Goal: Task Accomplishment & Management: Manage account settings

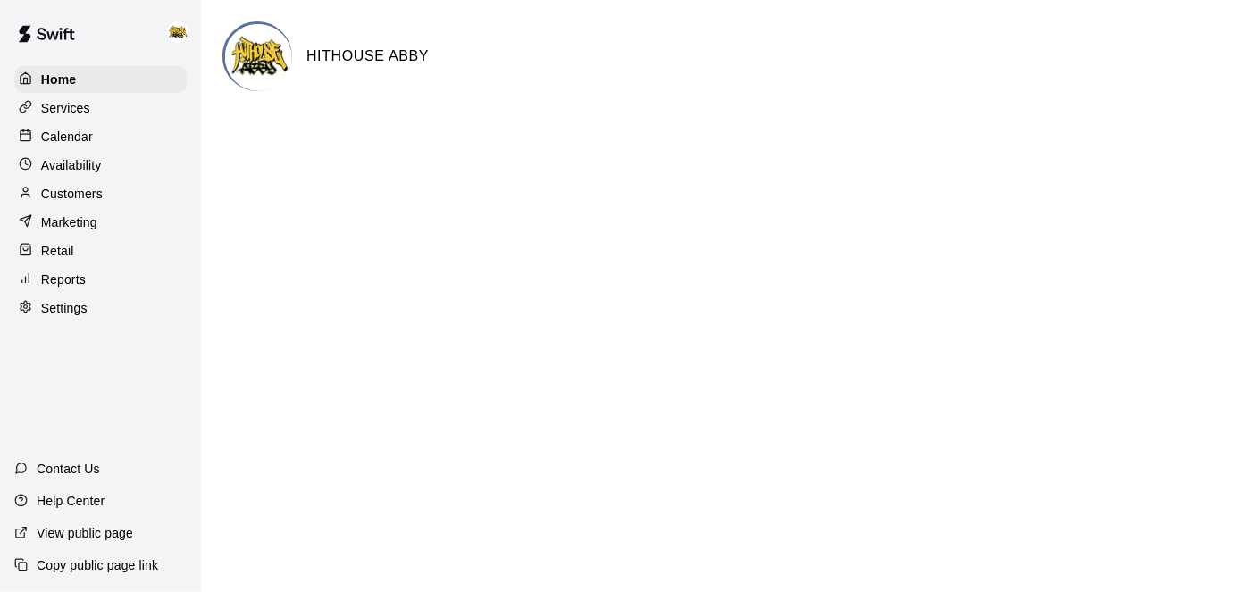
click at [77, 140] on p "Calendar" at bounding box center [67, 137] width 52 height 18
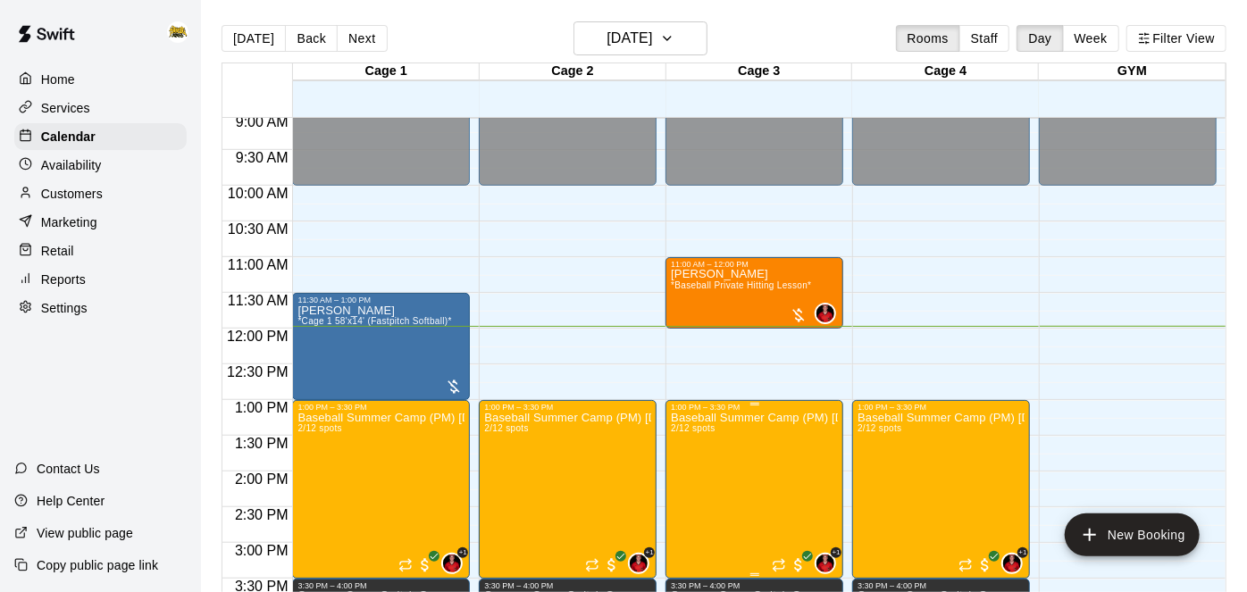
scroll to position [643, 0]
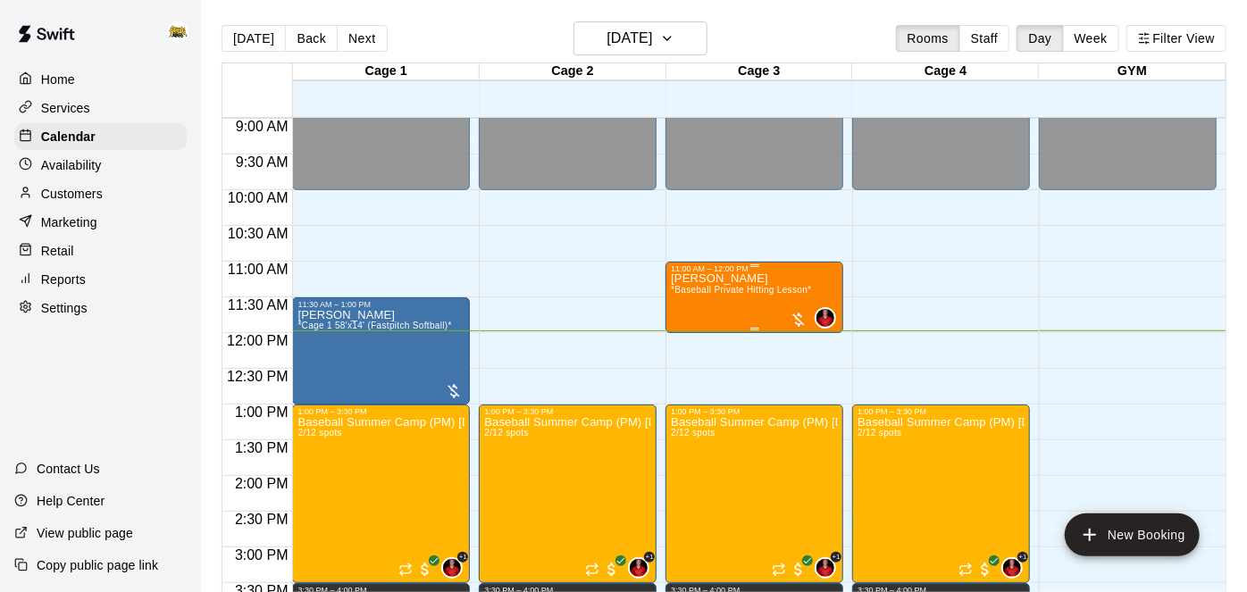
click at [748, 285] on span "*Baseball Private Hitting Lesson*" at bounding box center [741, 290] width 140 height 10
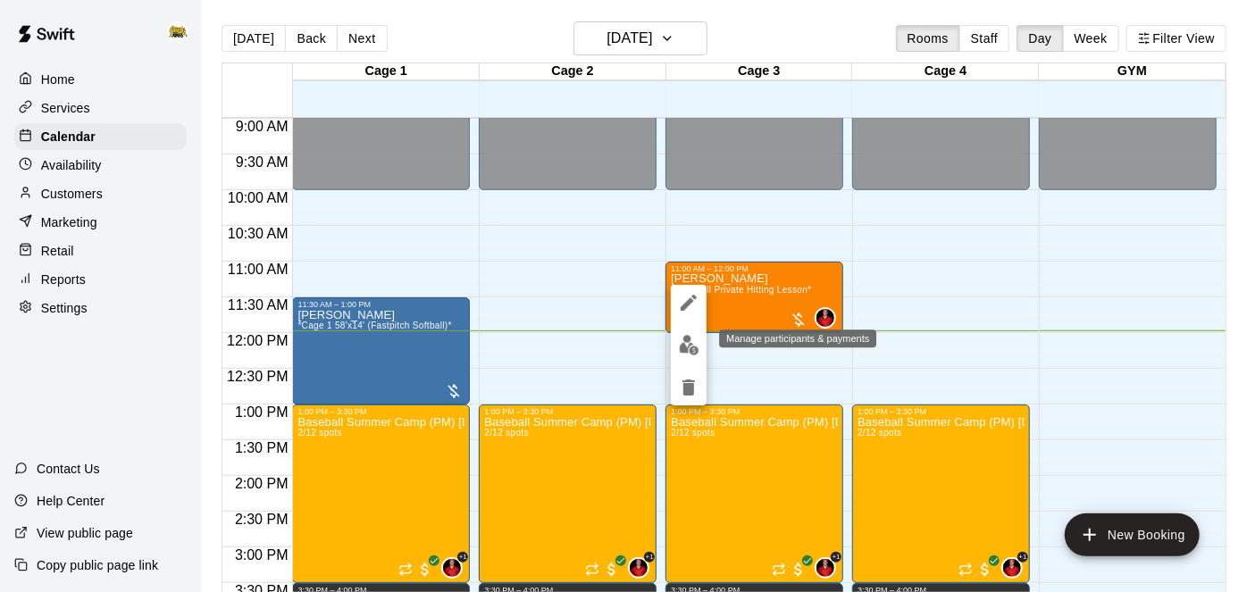
click at [689, 346] on img "edit" at bounding box center [689, 345] width 21 height 21
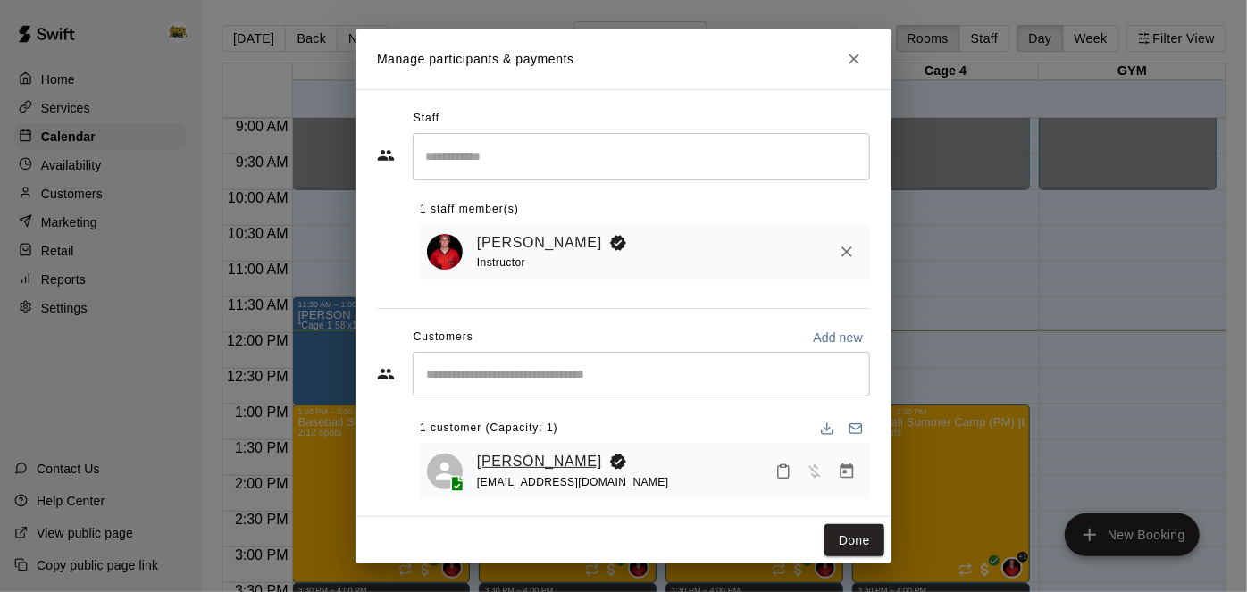
click at [549, 457] on link "[PERSON_NAME]" at bounding box center [539, 461] width 125 height 23
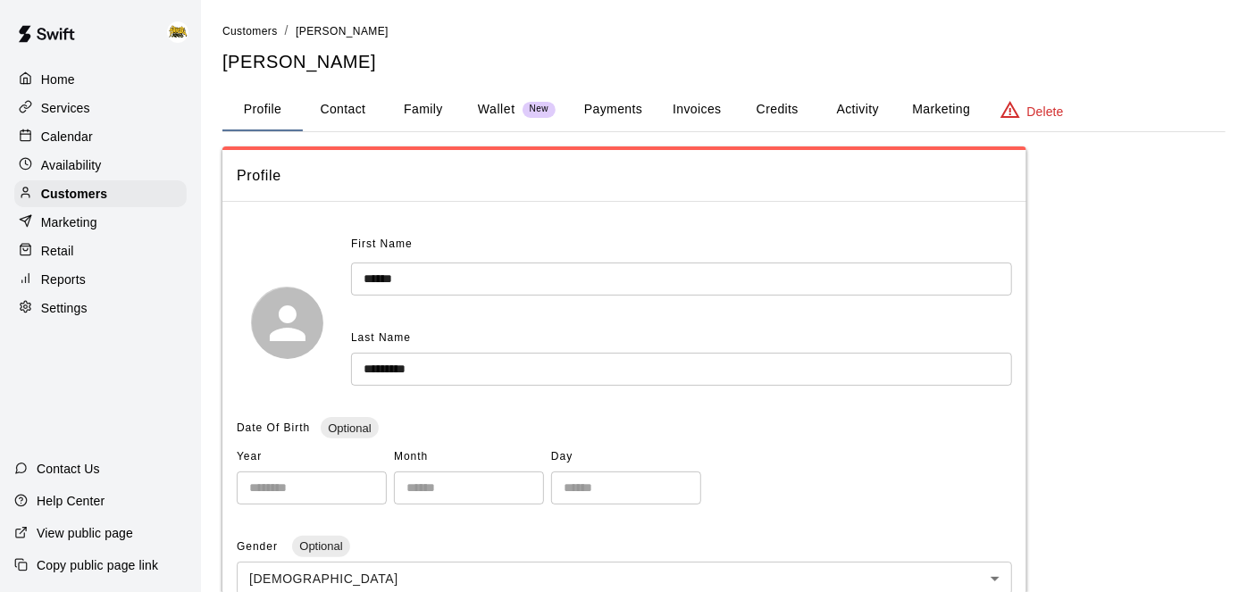
click at [792, 111] on button "Credits" at bounding box center [777, 109] width 80 height 43
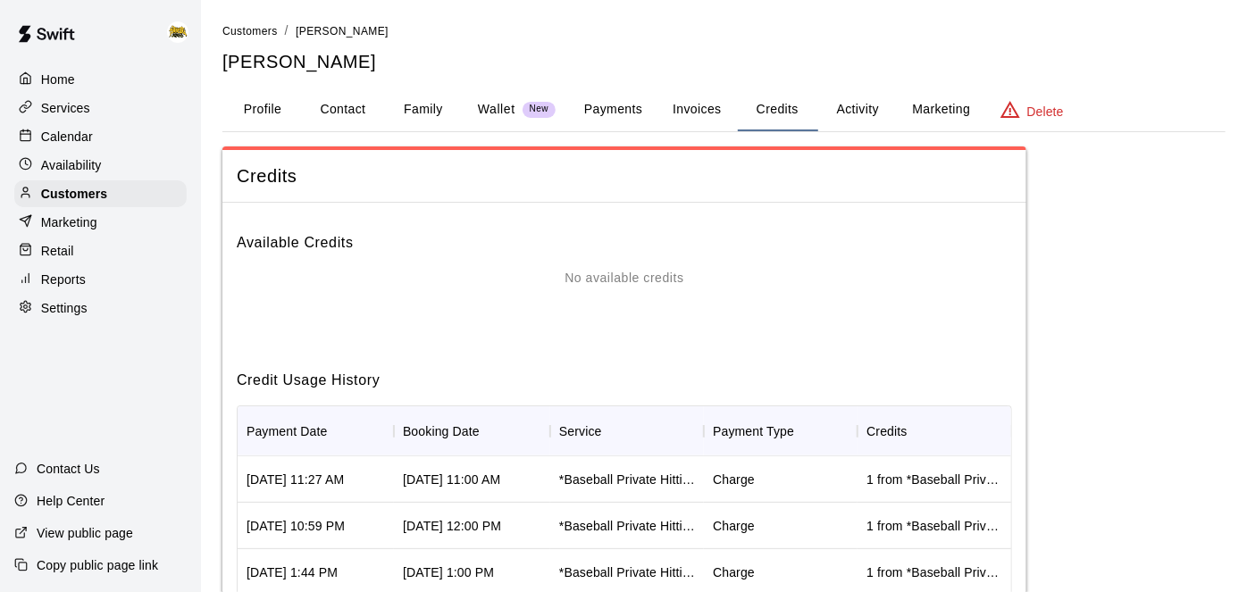
click at [622, 121] on button "Payments" at bounding box center [613, 109] width 87 height 43
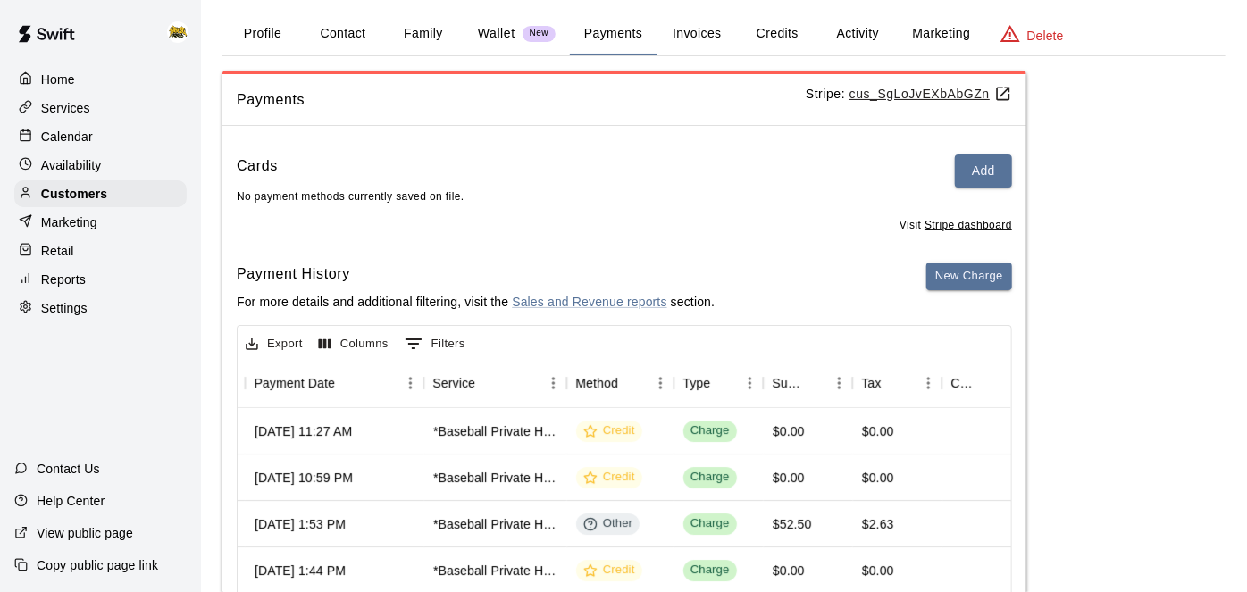
scroll to position [74, 0]
click at [854, 38] on button "Activity" at bounding box center [857, 35] width 80 height 43
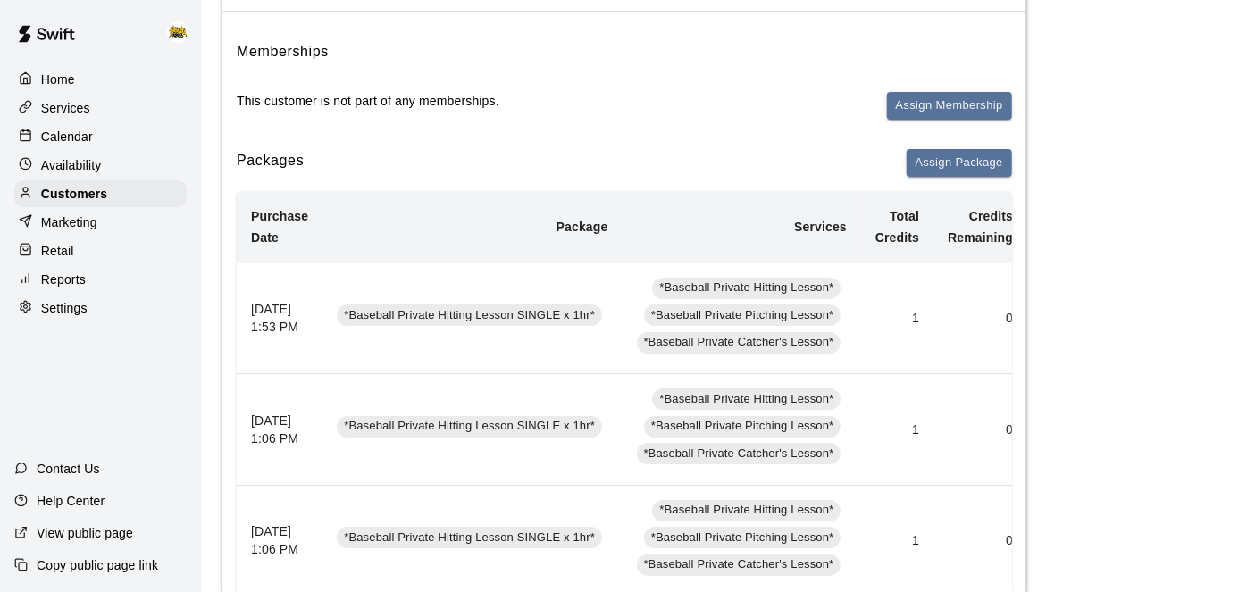
scroll to position [0, 0]
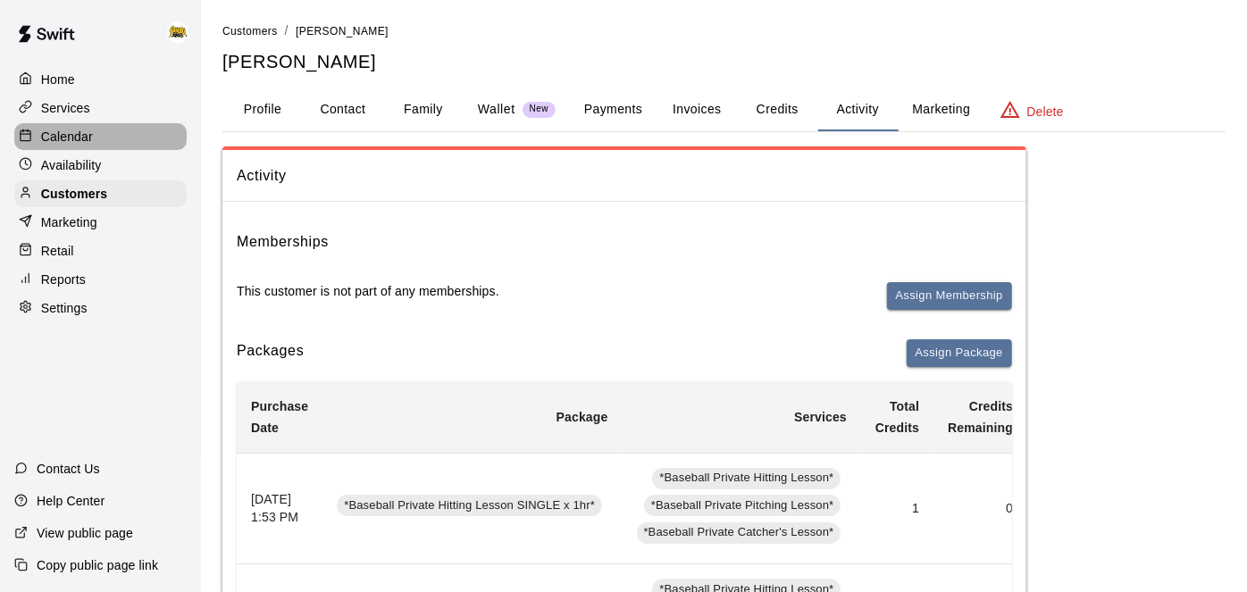
click at [66, 125] on div "Calendar" at bounding box center [100, 136] width 172 height 27
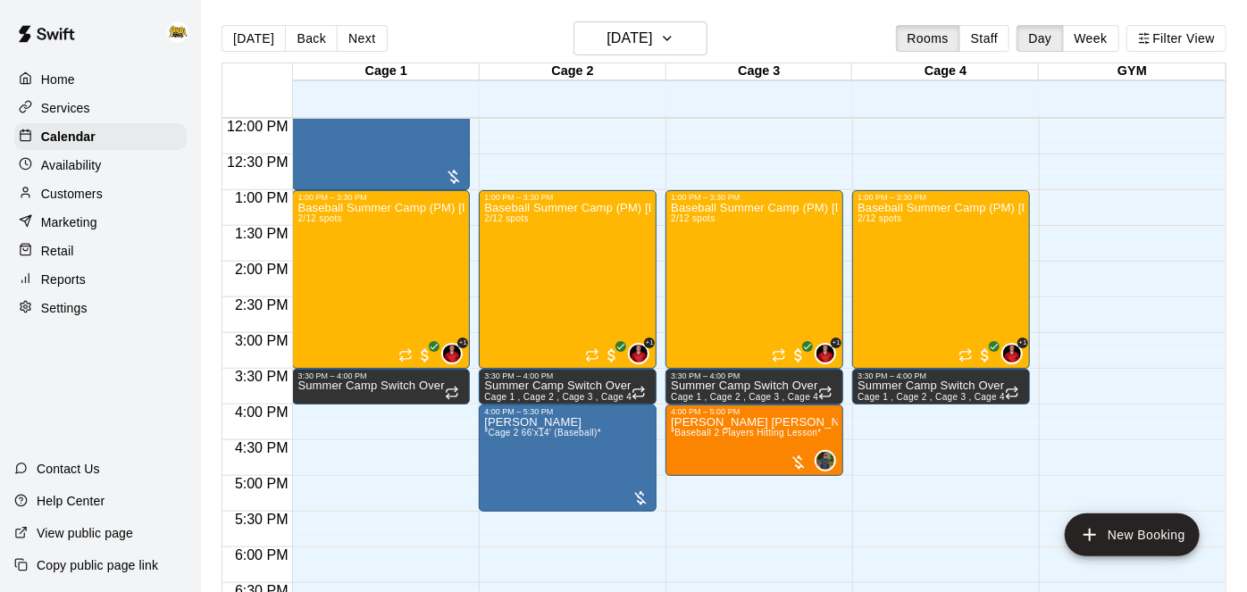
scroll to position [529, 0]
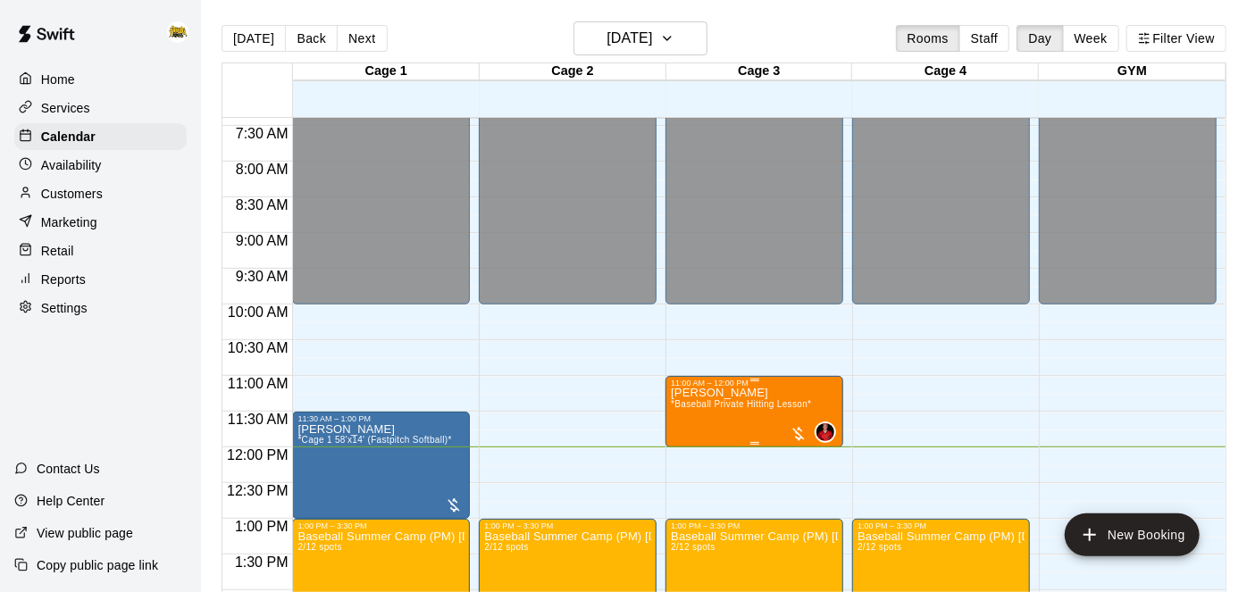
click at [745, 403] on span "*Baseball Private Hitting Lesson*" at bounding box center [741, 404] width 140 height 10
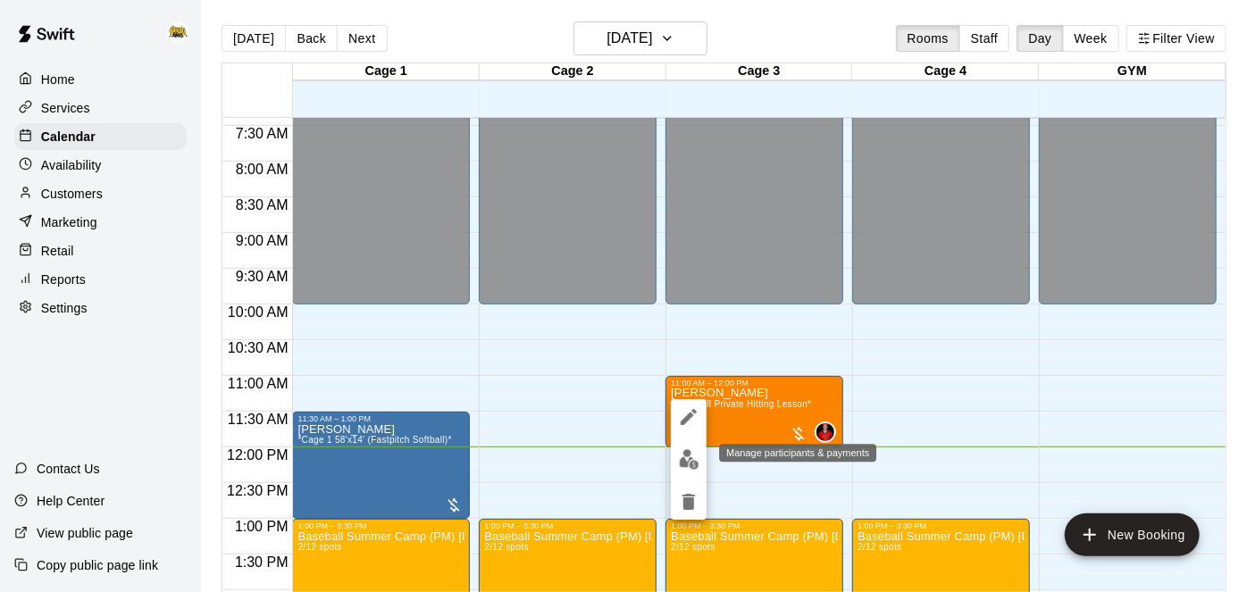
click at [689, 465] on img "edit" at bounding box center [689, 459] width 21 height 21
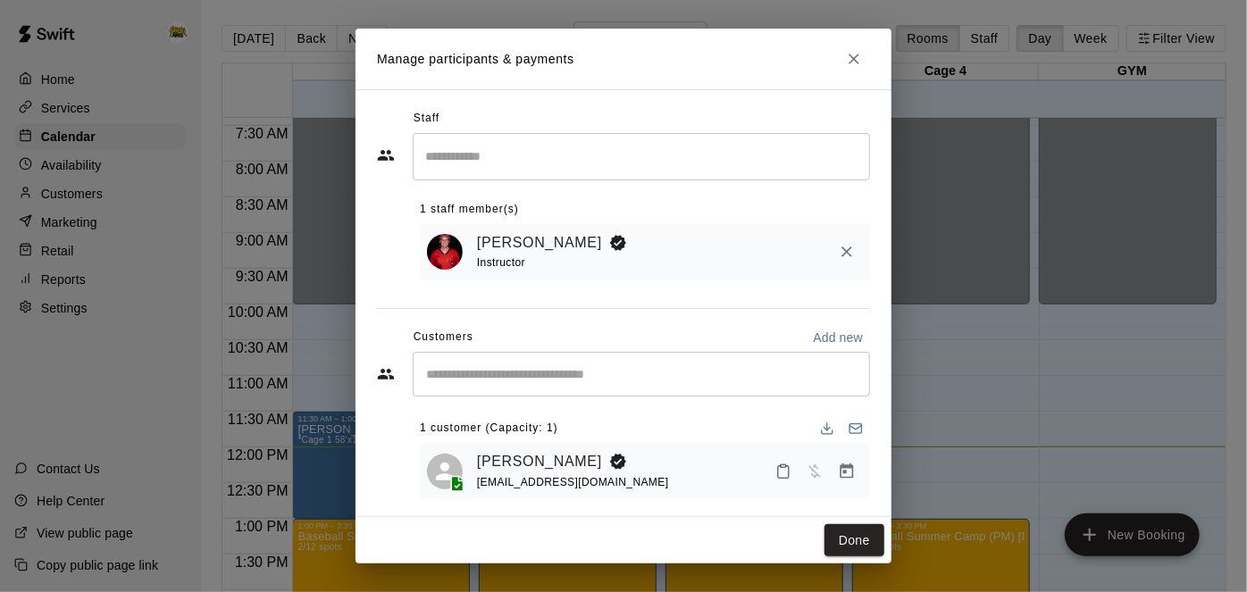
click at [783, 476] on icon "Mark attendance" at bounding box center [783, 472] width 11 height 13
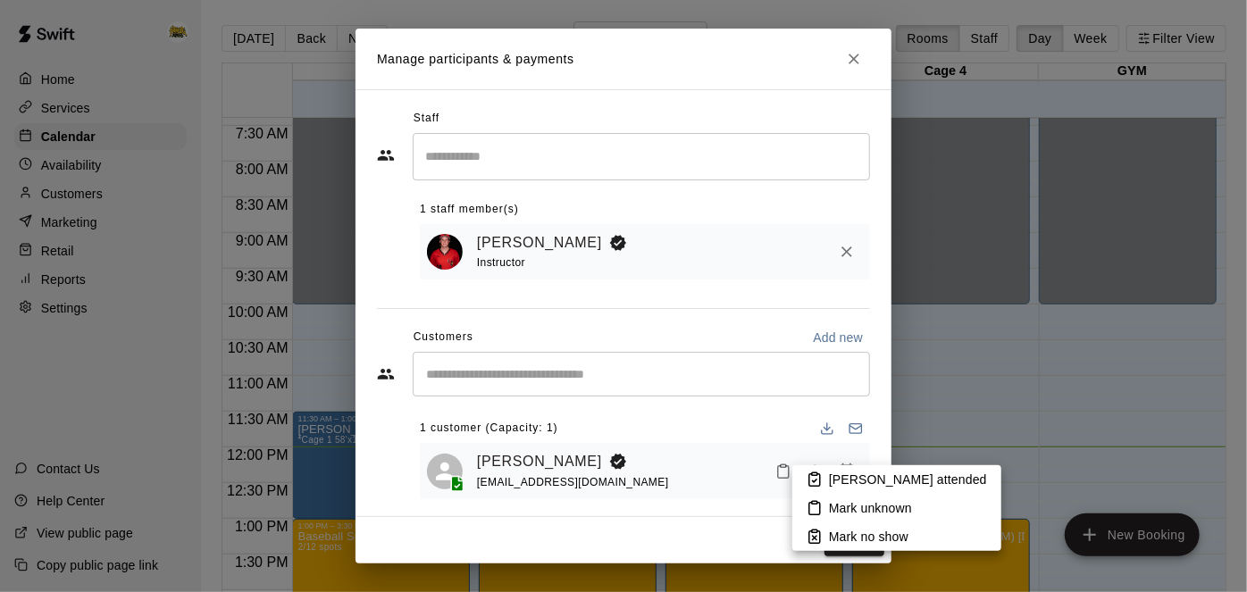
click at [822, 478] on icon at bounding box center [814, 480] width 16 height 16
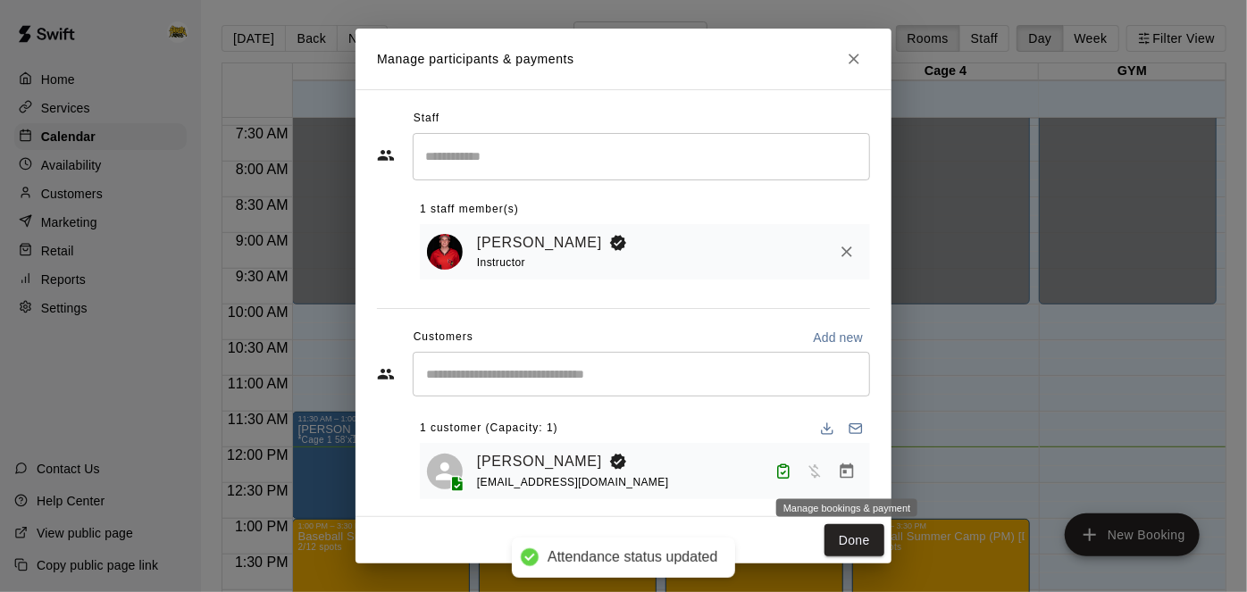
click at [854, 467] on icon "Manage bookings & payment" at bounding box center [847, 472] width 18 height 18
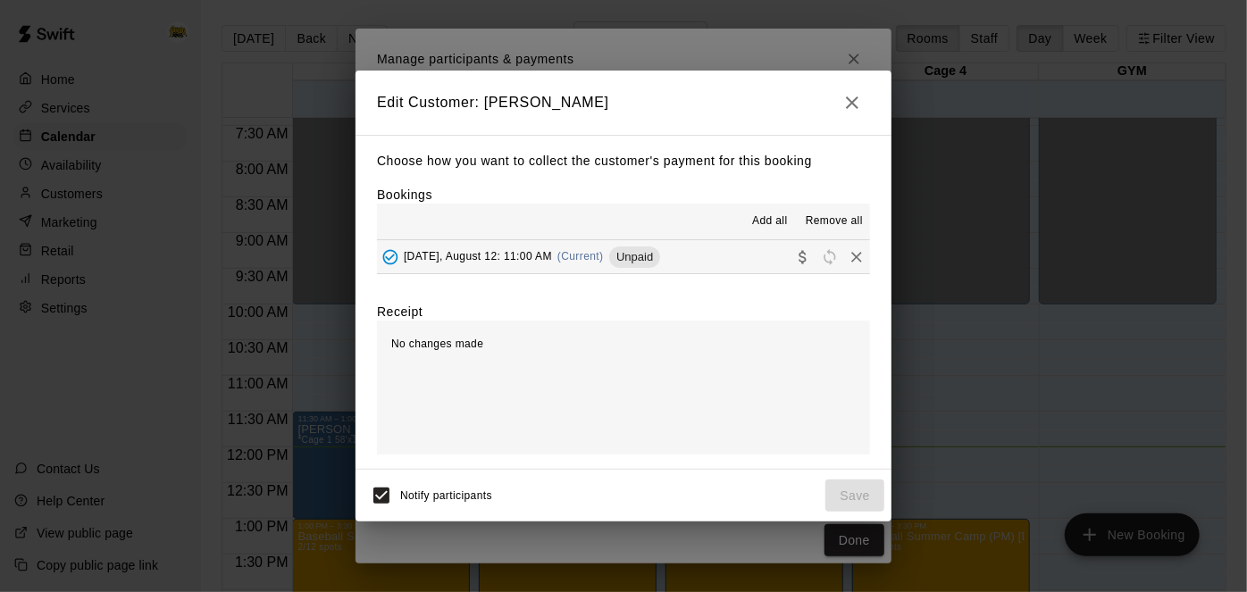
click at [723, 276] on div "Choose how you want to collect the customer's payment for this booking Bookings…" at bounding box center [623, 302] width 536 height 335
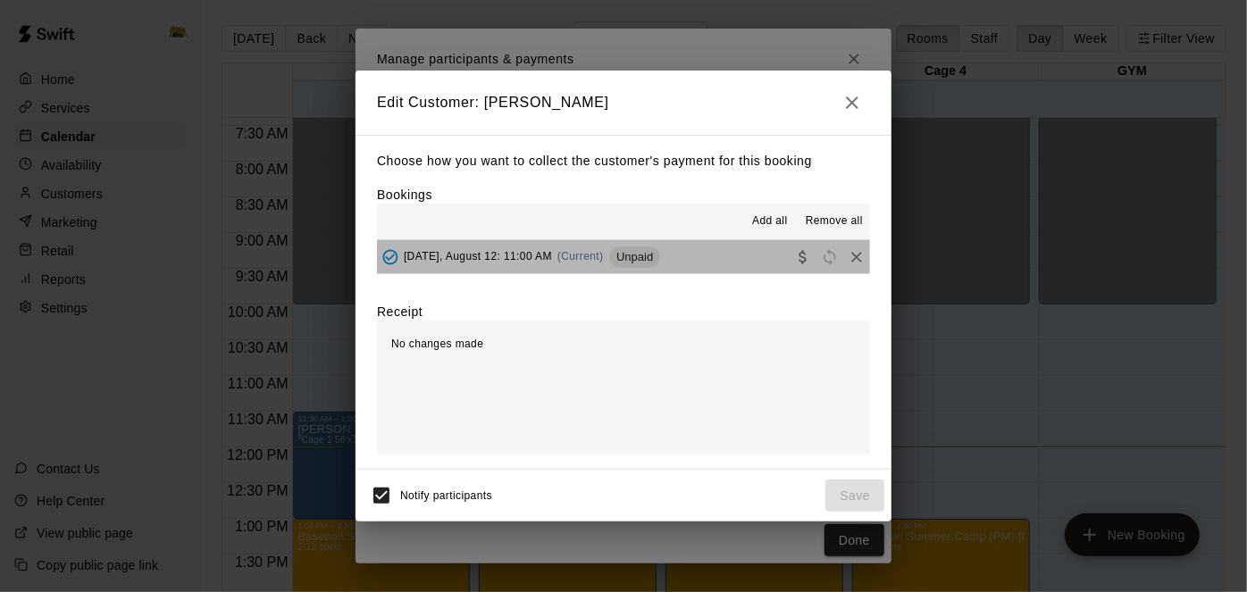
click at [723, 269] on button "[DATE], August 12: 11:00 AM (Current) Unpaid" at bounding box center [623, 256] width 493 height 33
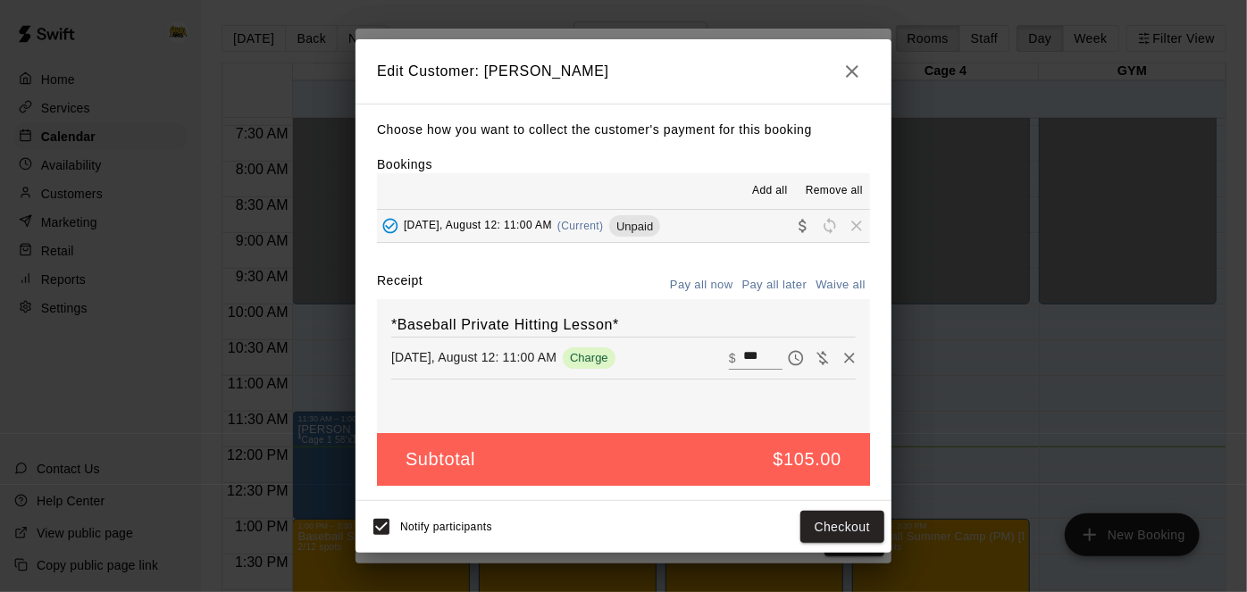
click at [770, 358] on input "***" at bounding box center [762, 358] width 39 height 23
type input "*"
type input "*****"
click at [825, 537] on button "Checkout" at bounding box center [842, 527] width 84 height 33
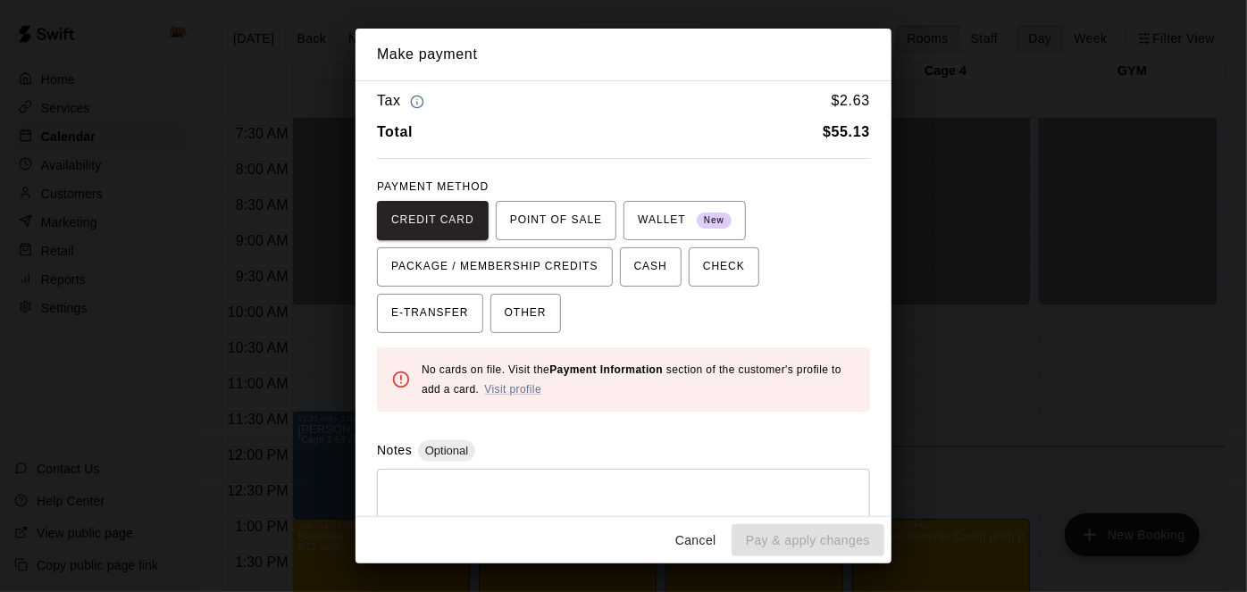
scroll to position [38, 0]
click at [689, 533] on button "Cancel" at bounding box center [695, 540] width 57 height 33
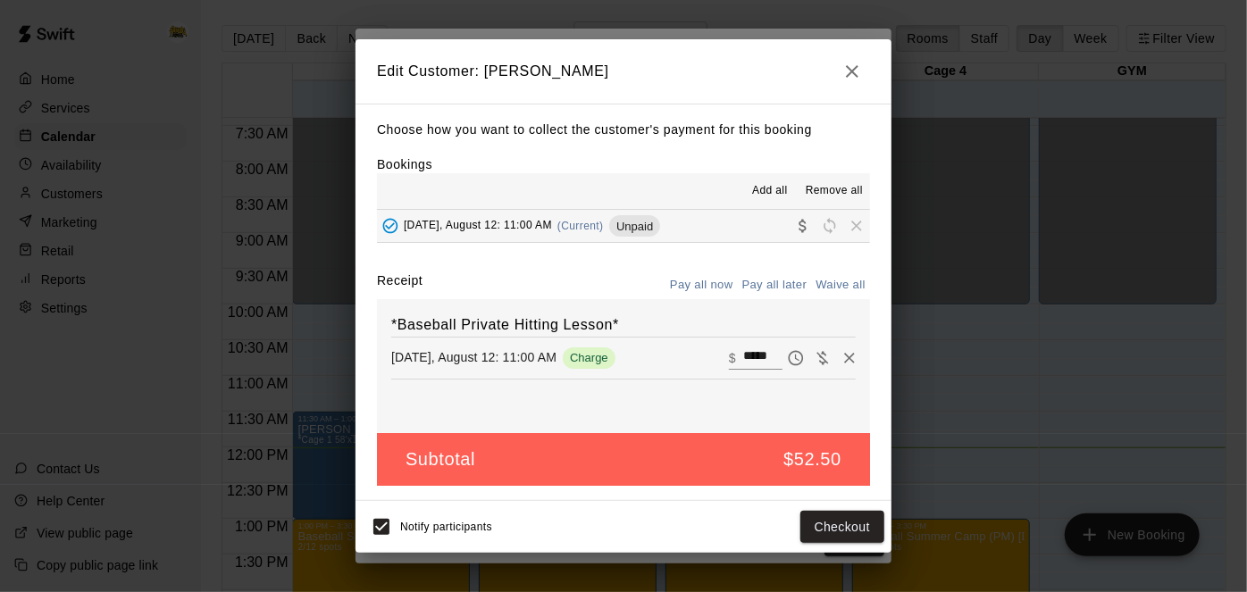
click at [855, 84] on button "button" at bounding box center [852, 72] width 36 height 36
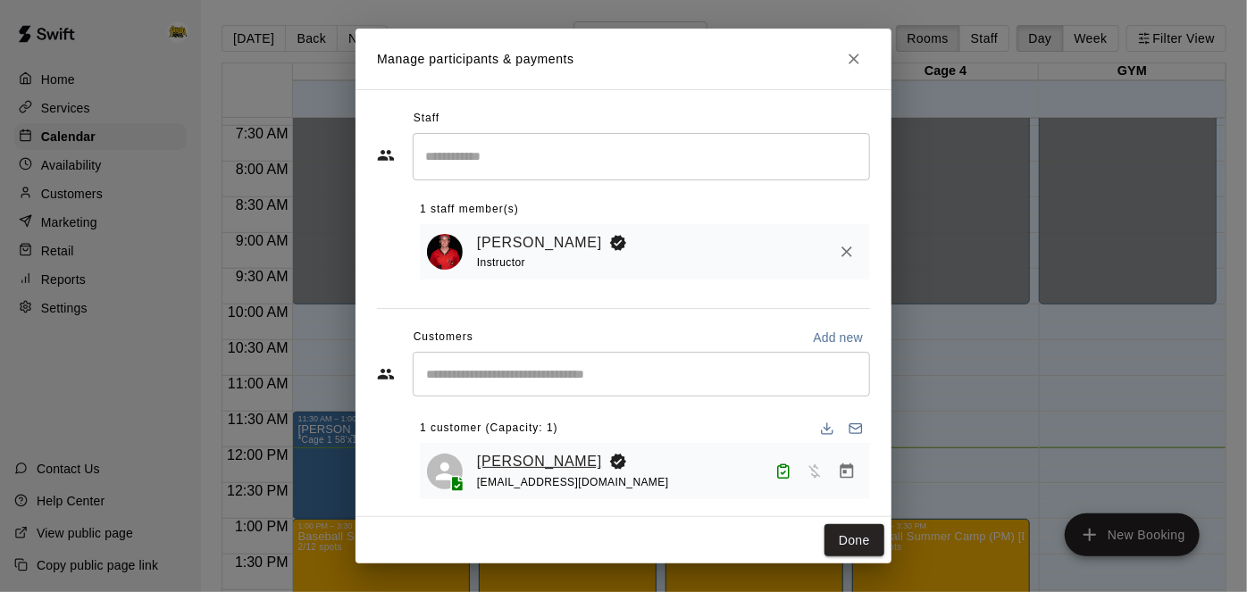
click at [561, 461] on link "[PERSON_NAME]" at bounding box center [539, 461] width 125 height 23
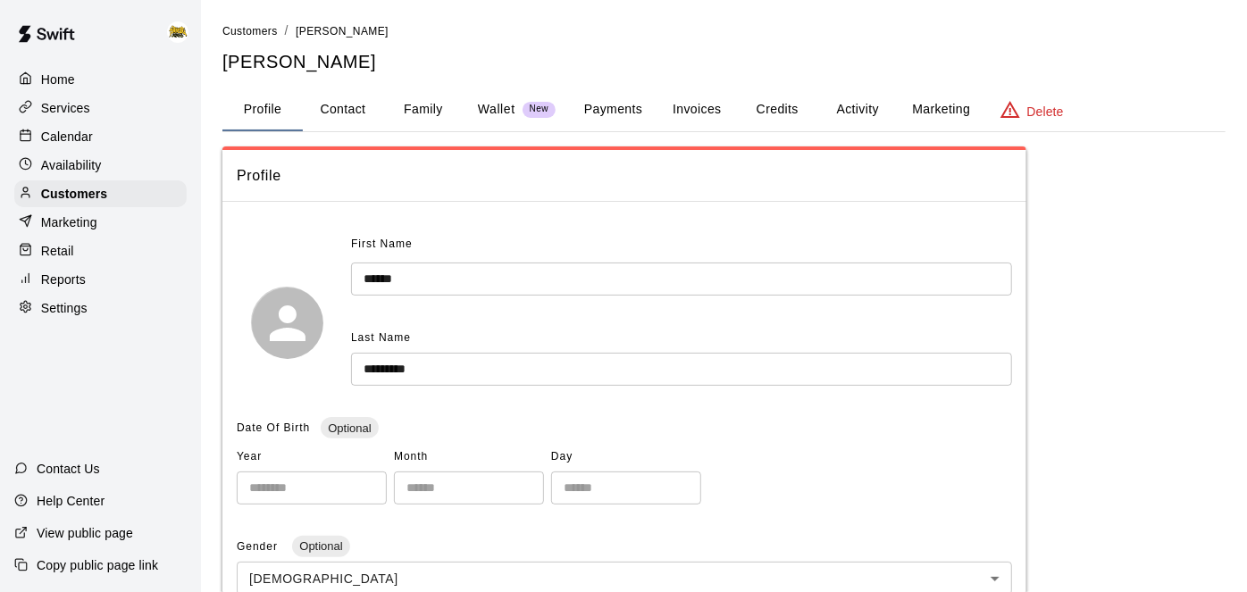
click at [598, 110] on button "Payments" at bounding box center [613, 109] width 87 height 43
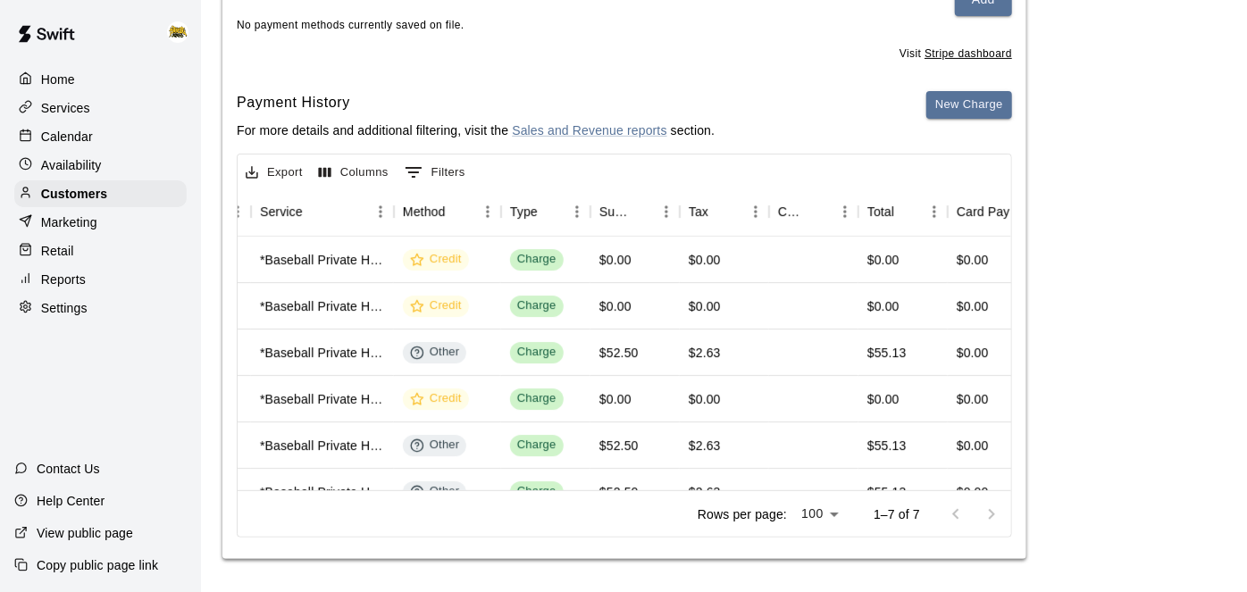
scroll to position [11, 393]
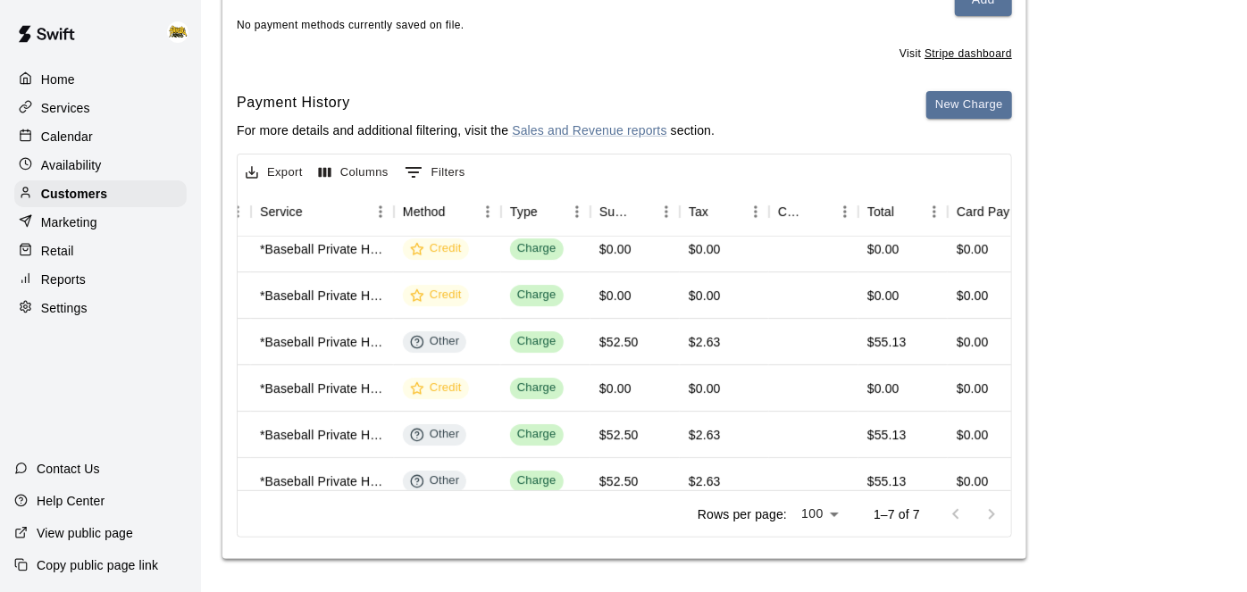
click at [90, 136] on p "Calendar" at bounding box center [67, 137] width 52 height 18
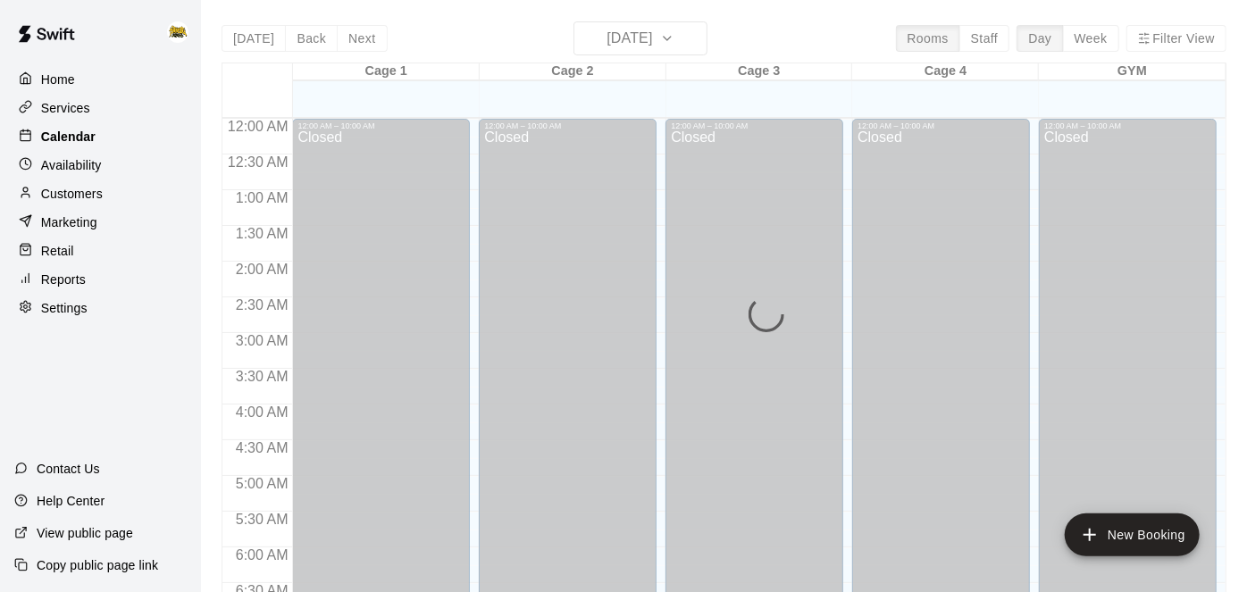
scroll to position [859, 0]
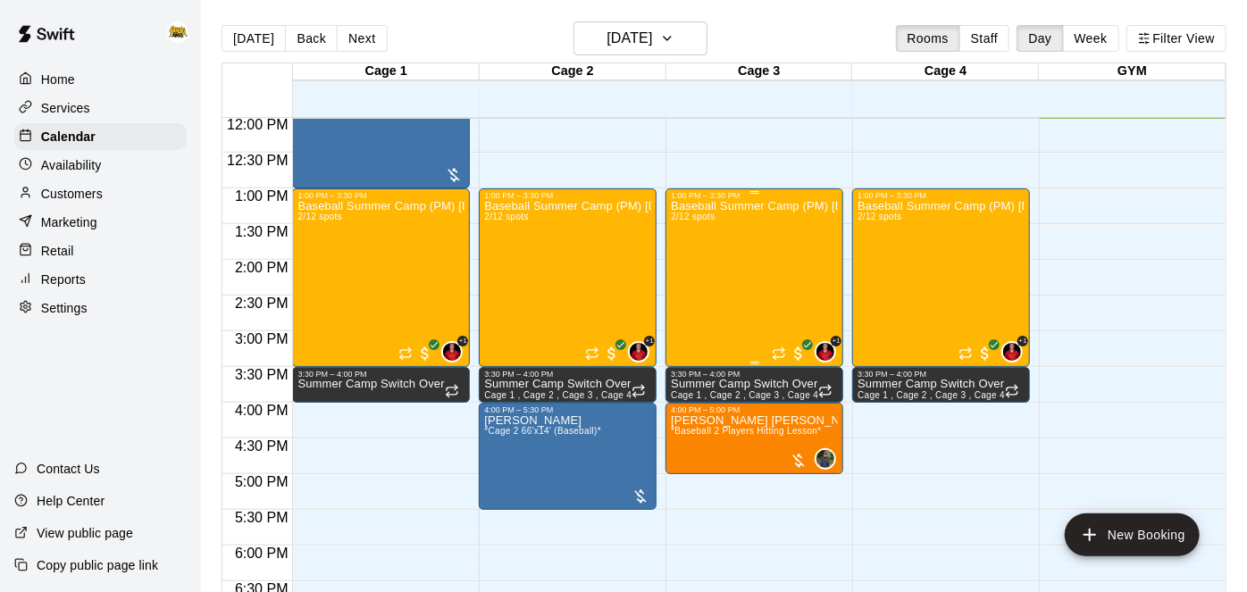
click at [764, 244] on div "Baseball Summer Camp (PM) [DATE], 13, 14 Ages [DEMOGRAPHIC_DATA] 2/12 spots" at bounding box center [754, 496] width 167 height 592
click at [802, 128] on div at bounding box center [623, 296] width 1247 height 592
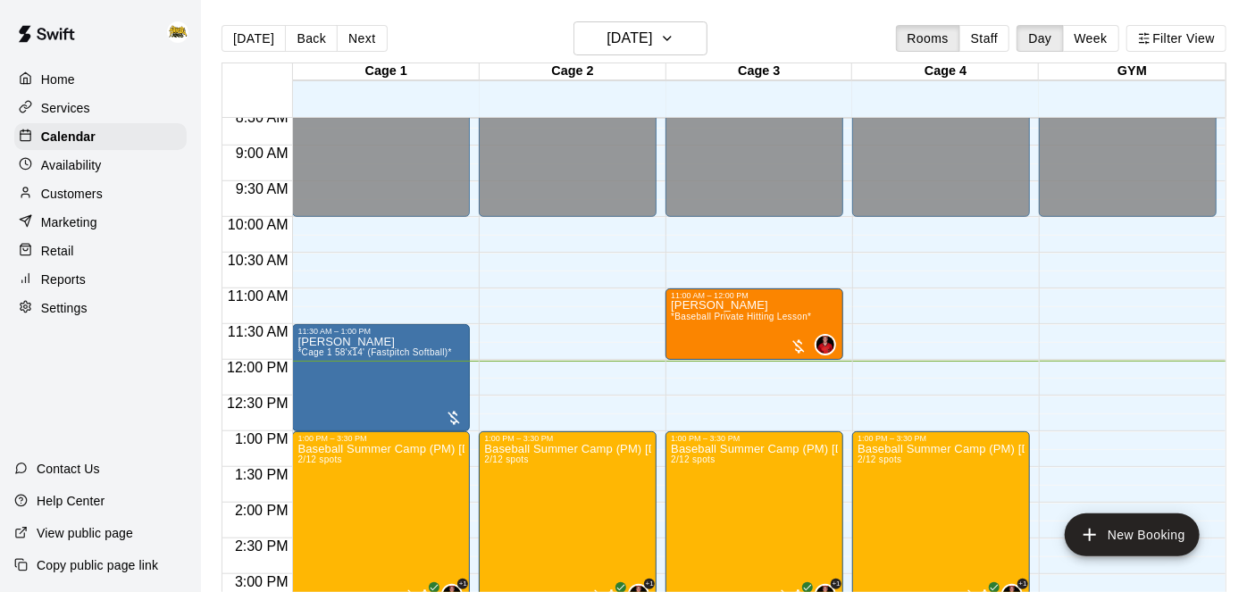
scroll to position [585, 0]
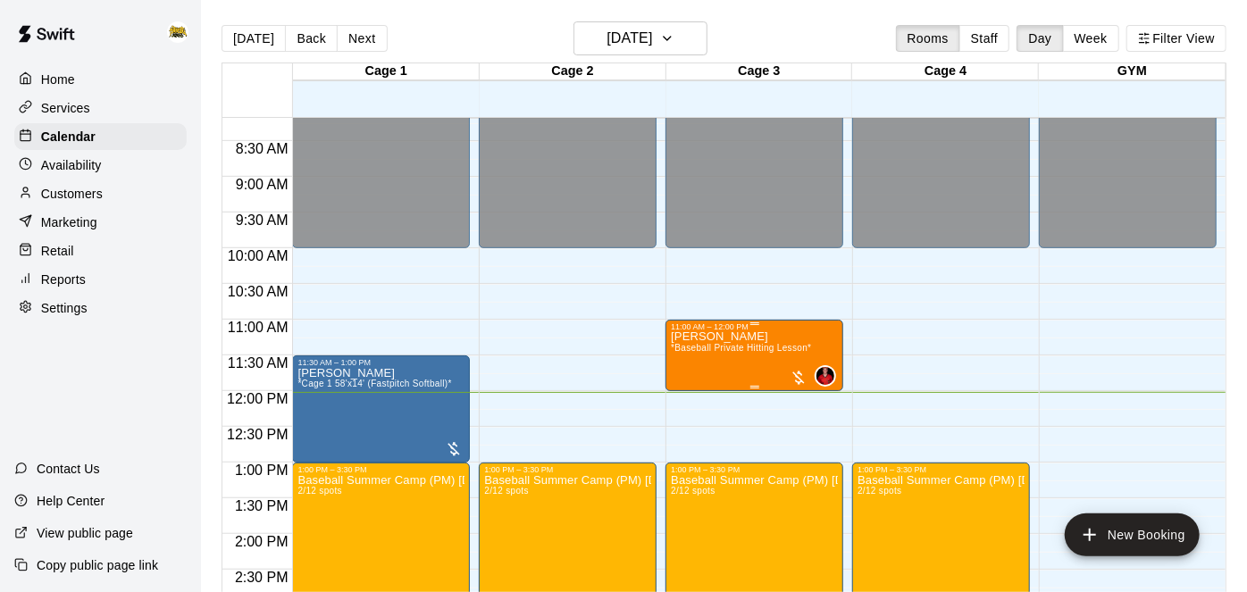
click at [737, 337] on p "[PERSON_NAME]" at bounding box center [741, 337] width 140 height 0
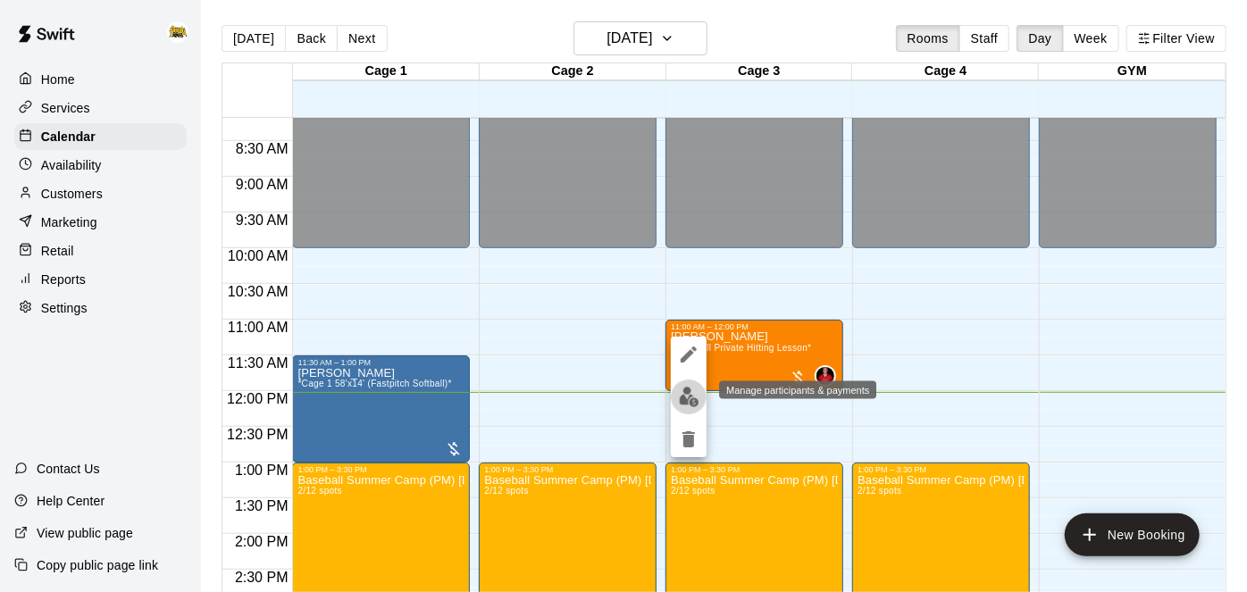
click at [690, 393] on img "edit" at bounding box center [689, 397] width 21 height 21
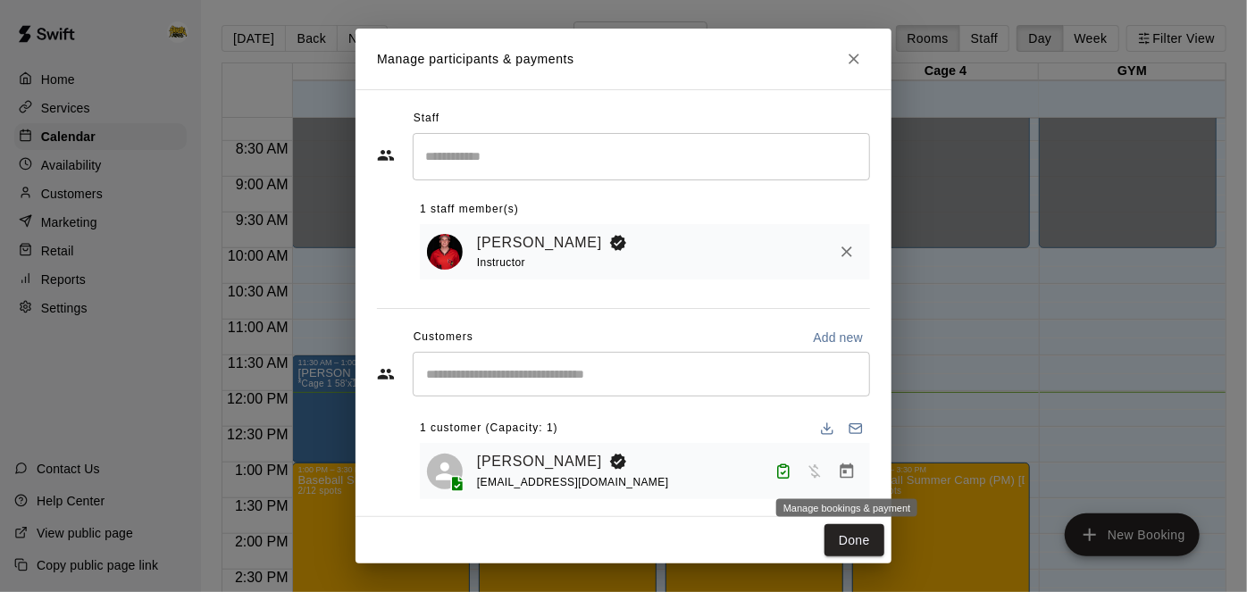
click at [848, 471] on icon "Manage bookings & payment" at bounding box center [847, 472] width 18 height 18
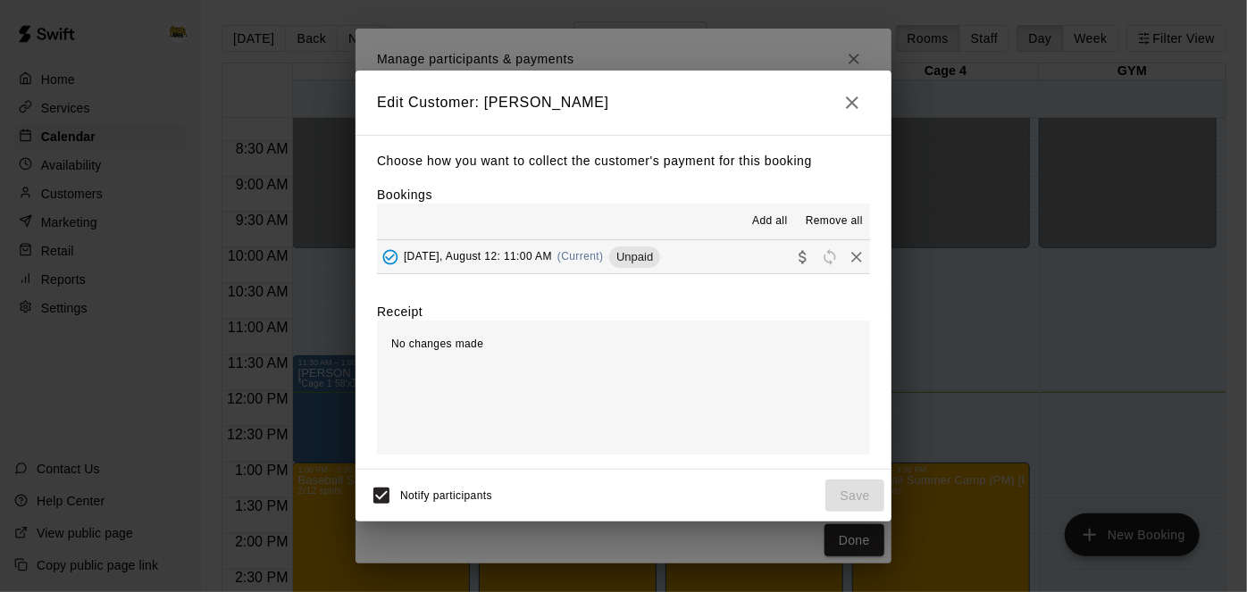
click at [756, 257] on button "[DATE], August 12: 11:00 AM (Current) Unpaid" at bounding box center [623, 256] width 493 height 33
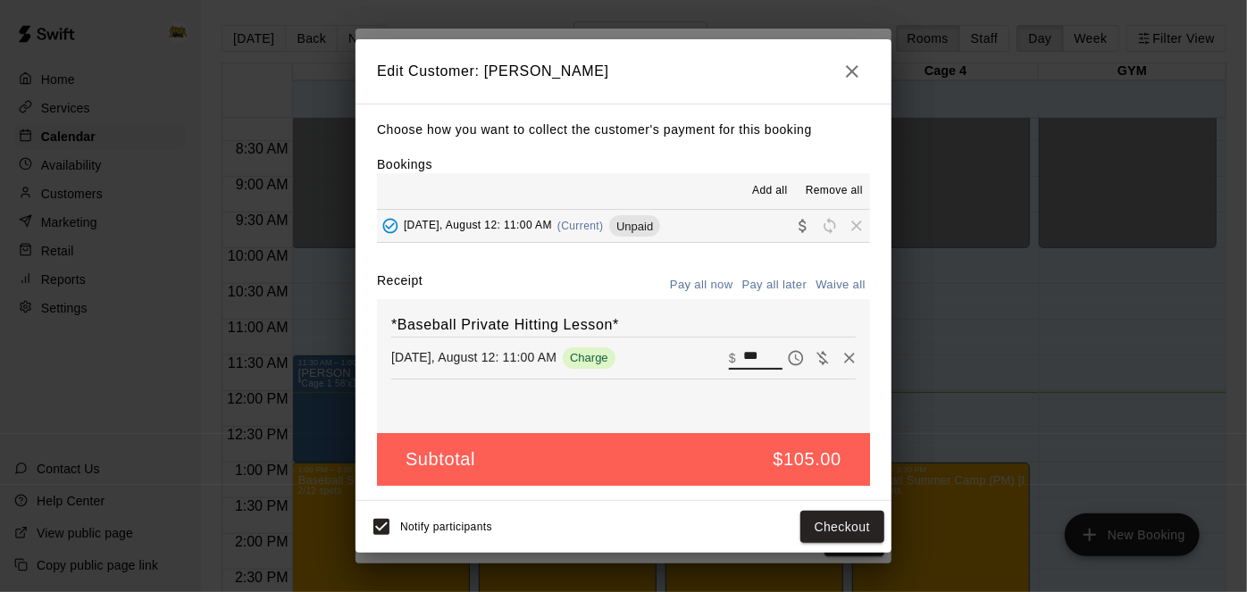
click at [770, 368] on input "***" at bounding box center [762, 358] width 39 height 23
type input "*"
type input "*****"
click at [836, 523] on button "Checkout" at bounding box center [842, 527] width 84 height 33
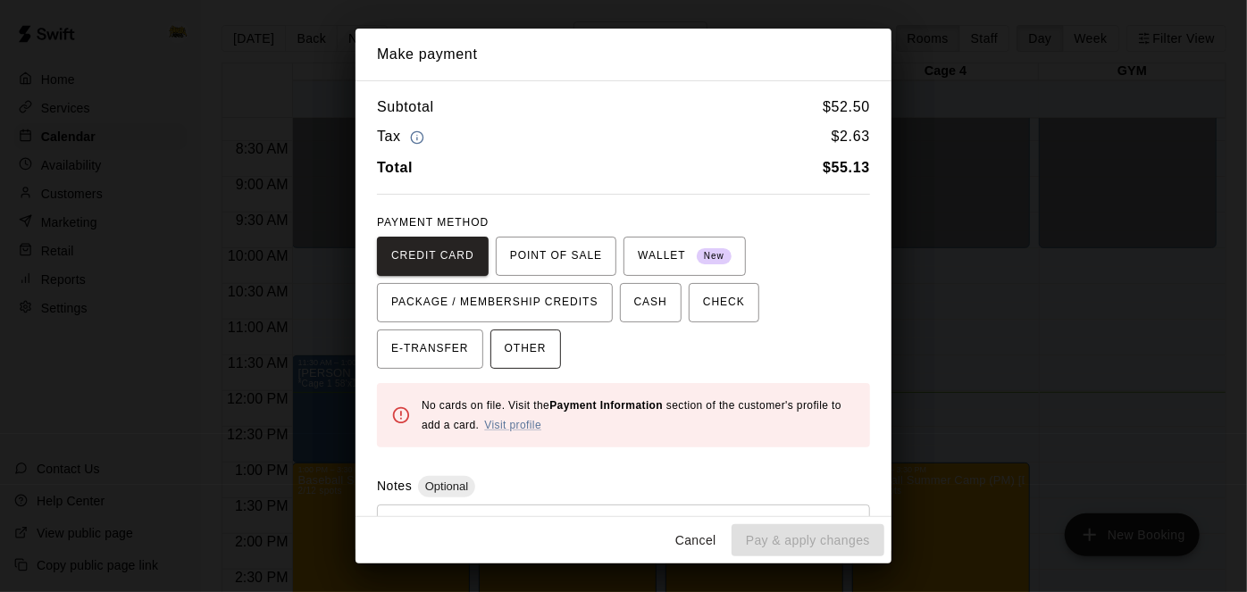
click at [490, 336] on button "OTHER" at bounding box center [525, 349] width 71 height 39
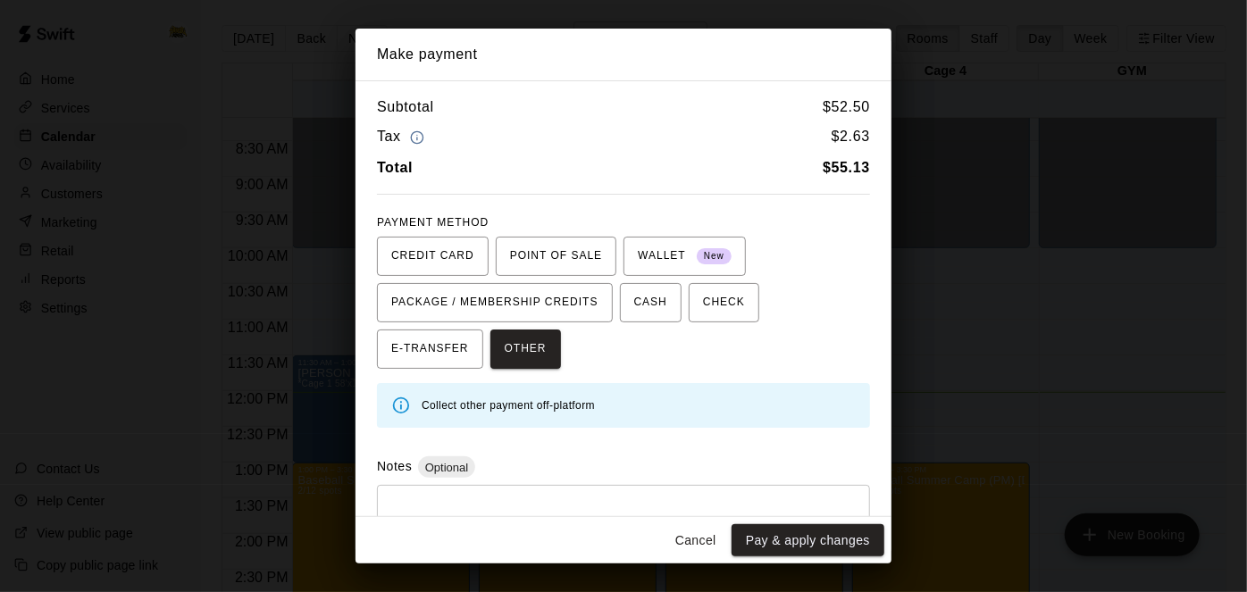
click at [446, 507] on textarea at bounding box center [623, 527] width 468 height 54
type textarea "**********"
click at [815, 556] on button "Pay & apply changes" at bounding box center [807, 540] width 153 height 33
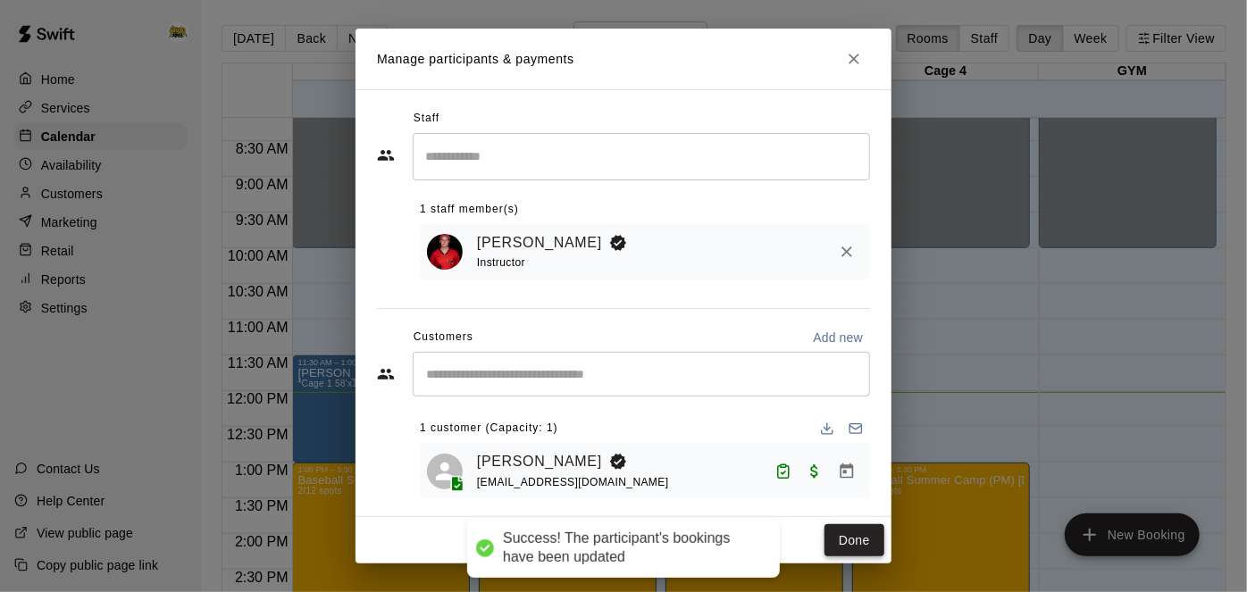
click at [862, 540] on button "Done" at bounding box center [854, 540] width 60 height 33
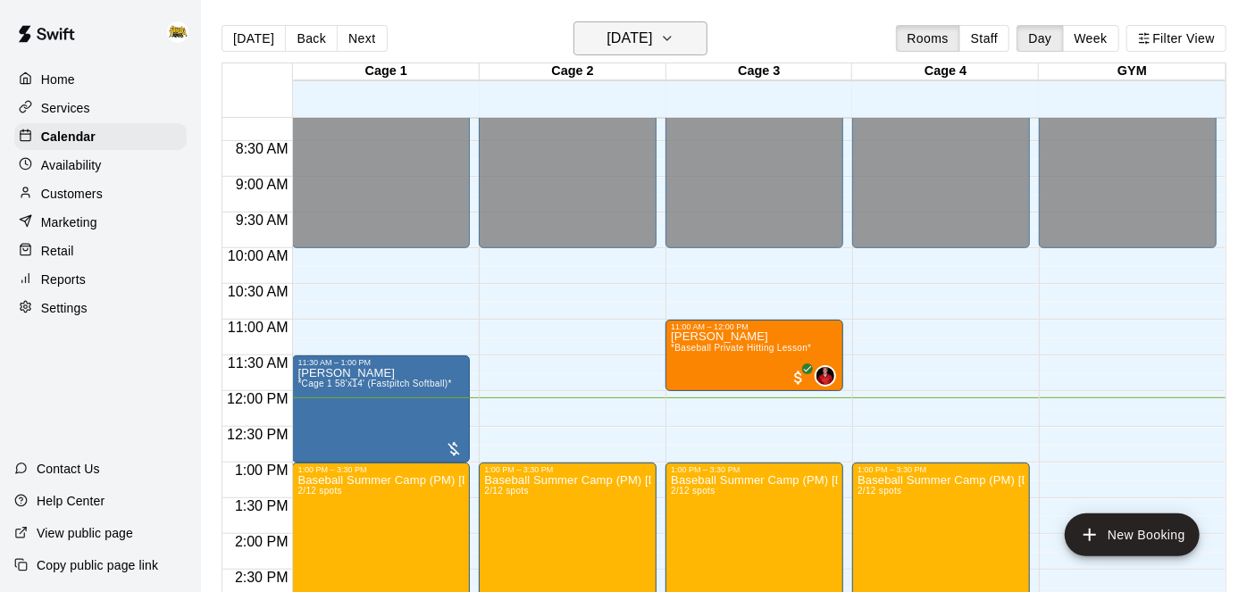
click at [674, 37] on icon "button" at bounding box center [667, 38] width 14 height 21
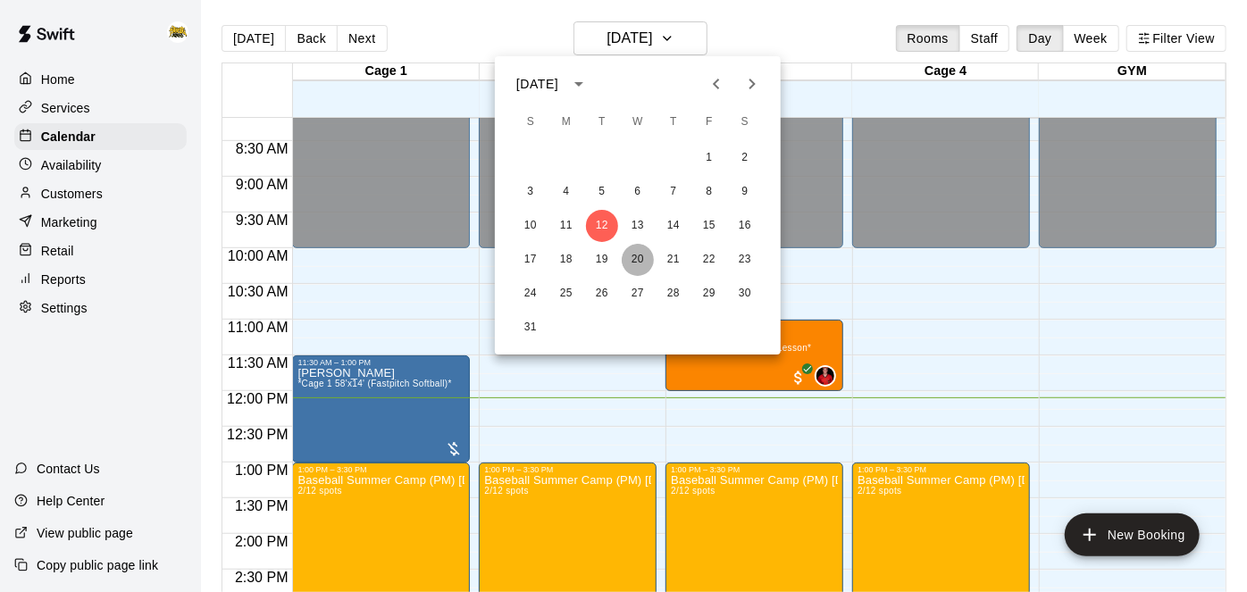
click at [639, 261] on button "20" at bounding box center [638, 260] width 32 height 32
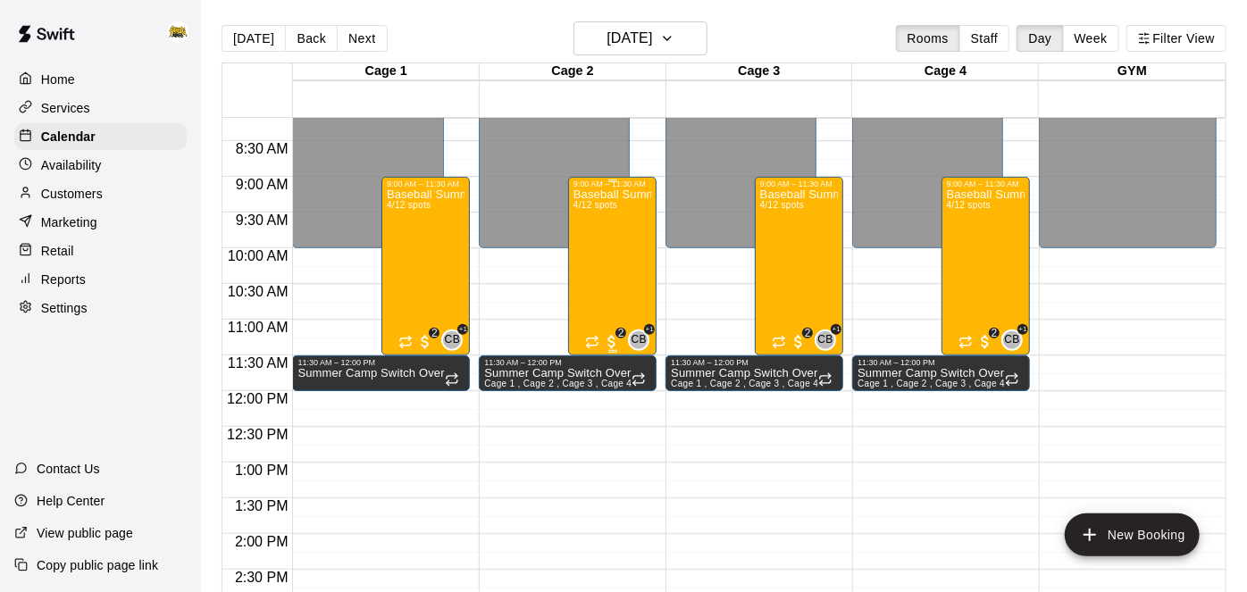
click at [606, 244] on div "Baseball Summer Camp (AM) [DATE], 20, 21 Ages [DEMOGRAPHIC_DATA] 4/12 spots" at bounding box center [612, 484] width 78 height 592
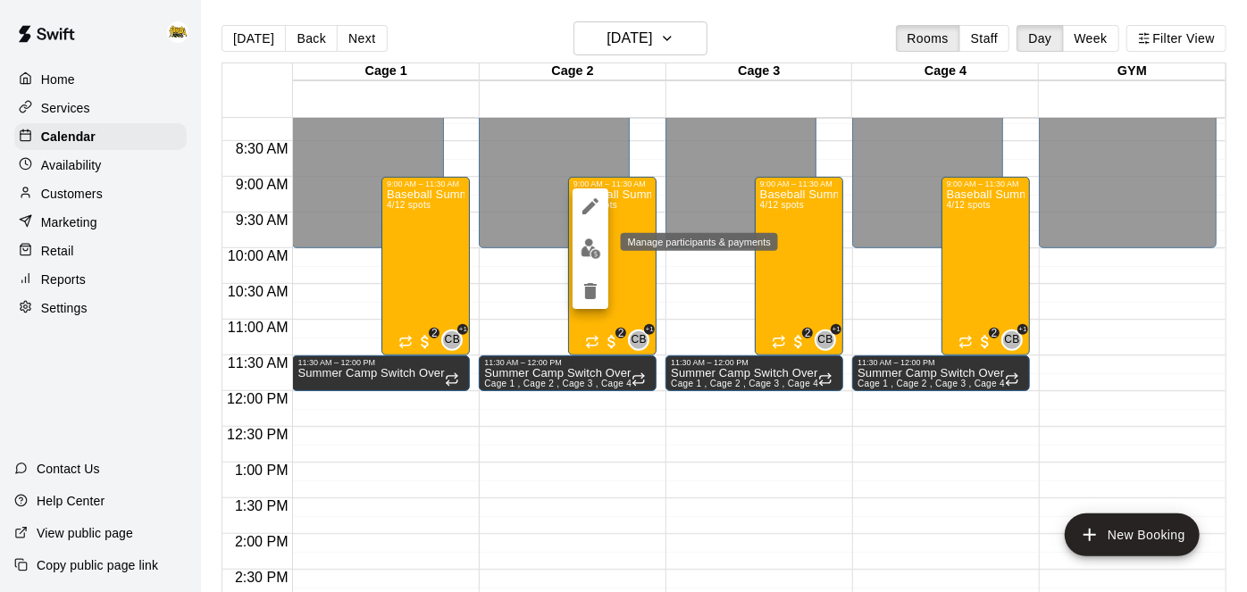
click at [589, 252] on img "edit" at bounding box center [591, 248] width 21 height 21
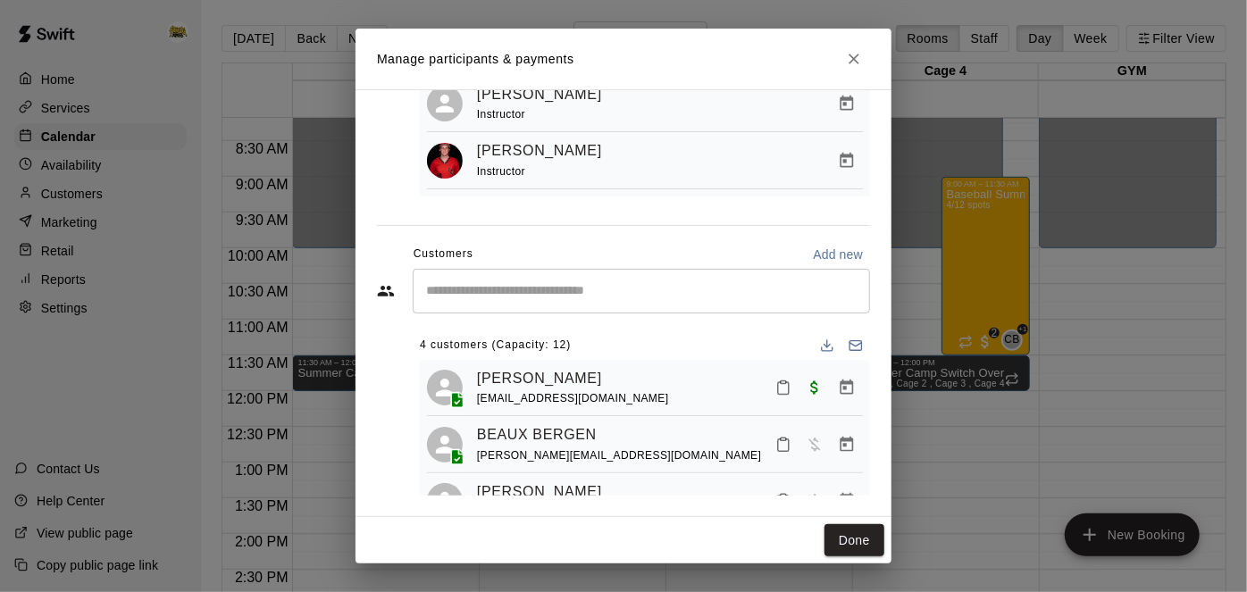
scroll to position [152, 0]
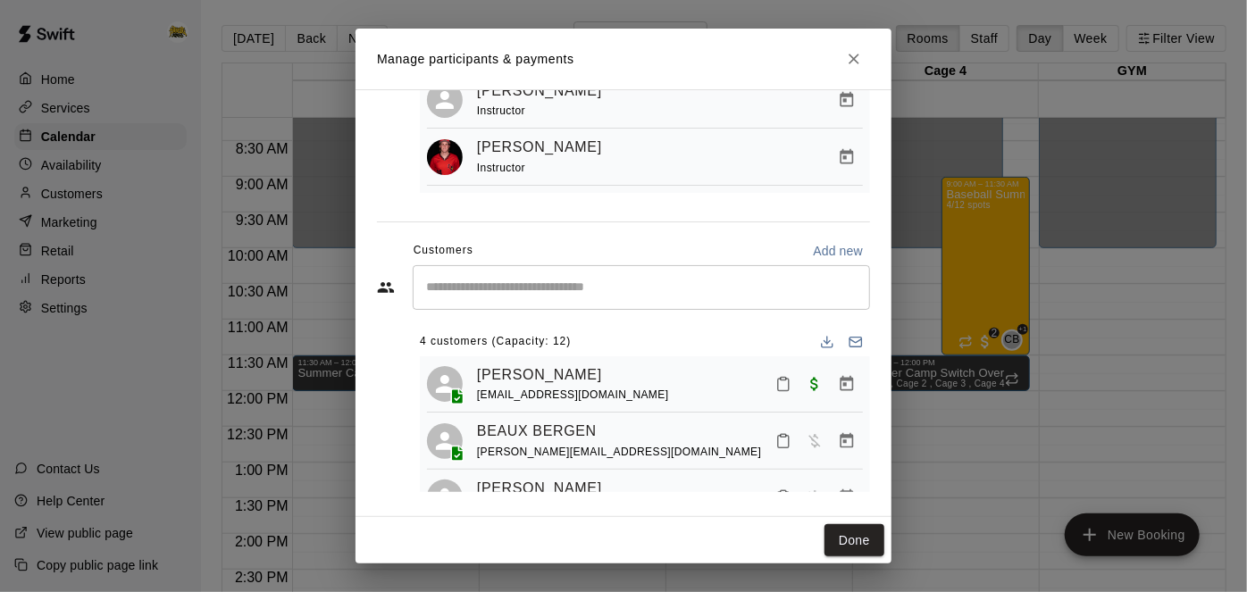
click at [711, 292] on input "Start typing to search customers..." at bounding box center [641, 288] width 441 height 18
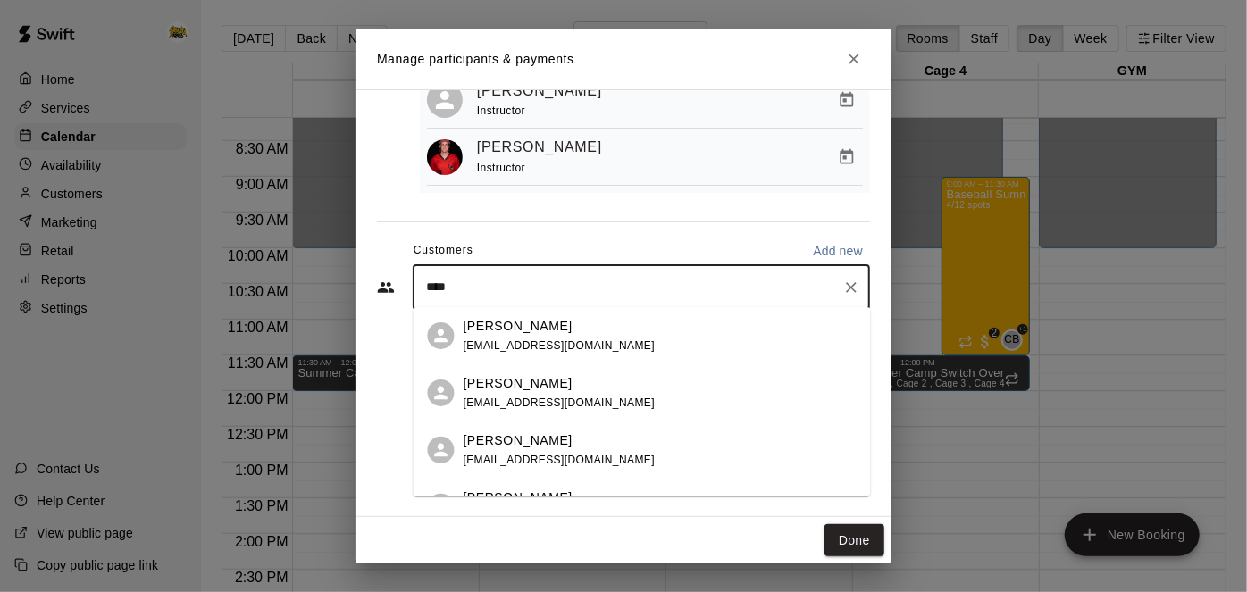
type input "*****"
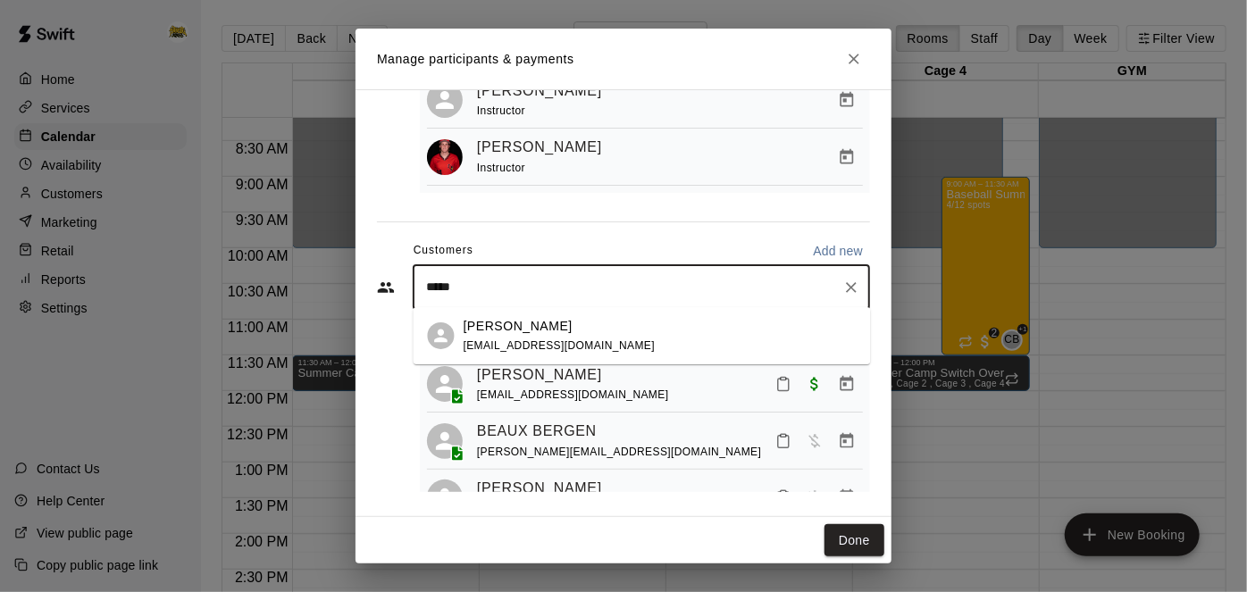
click at [606, 331] on div "[PERSON_NAME] [EMAIL_ADDRESS][DOMAIN_NAME]" at bounding box center [660, 336] width 393 height 38
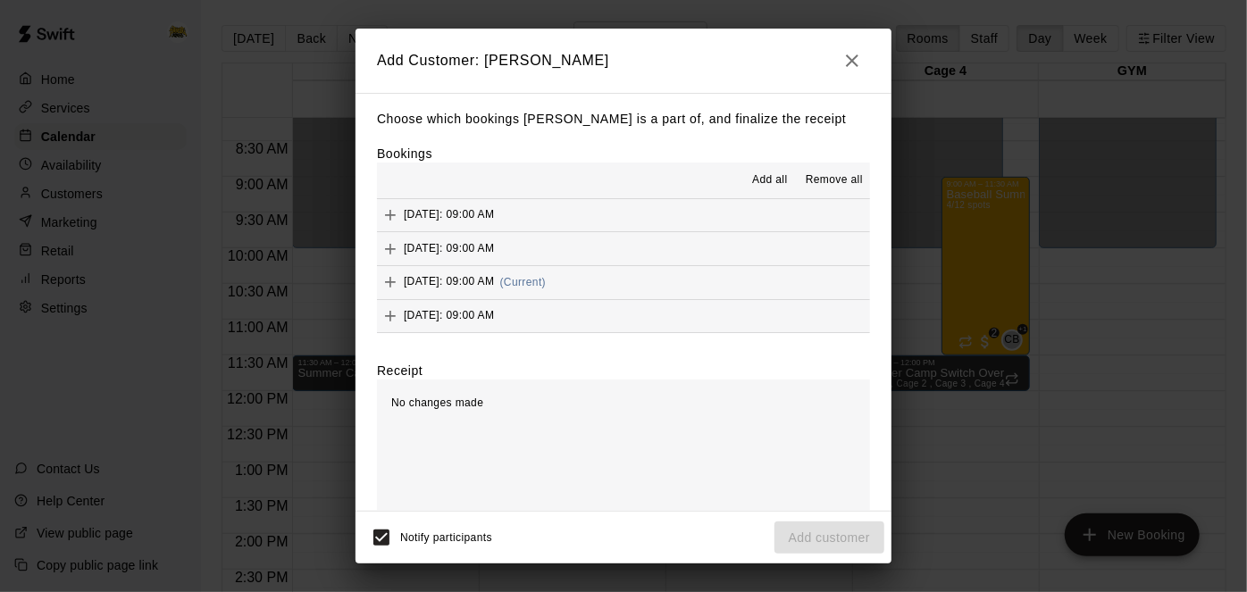
click at [639, 288] on button "[DATE]: 09:00 AM (Current)" at bounding box center [623, 282] width 493 height 33
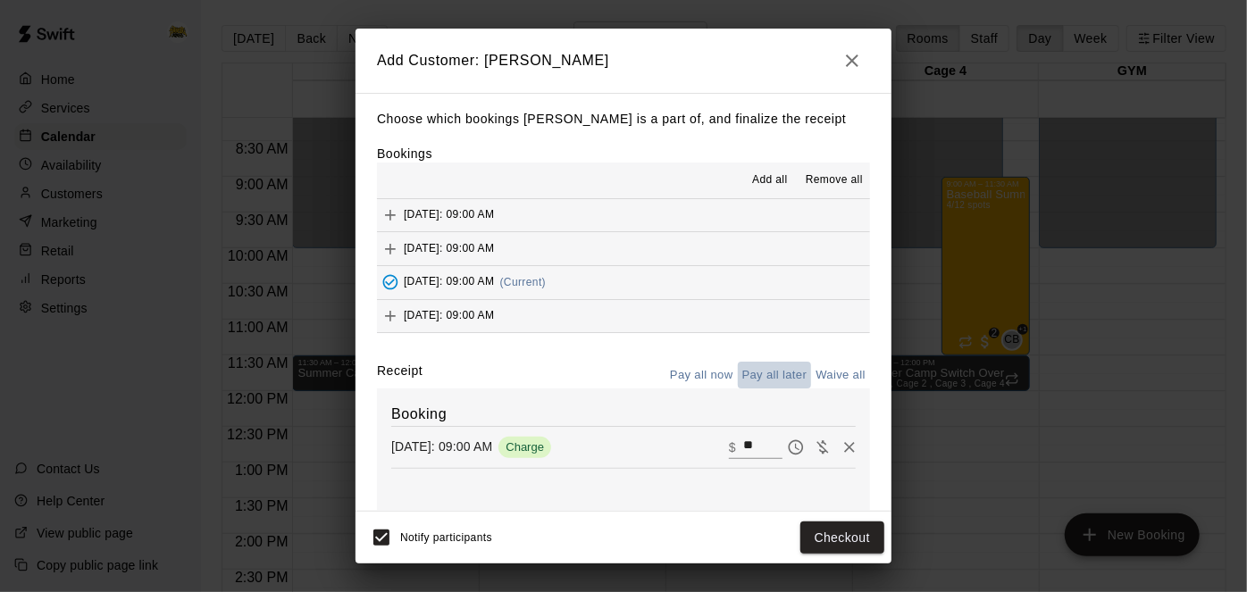
click at [759, 374] on button "Pay all later" at bounding box center [775, 376] width 74 height 28
click at [823, 538] on button "Add customer" at bounding box center [829, 538] width 110 height 33
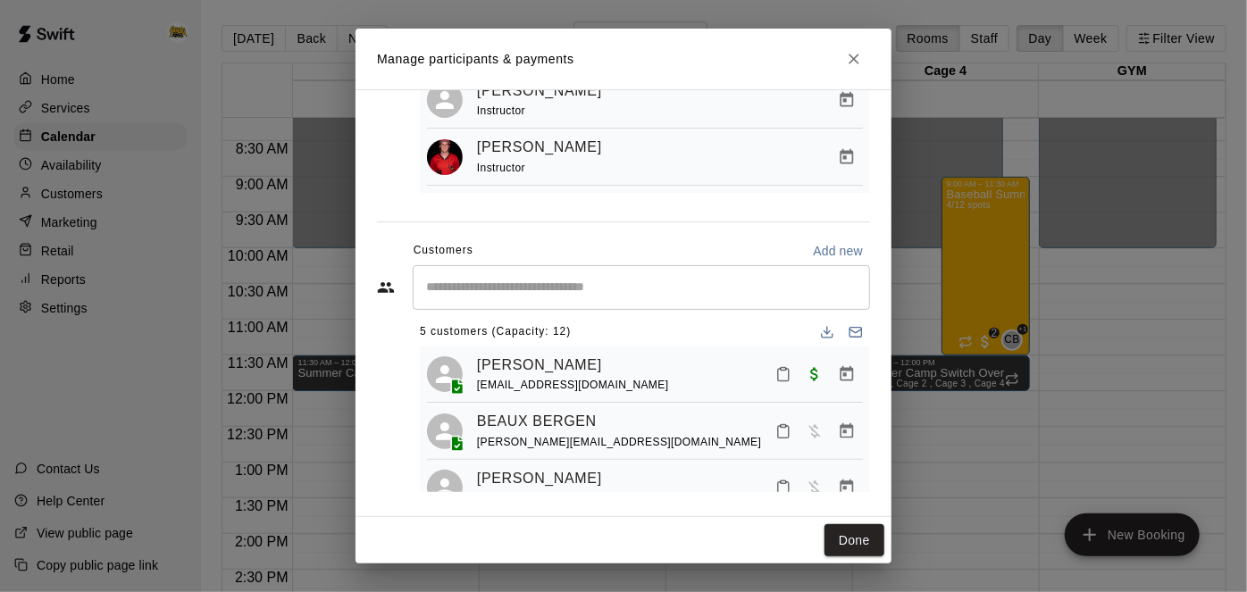
scroll to position [8, 0]
click at [856, 54] on icon "Close" at bounding box center [854, 59] width 18 height 18
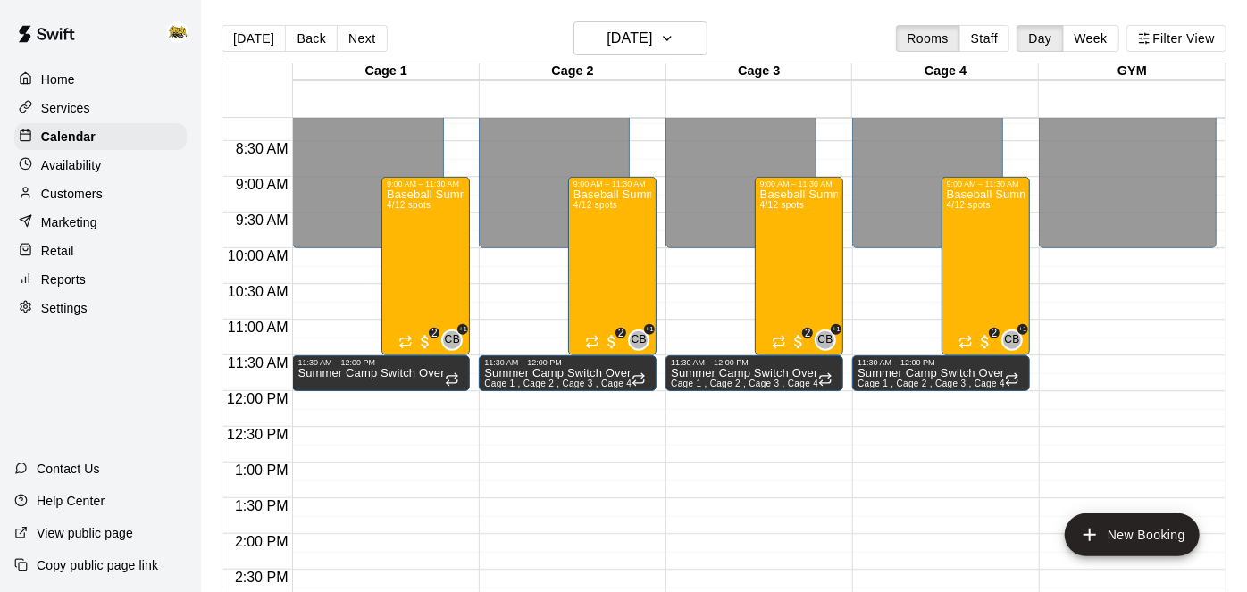
click at [102, 170] on p "Availability" at bounding box center [71, 165] width 61 height 18
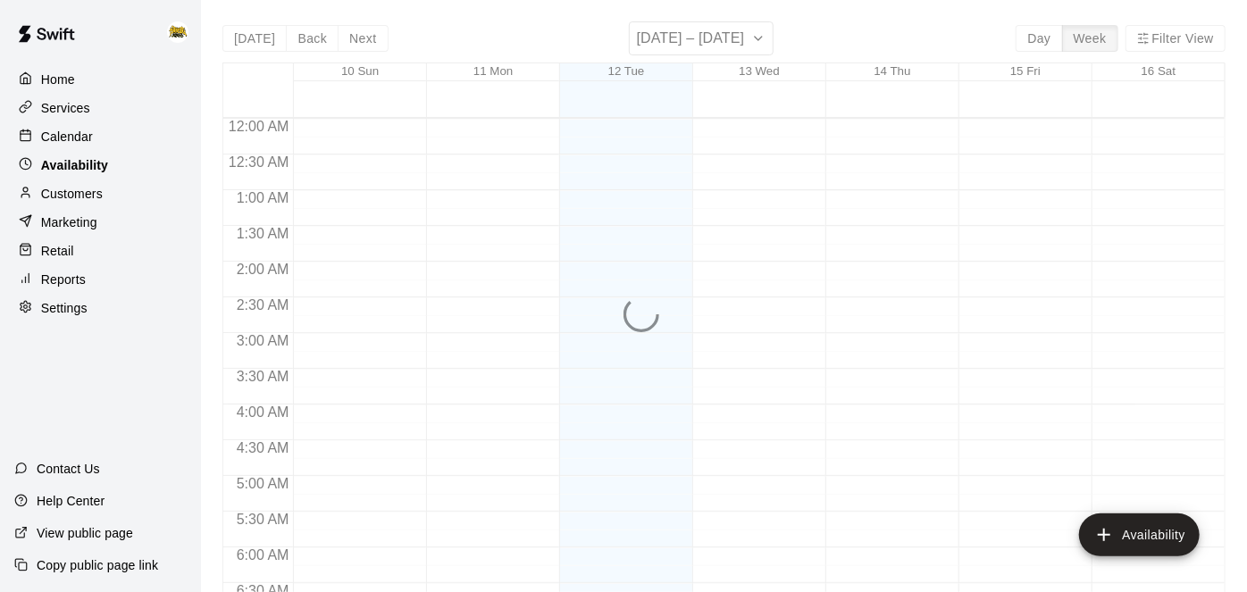
scroll to position [866, 0]
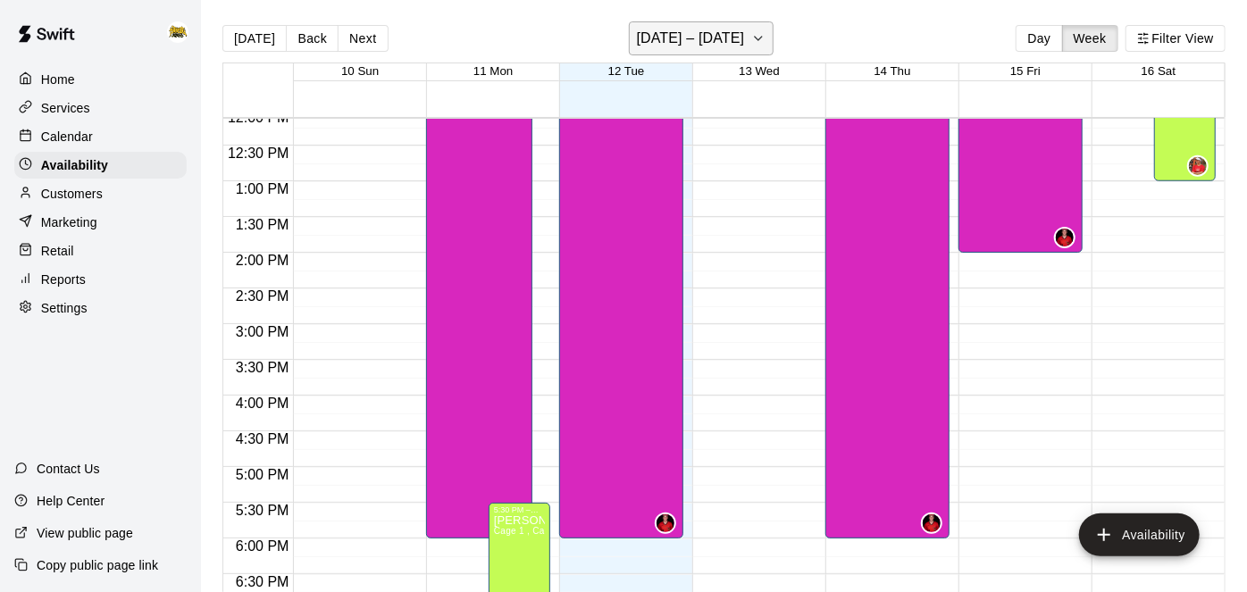
click at [672, 45] on h6 "[DATE] – [DATE]" at bounding box center [691, 38] width 108 height 25
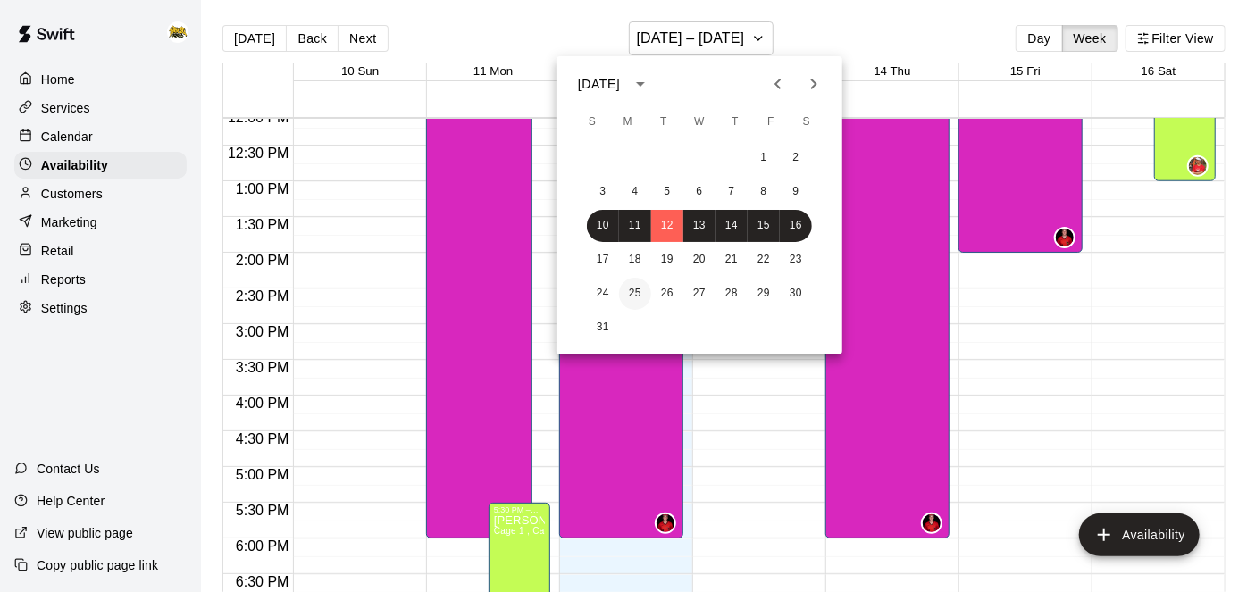
click at [638, 295] on button "25" at bounding box center [635, 294] width 32 height 32
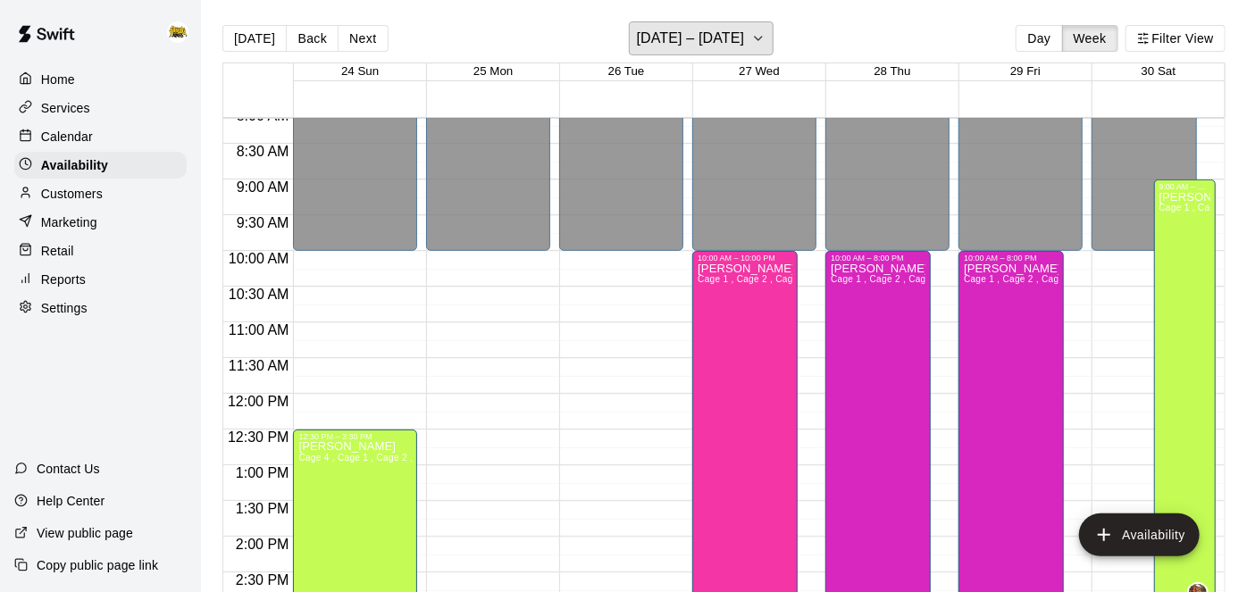
scroll to position [583, 0]
click at [73, 136] on p "Calendar" at bounding box center [67, 137] width 52 height 18
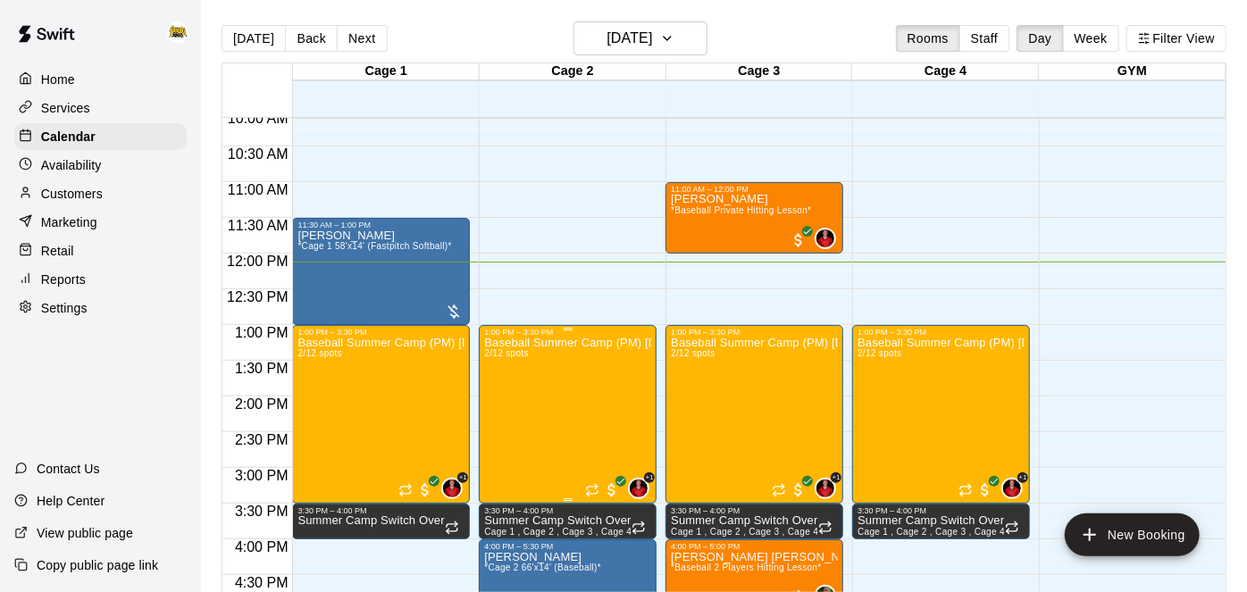
scroll to position [738, 0]
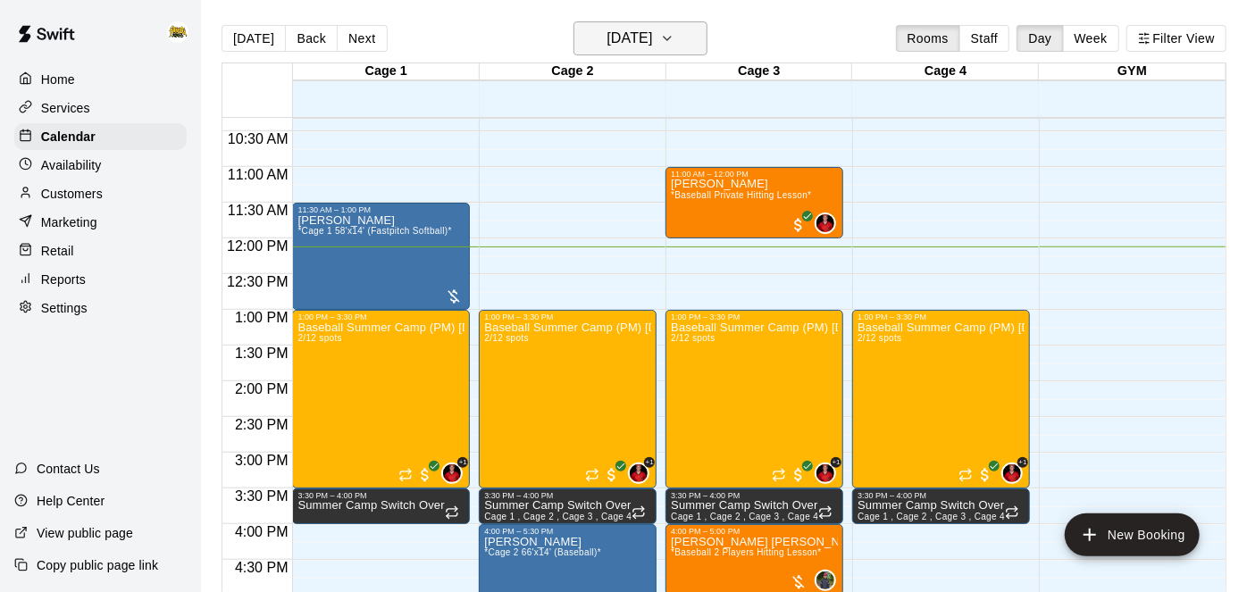
click at [652, 42] on h6 "[DATE]" at bounding box center [629, 38] width 46 height 25
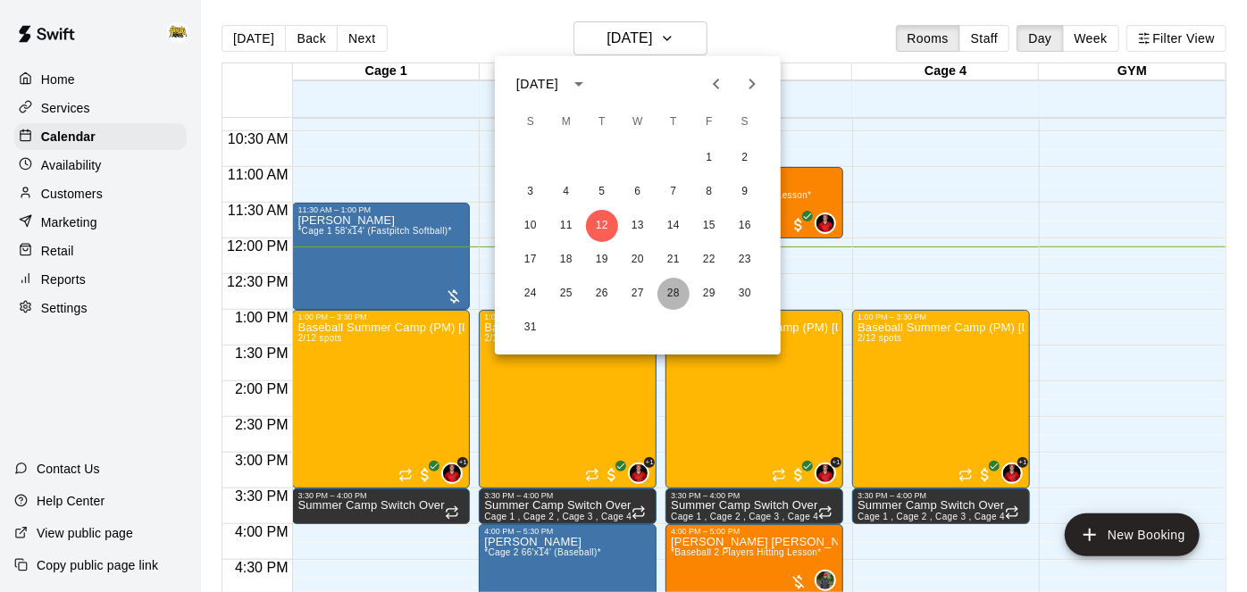
click at [684, 296] on button "28" at bounding box center [673, 294] width 32 height 32
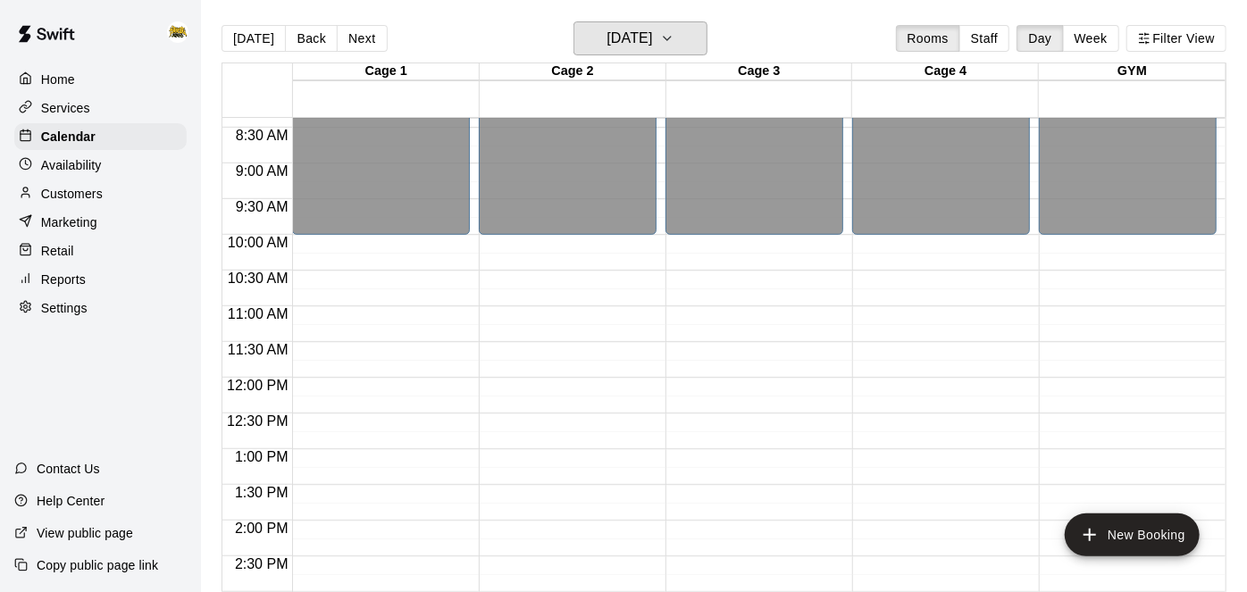
scroll to position [598, 0]
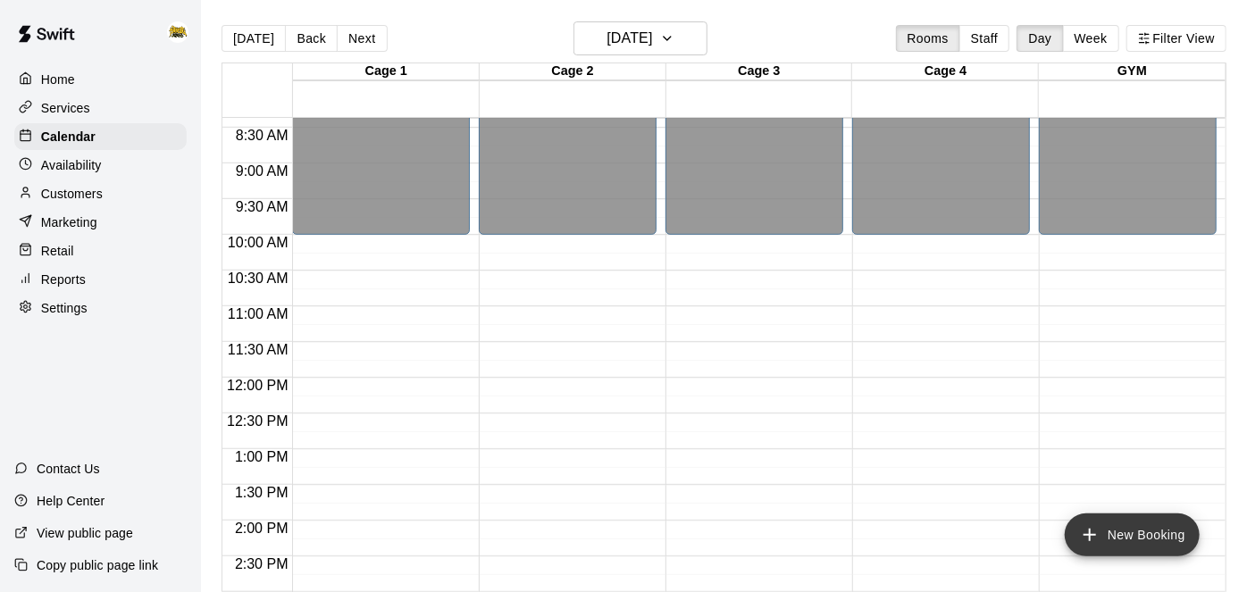
click at [1096, 539] on icon "add" at bounding box center [1089, 534] width 21 height 21
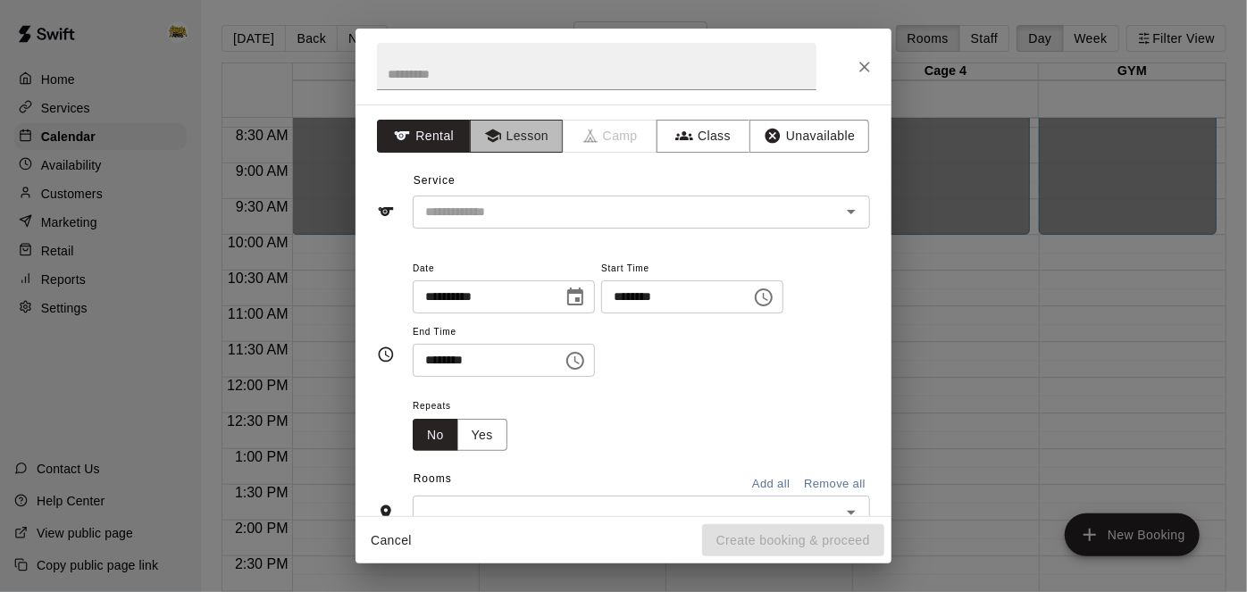
click at [541, 137] on button "Lesson" at bounding box center [517, 136] width 94 height 33
click at [853, 221] on icon "Open" at bounding box center [850, 211] width 21 height 21
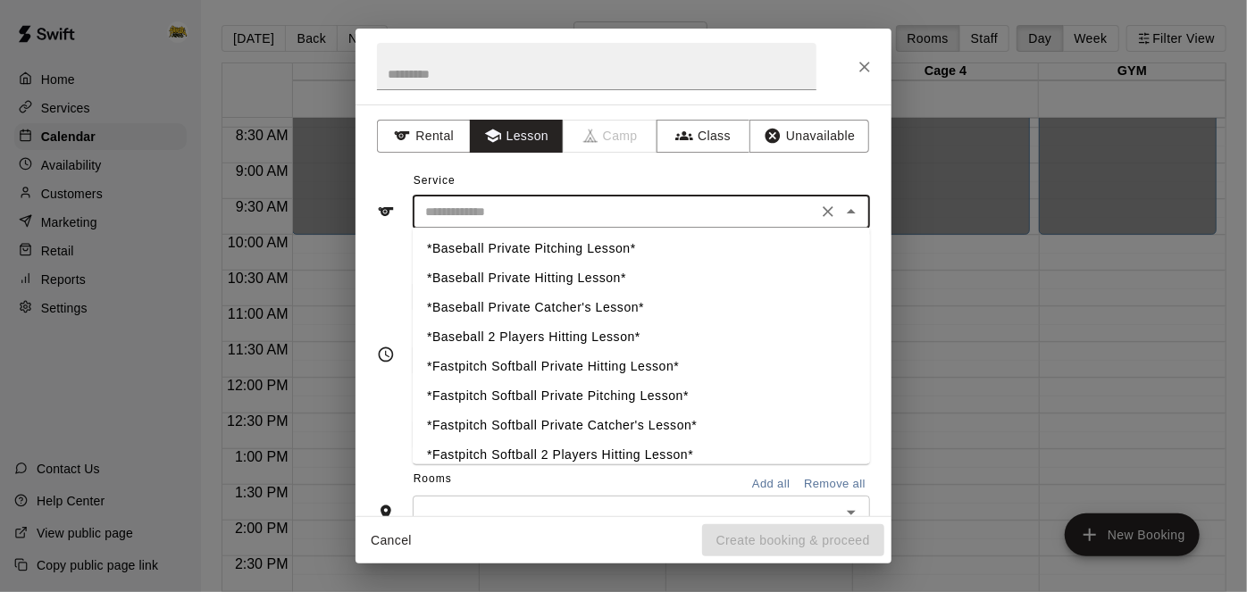
click at [575, 280] on li "*Baseball Private Hitting Lesson*" at bounding box center [641, 278] width 457 height 29
type input "**********"
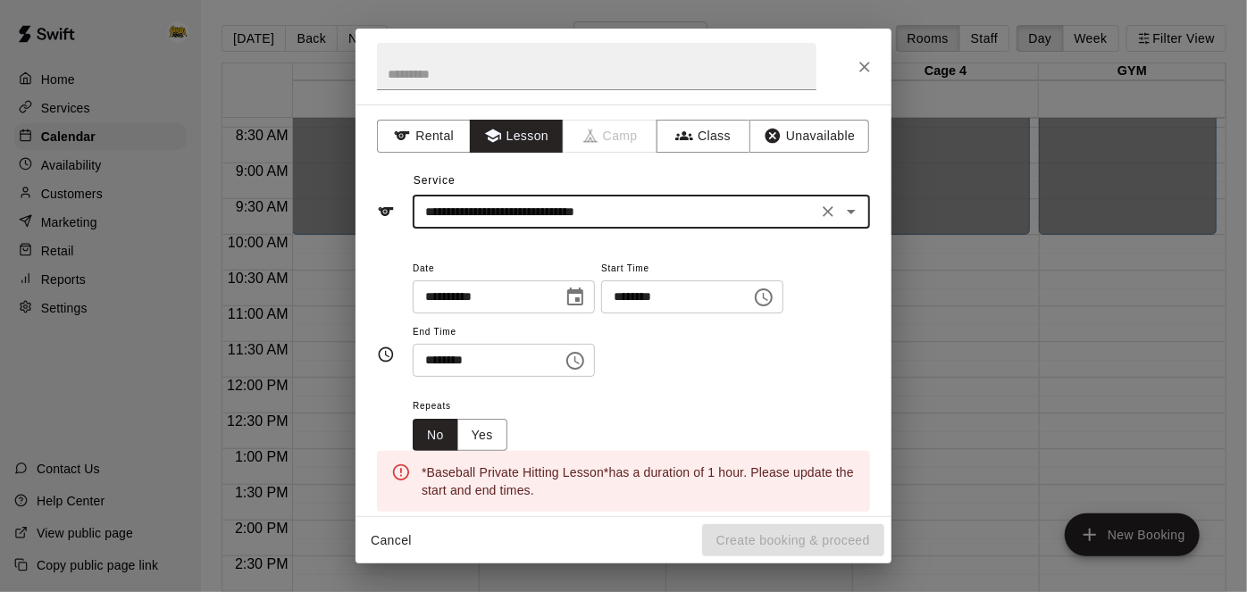
click at [601, 313] on input "********" at bounding box center [670, 296] width 138 height 33
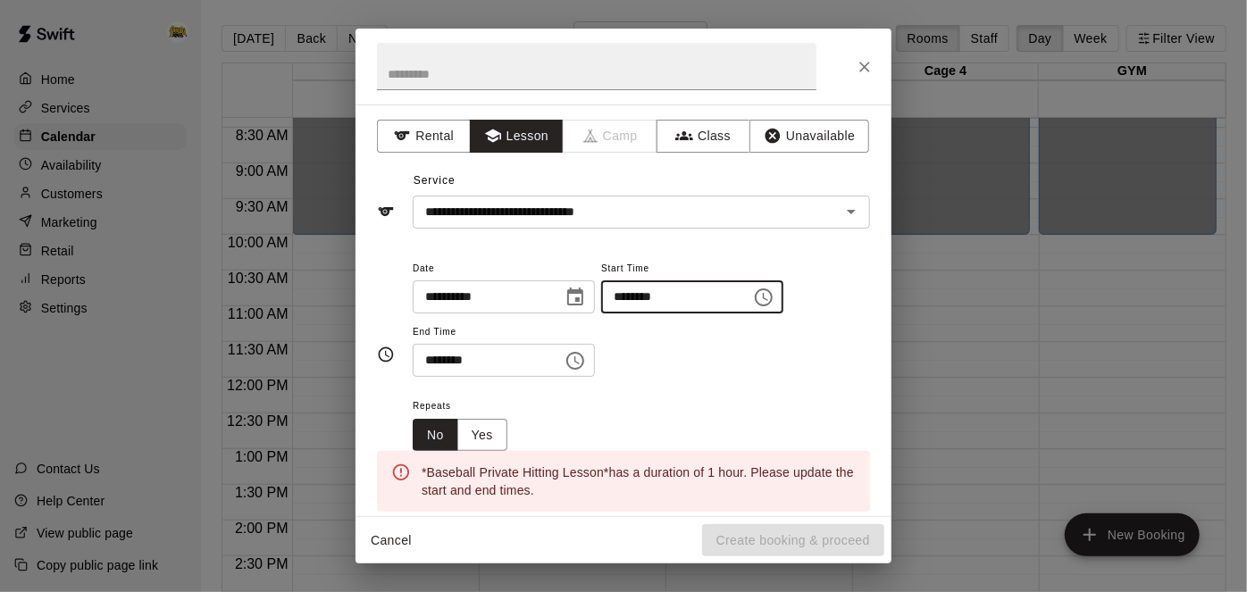
type input "********"
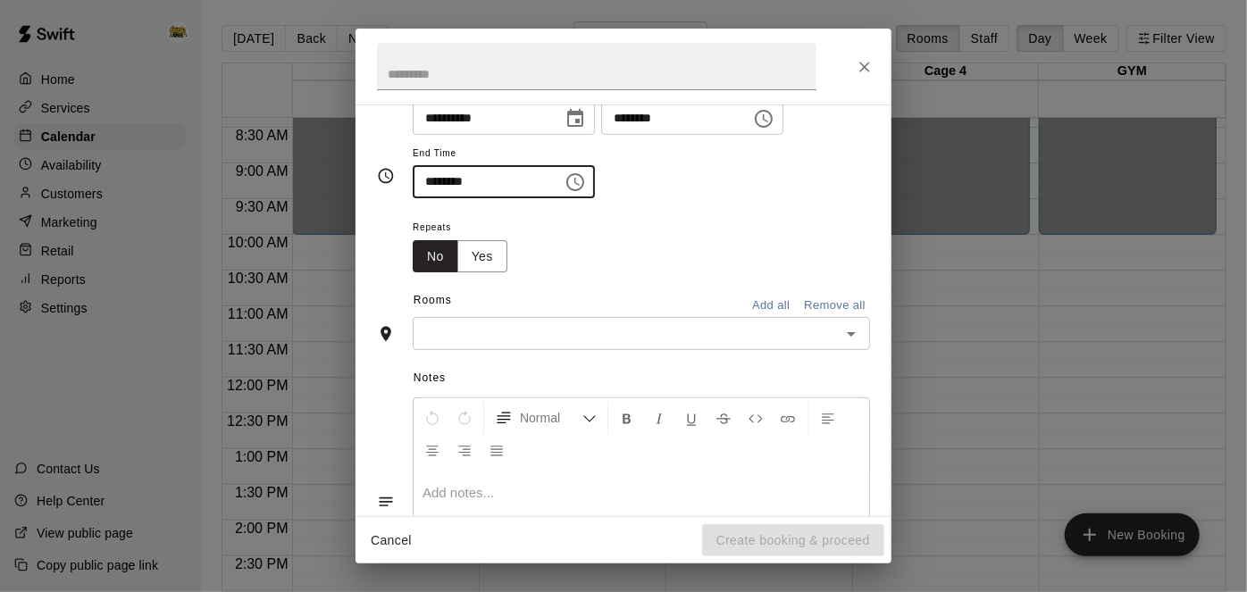
scroll to position [180, 0]
click at [852, 336] on icon "Open" at bounding box center [851, 333] width 9 height 4
type input "********"
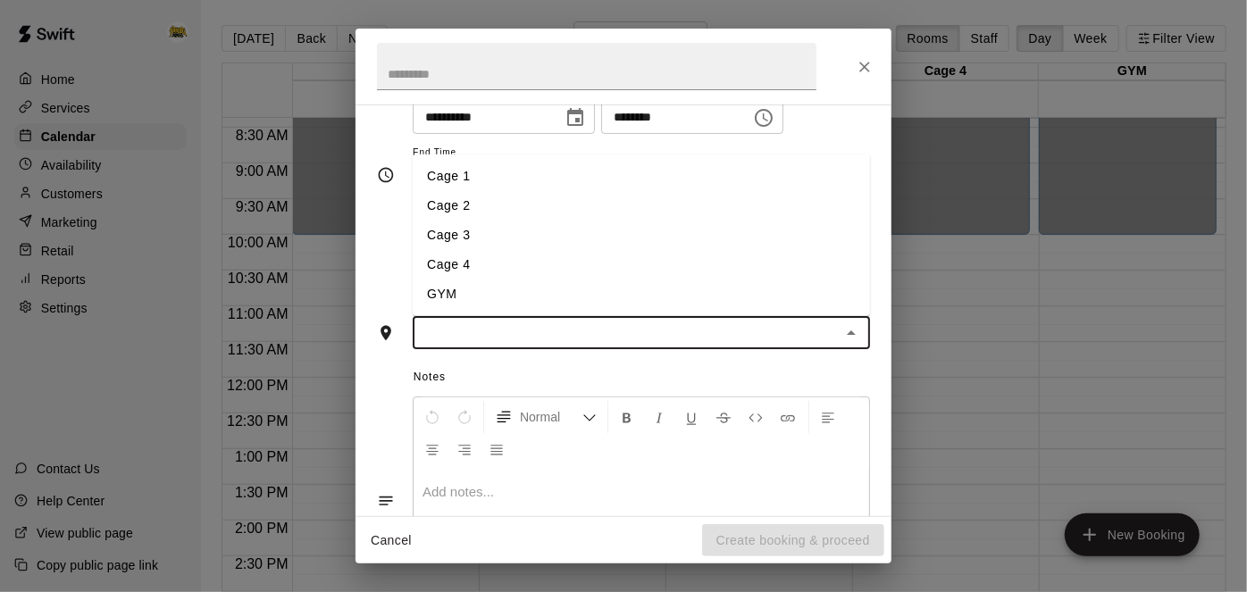
click at [531, 250] on li "Cage 3" at bounding box center [641, 235] width 457 height 29
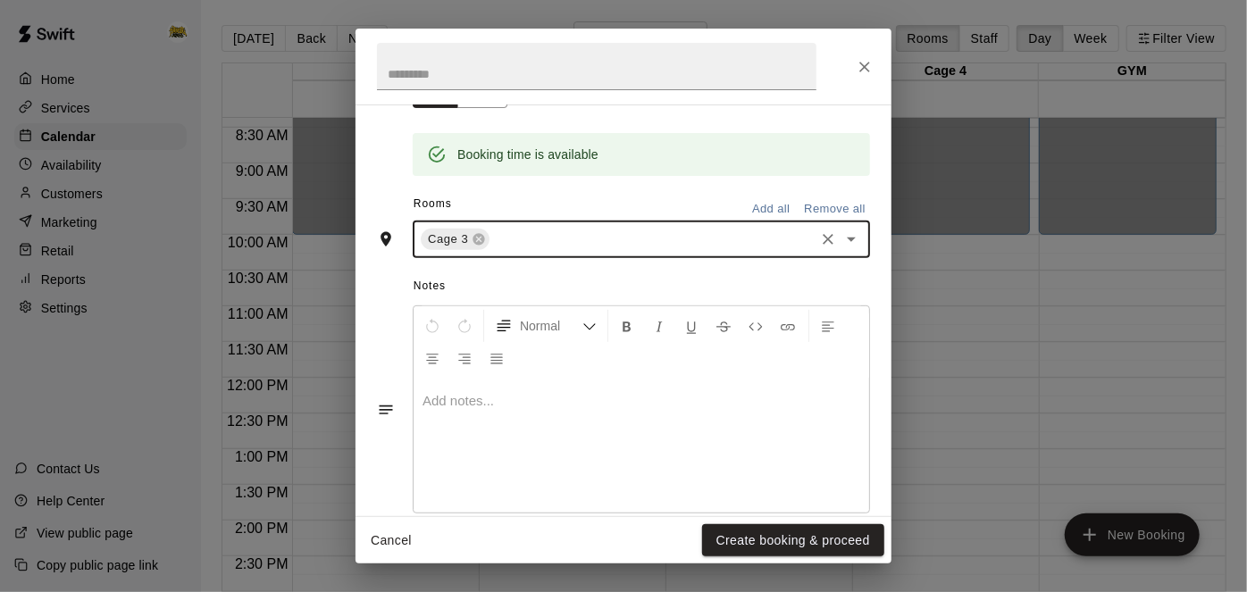
scroll to position [435, 0]
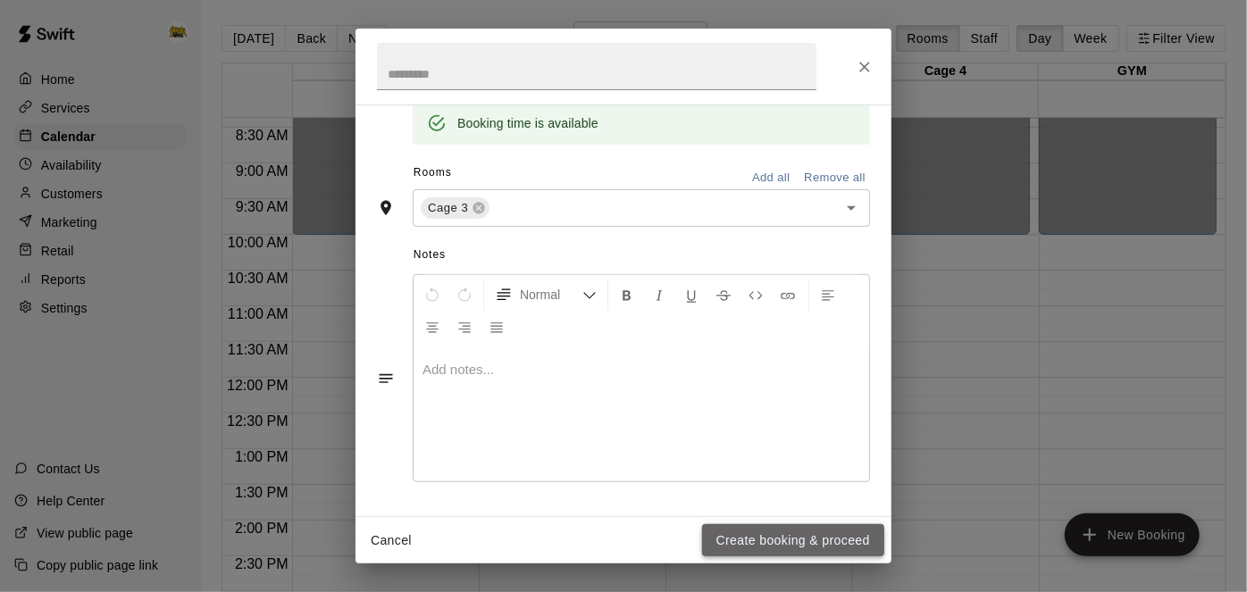
click at [776, 541] on button "Create booking & proceed" at bounding box center [793, 540] width 182 height 33
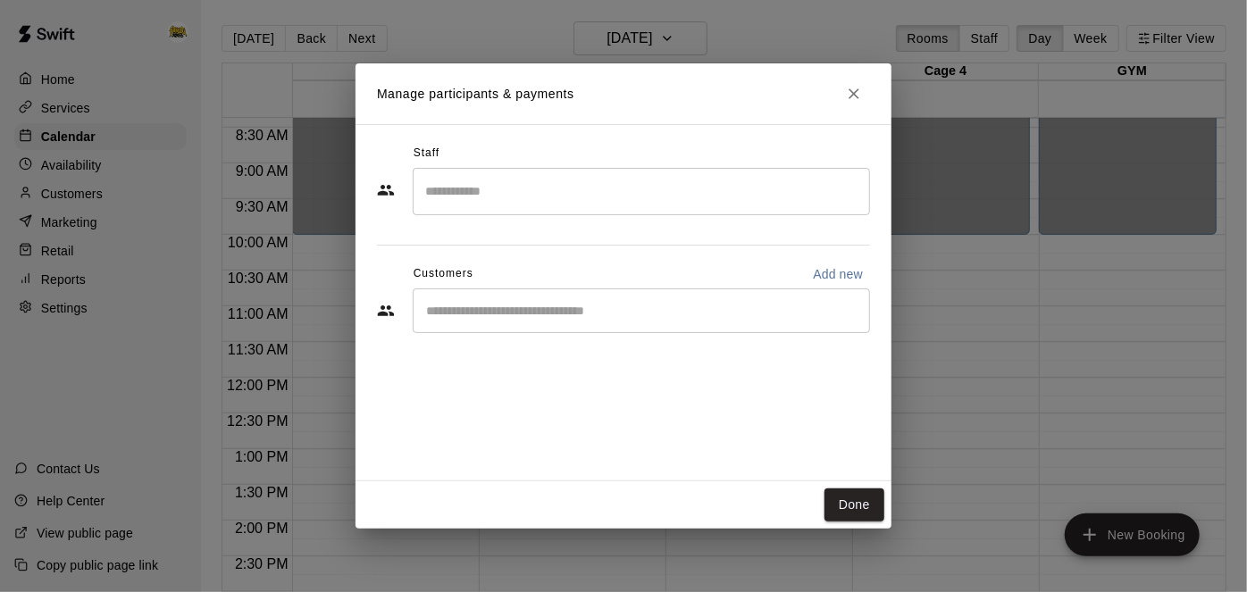
click at [709, 318] on input "Start typing to search customers..." at bounding box center [641, 311] width 441 height 18
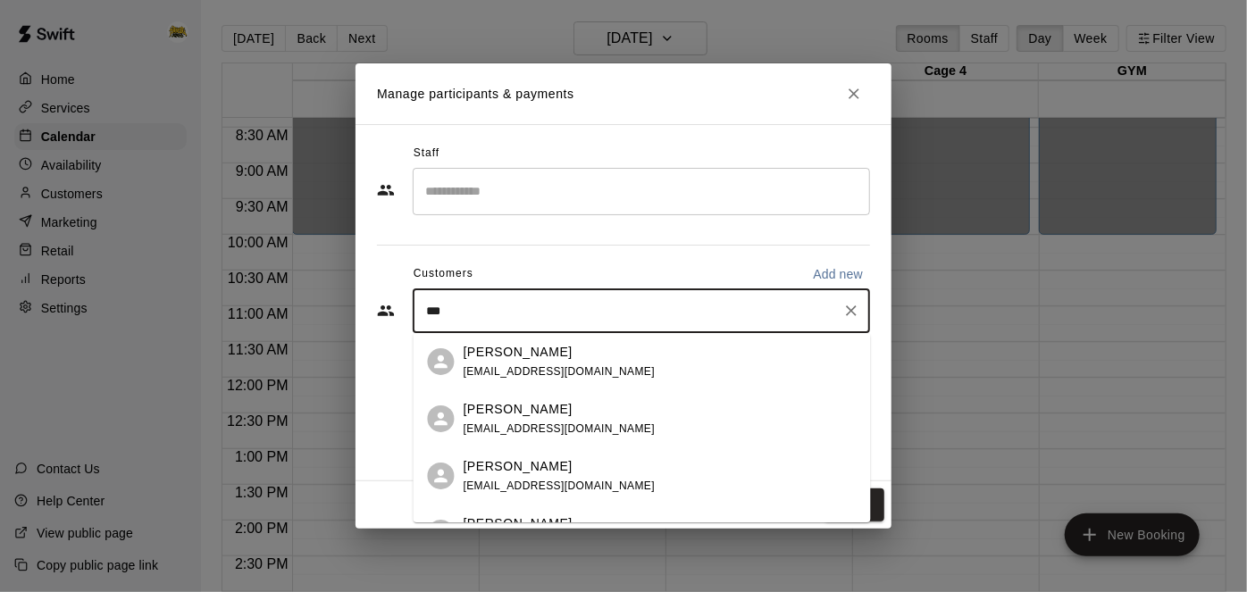
type input "****"
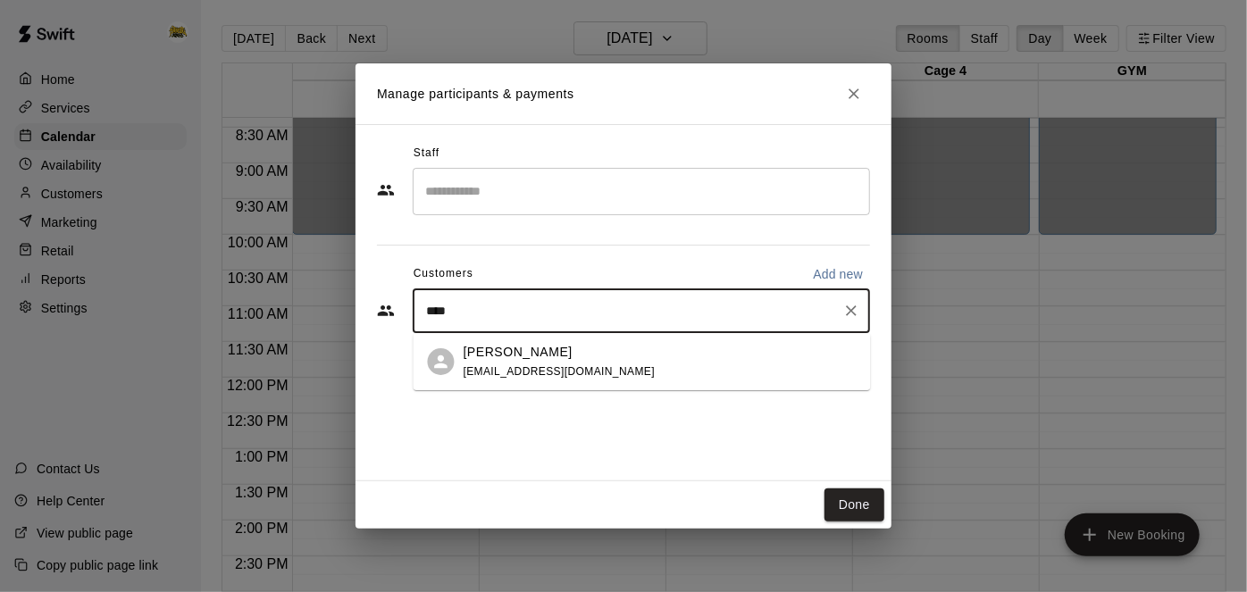
click at [505, 368] on span "[EMAIL_ADDRESS][DOMAIN_NAME]" at bounding box center [560, 371] width 192 height 13
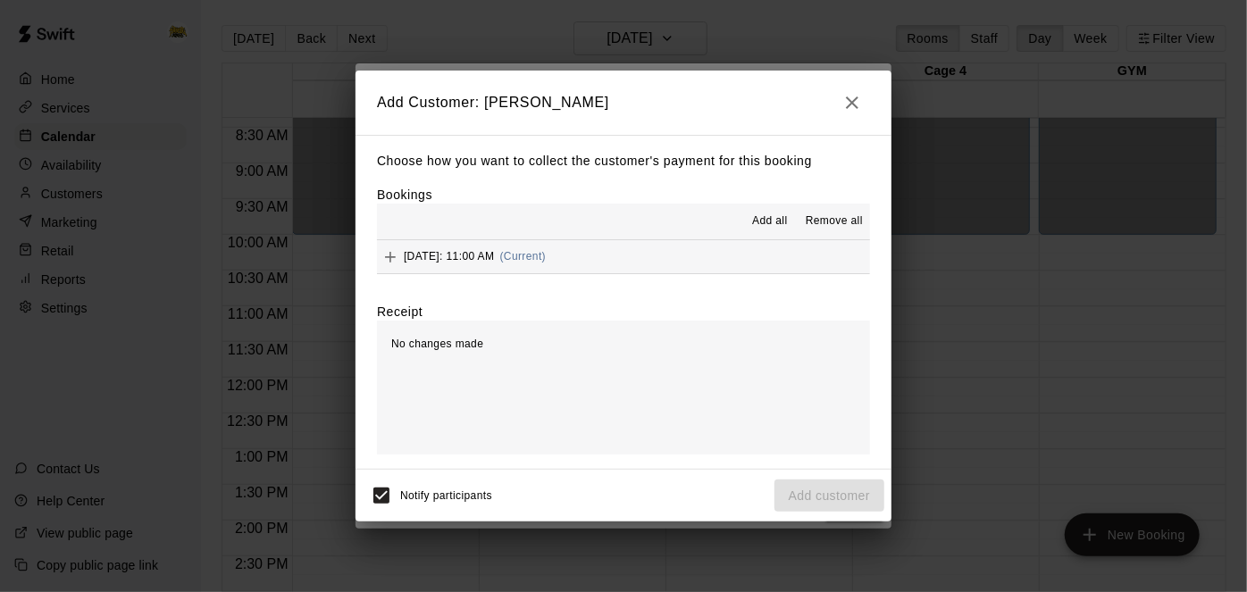
click at [661, 260] on button "[DATE]: 11:00 AM (Current)" at bounding box center [623, 256] width 493 height 33
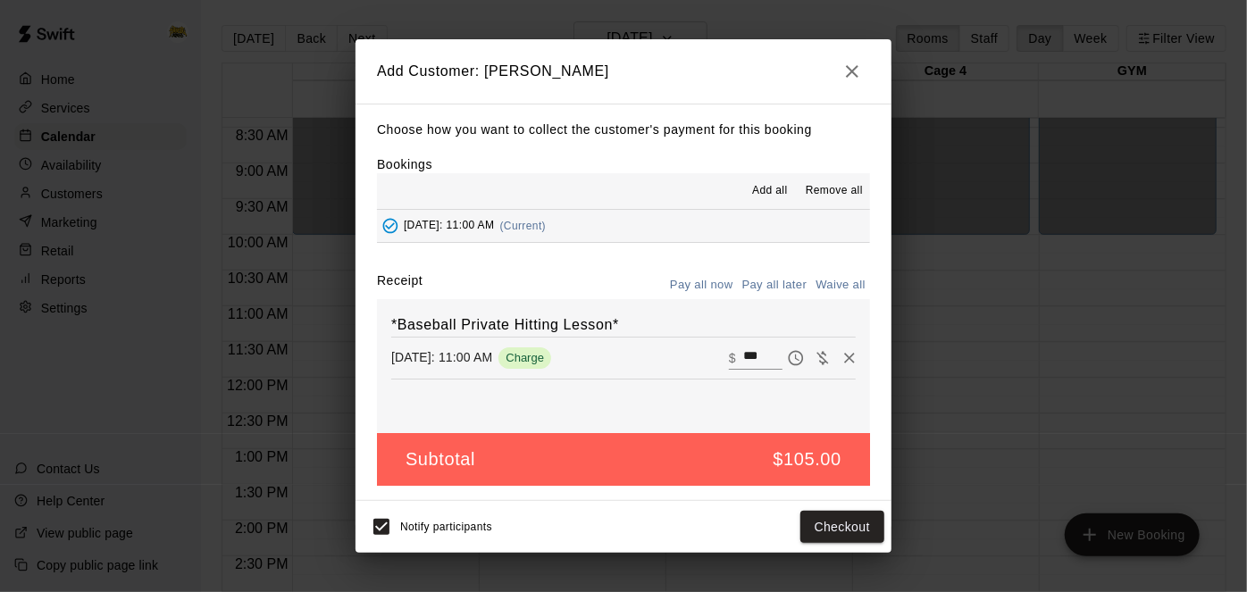
click at [761, 280] on button "Pay all later" at bounding box center [775, 286] width 74 height 28
click at [861, 536] on button "Add customer" at bounding box center [829, 527] width 110 height 33
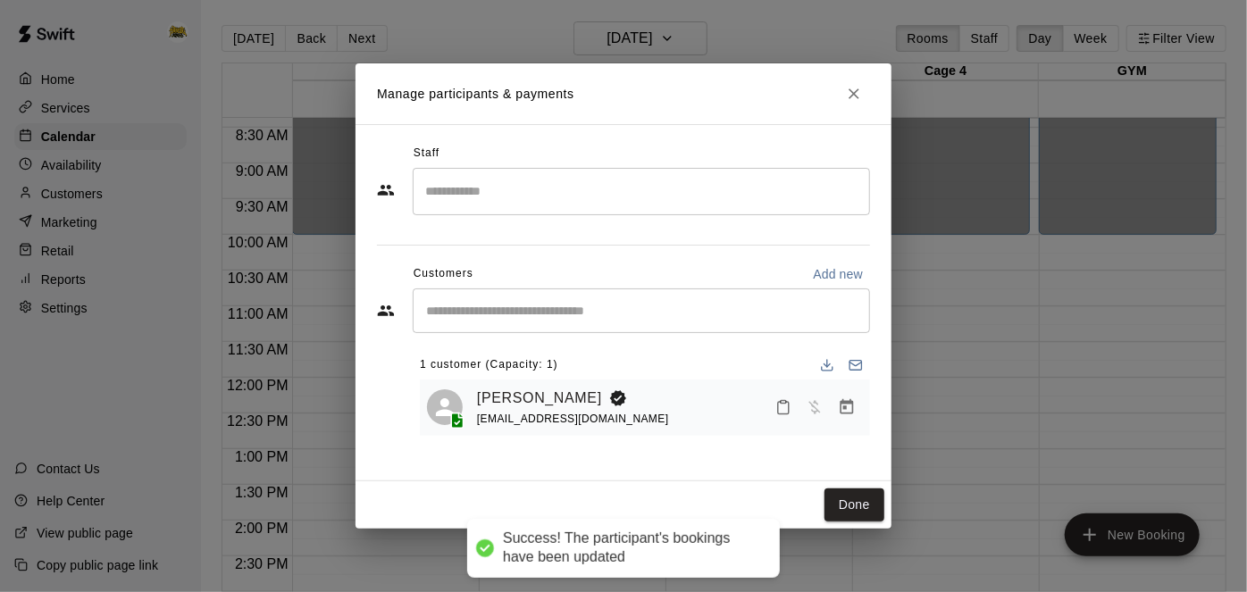
click at [739, 212] on div "​" at bounding box center [641, 191] width 457 height 47
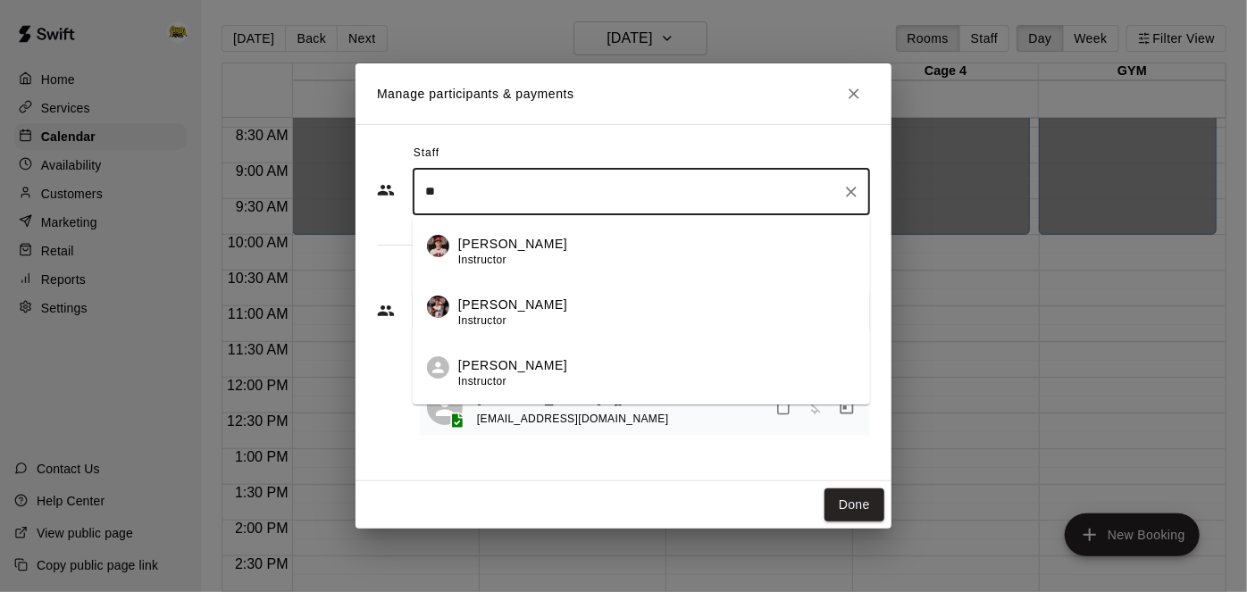
type input "*"
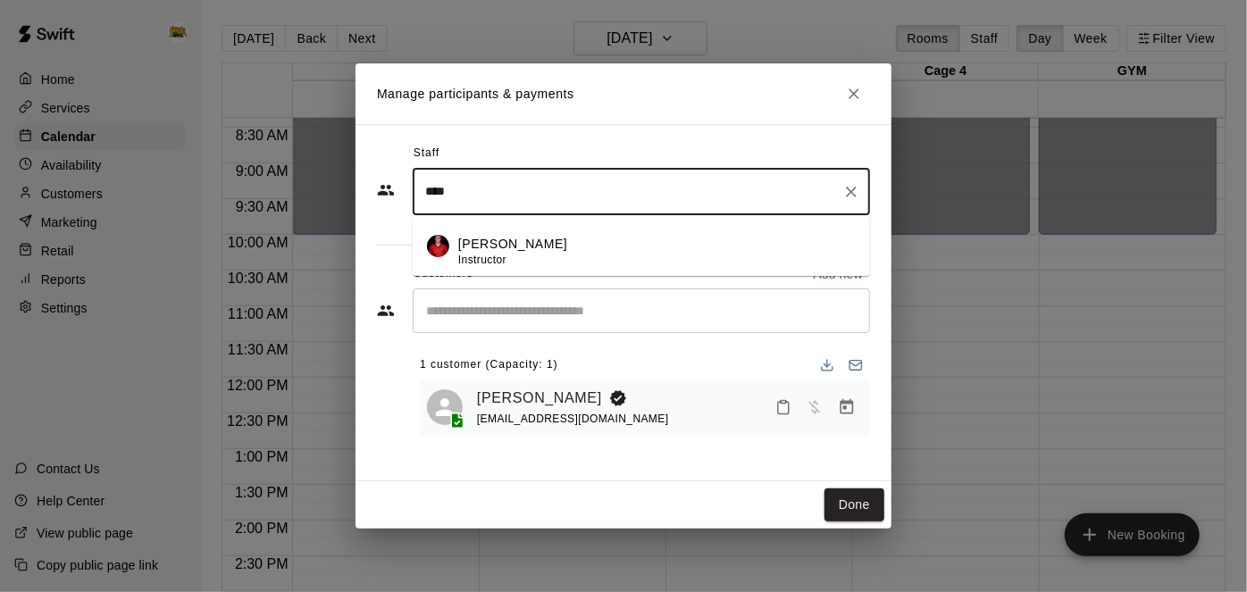
click at [525, 245] on p "[PERSON_NAME]" at bounding box center [512, 244] width 109 height 19
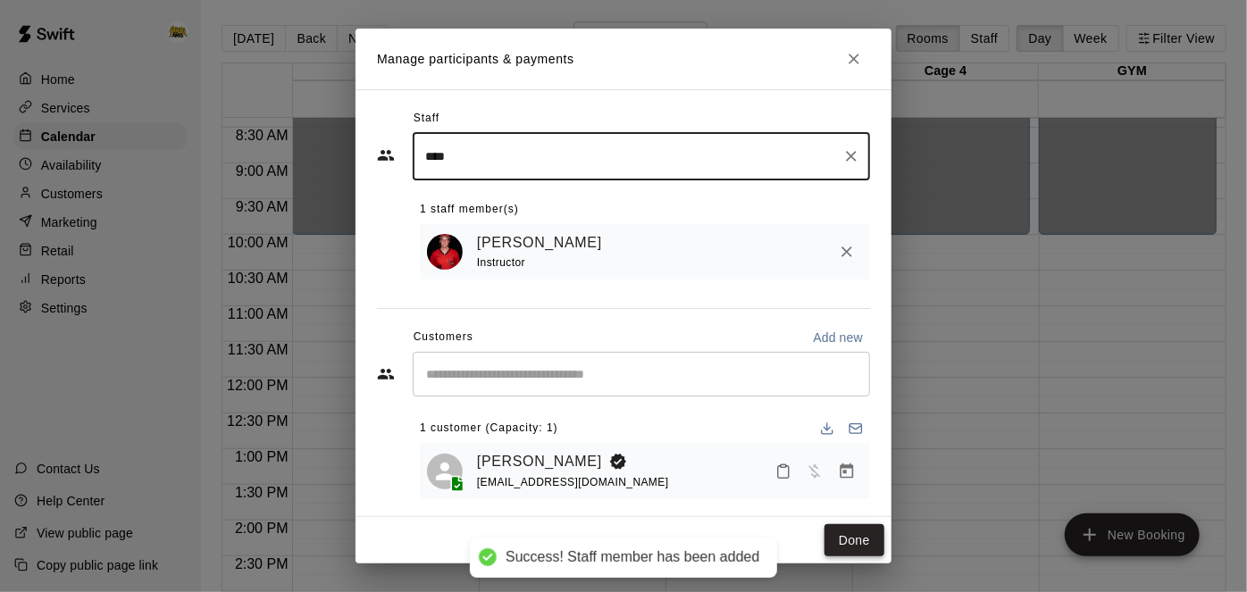
type input "****"
click at [852, 532] on button "Done" at bounding box center [854, 540] width 60 height 33
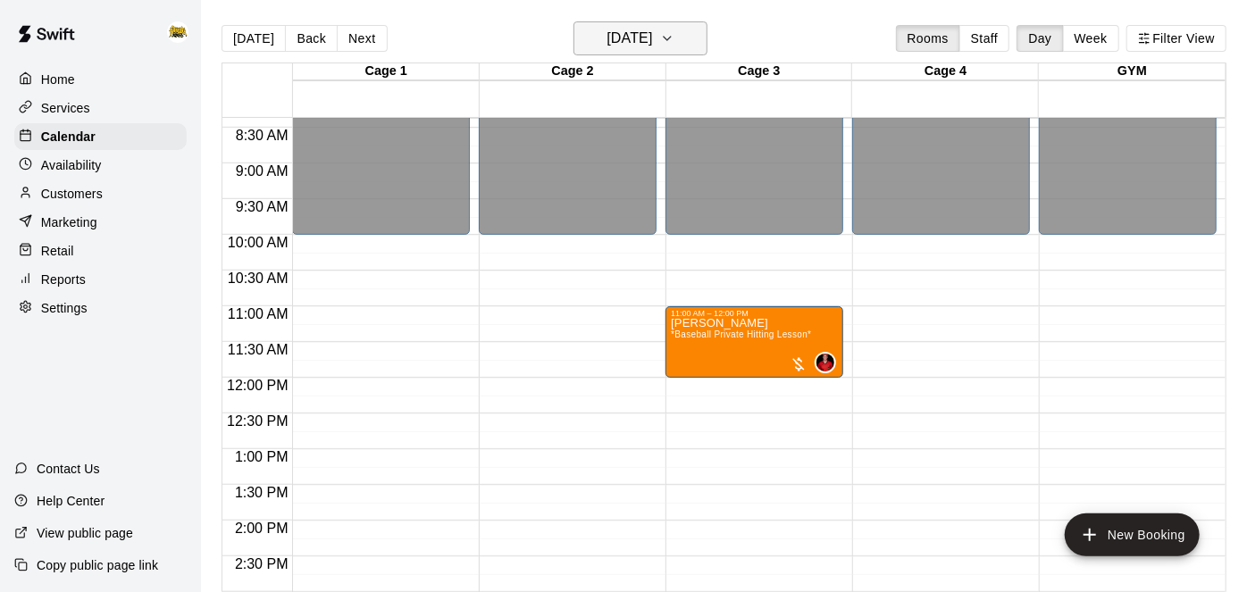
click at [650, 38] on h6 "[DATE]" at bounding box center [629, 38] width 46 height 25
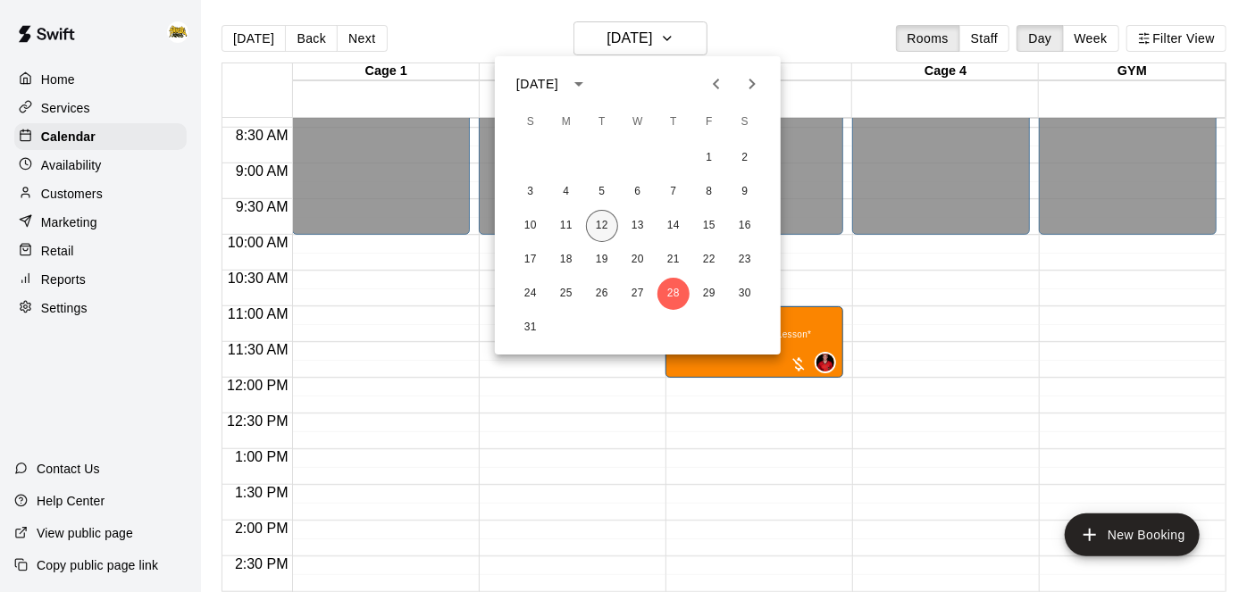
click at [611, 224] on button "12" at bounding box center [602, 226] width 32 height 32
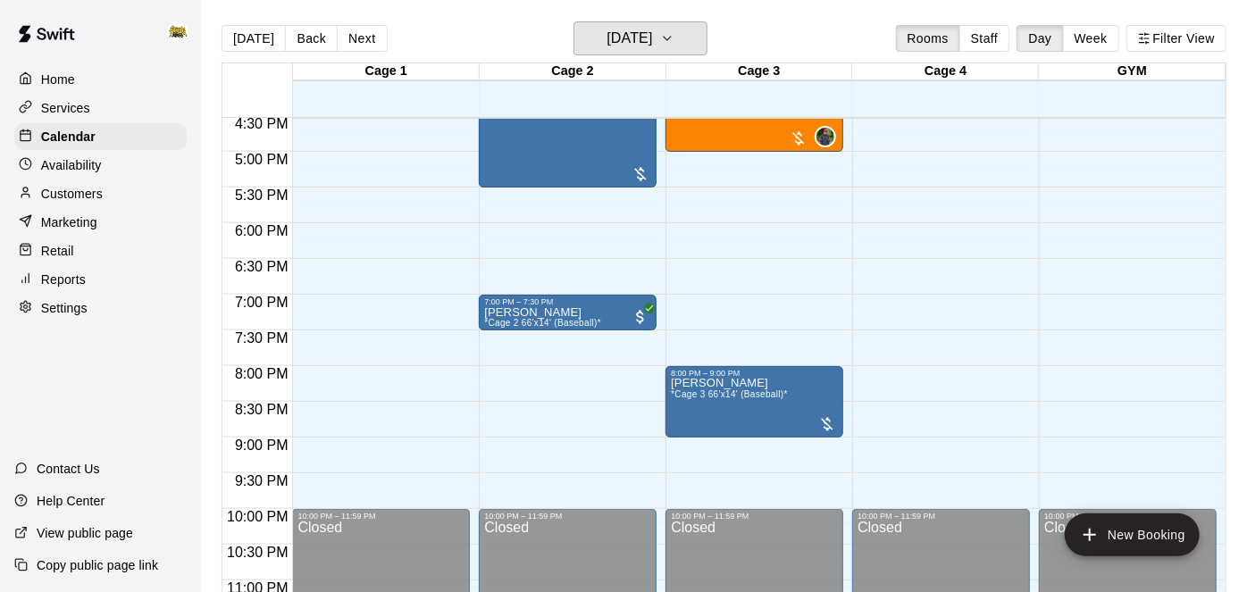
scroll to position [1187, 0]
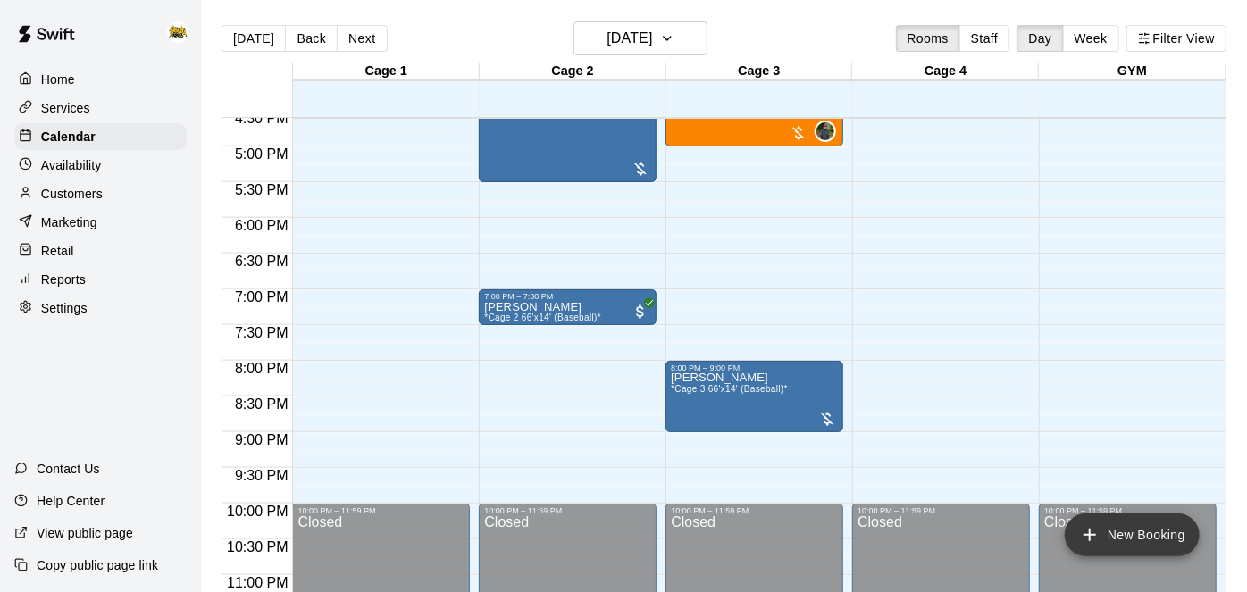
click at [1092, 530] on icon "add" at bounding box center [1089, 534] width 21 height 21
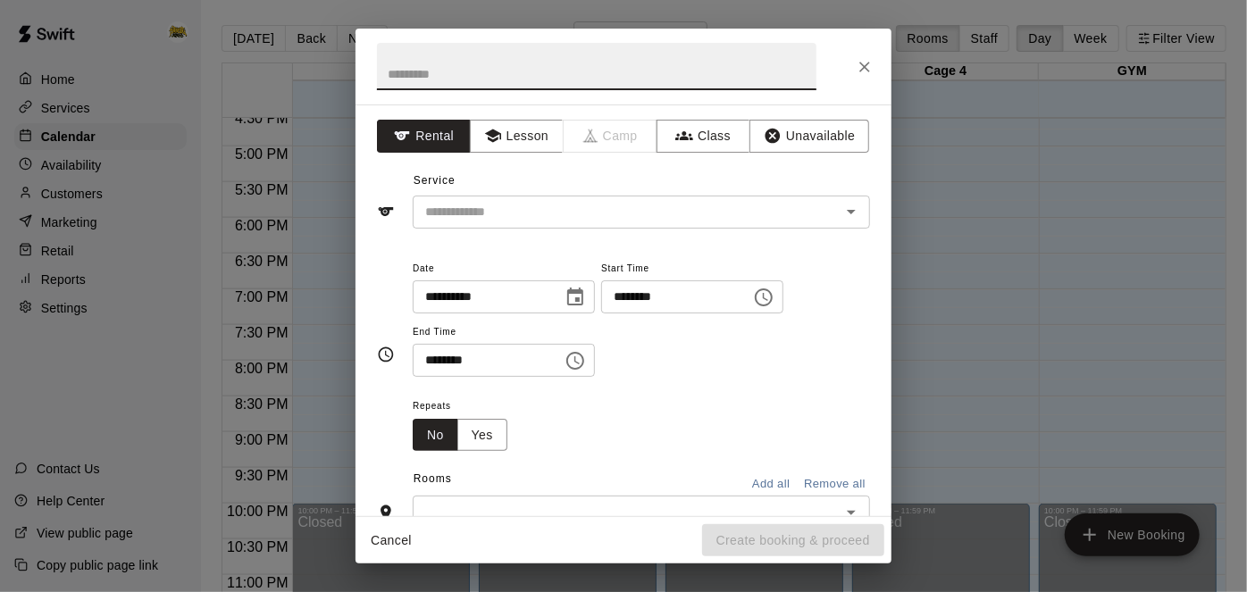
click at [601, 313] on input "********" at bounding box center [670, 296] width 138 height 33
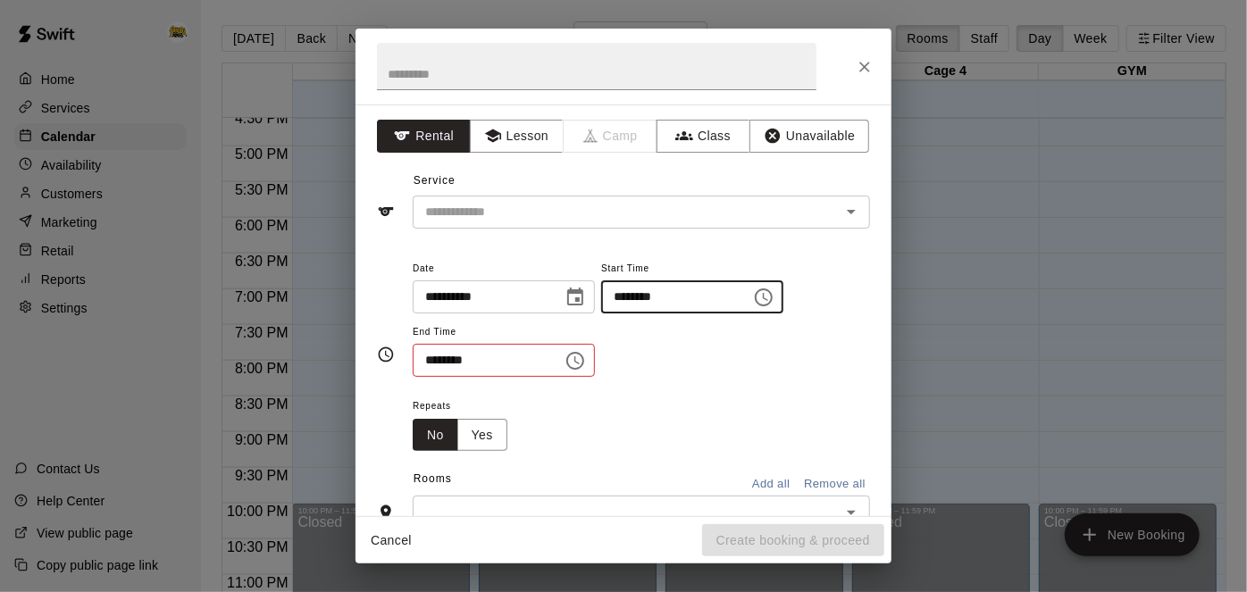
type input "********"
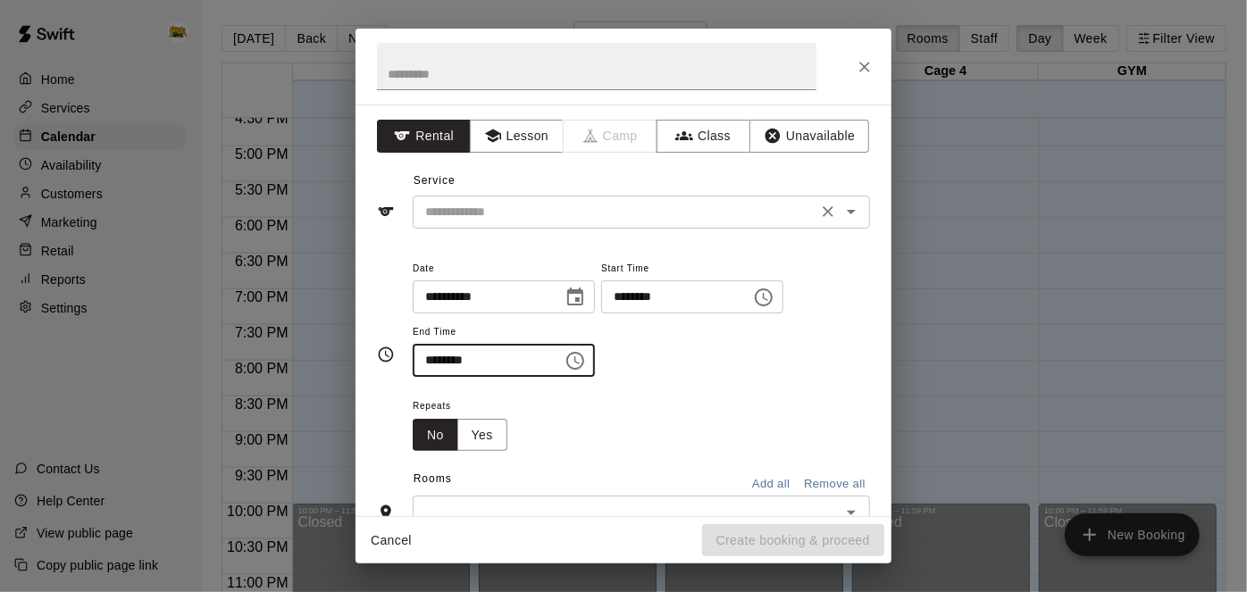
click at [852, 213] on icon "Open" at bounding box center [850, 211] width 21 height 21
type input "********"
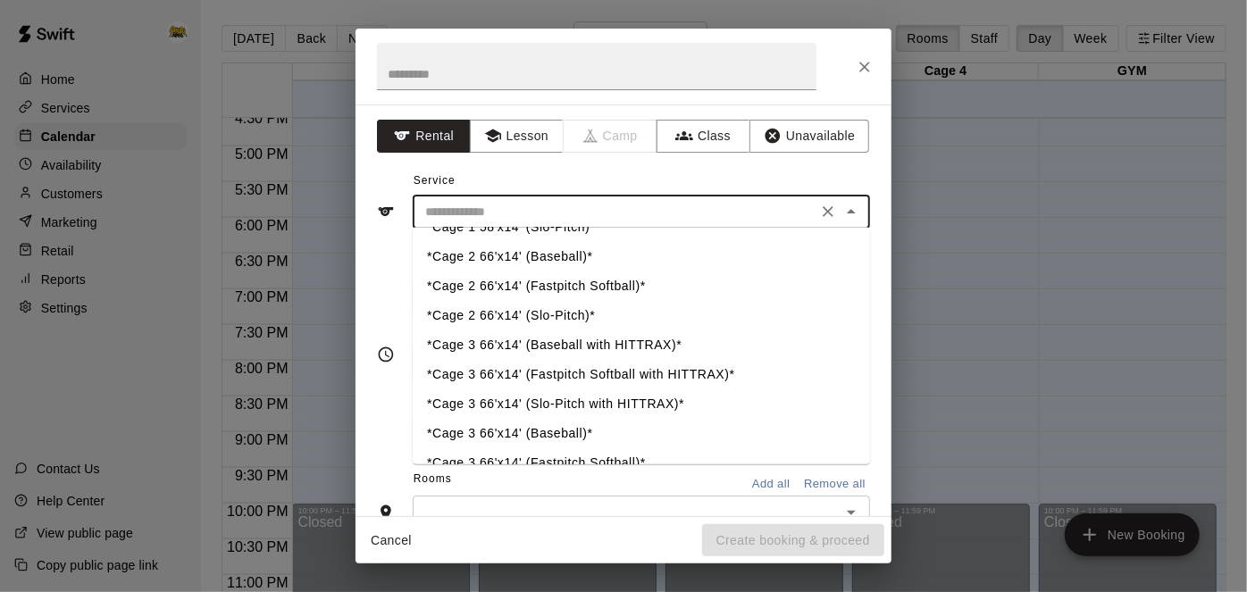
scroll to position [52, 0]
click at [558, 436] on li "*Cage 3 66'x14' (Baseball)*" at bounding box center [641, 433] width 457 height 29
type input "**********"
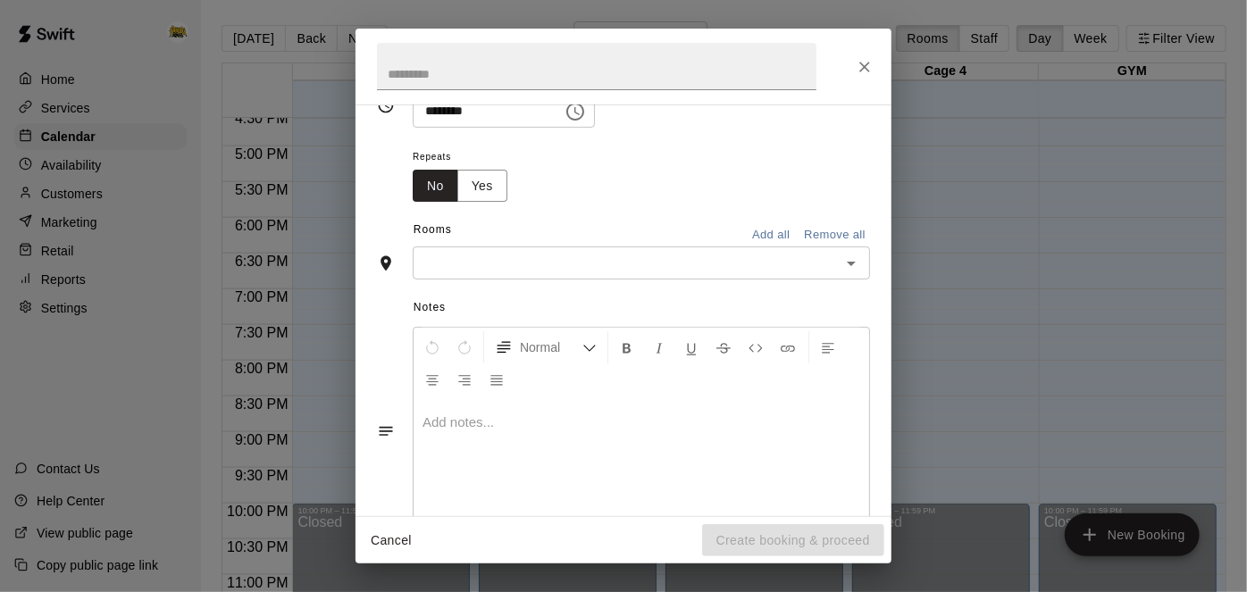
scroll to position [252, 0]
click at [849, 272] on icon "Open" at bounding box center [850, 260] width 21 height 21
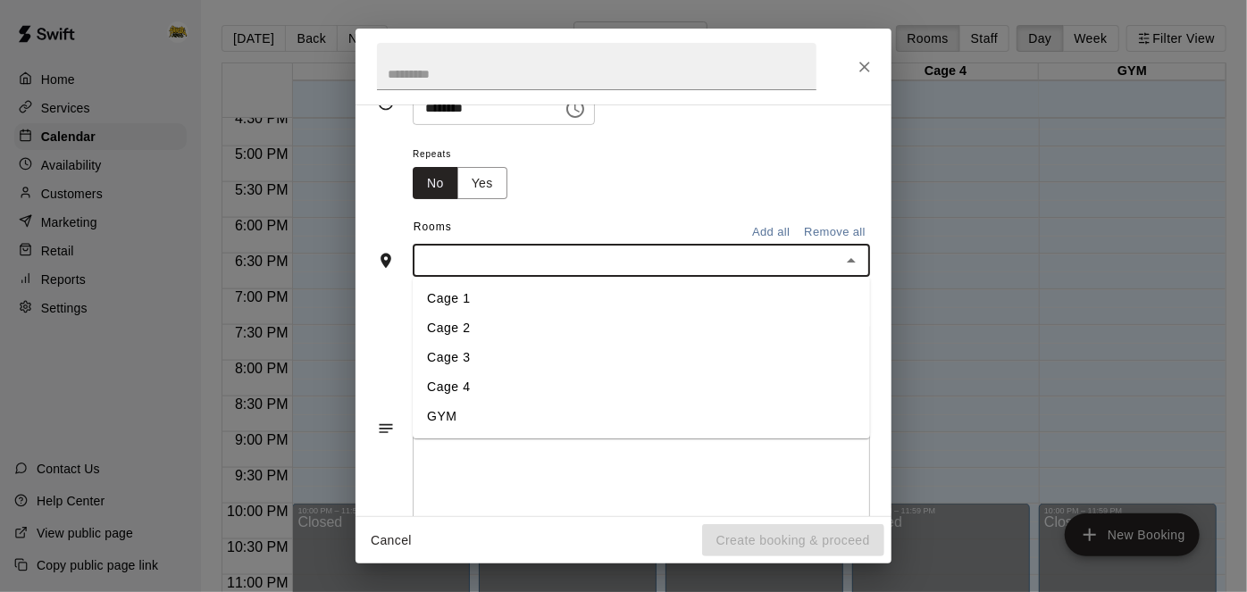
click at [501, 373] on li "Cage 3" at bounding box center [641, 358] width 457 height 29
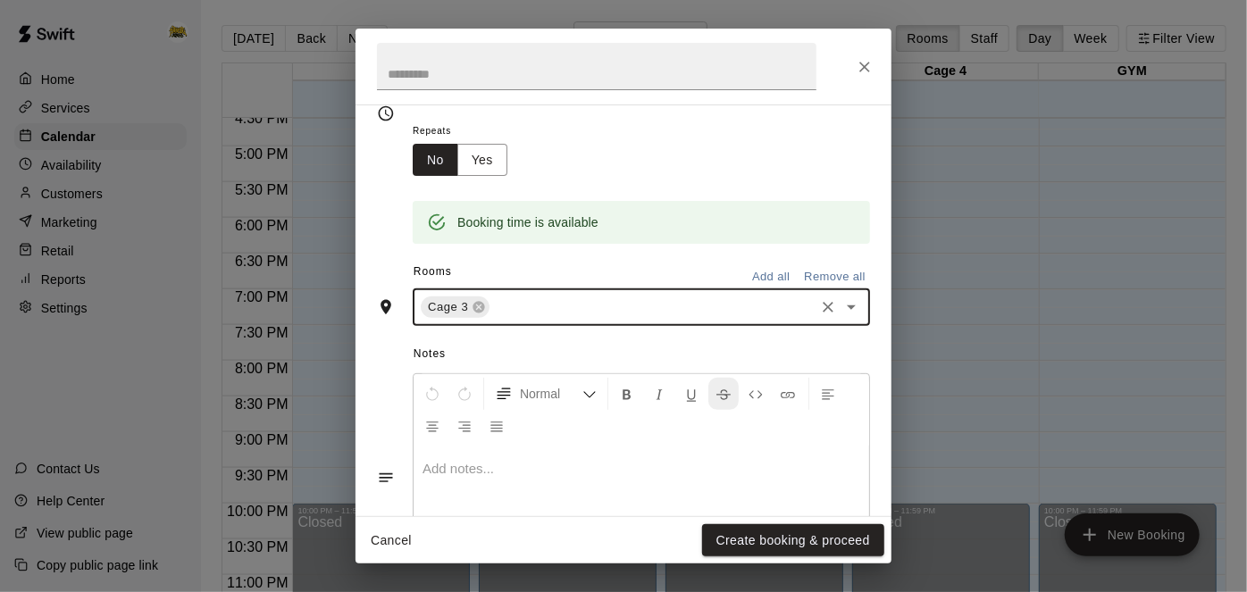
scroll to position [286, 0]
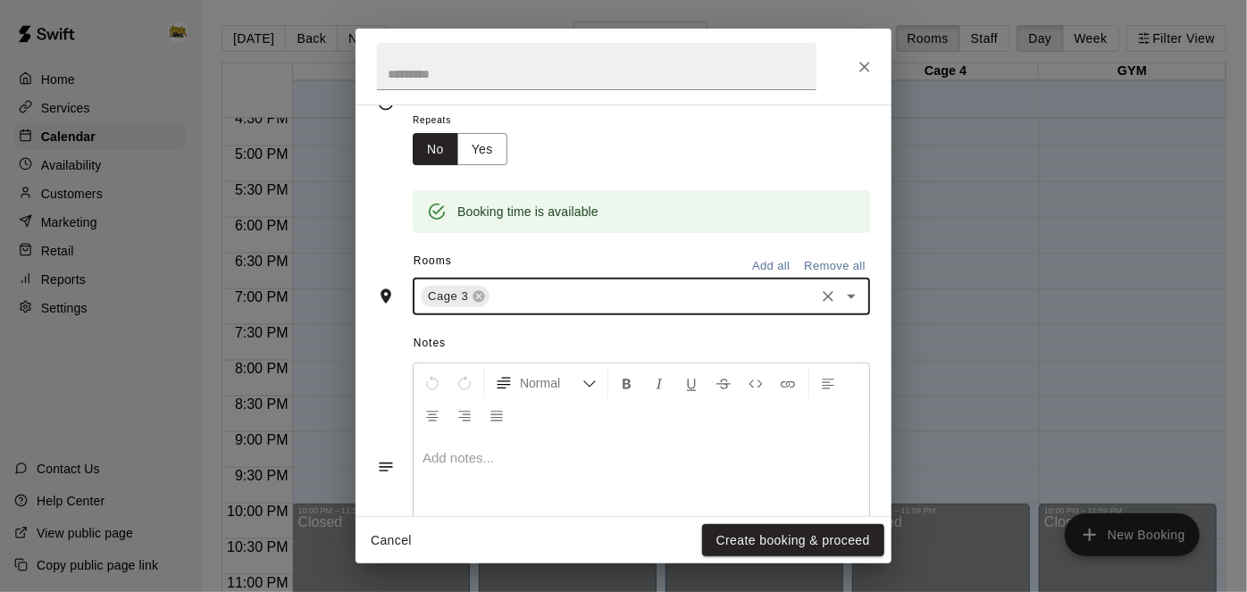
click at [772, 566] on div "**********" at bounding box center [623, 296] width 1247 height 592
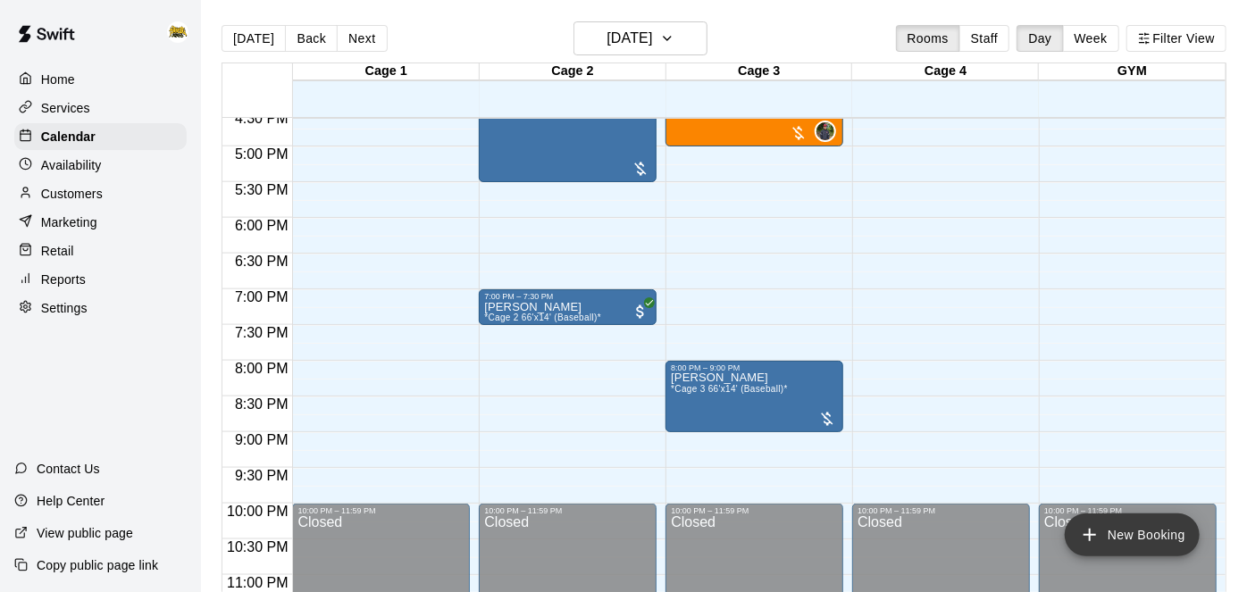
click at [1099, 537] on icon "add" at bounding box center [1089, 534] width 21 height 21
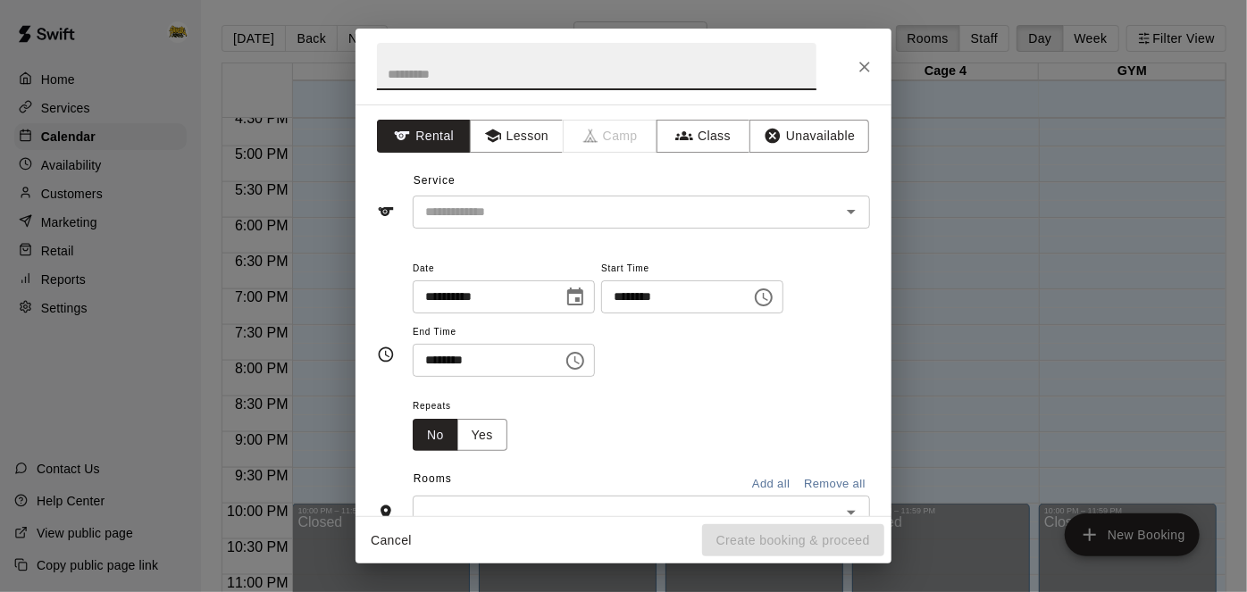
click at [381, 546] on button "Cancel" at bounding box center [391, 540] width 57 height 33
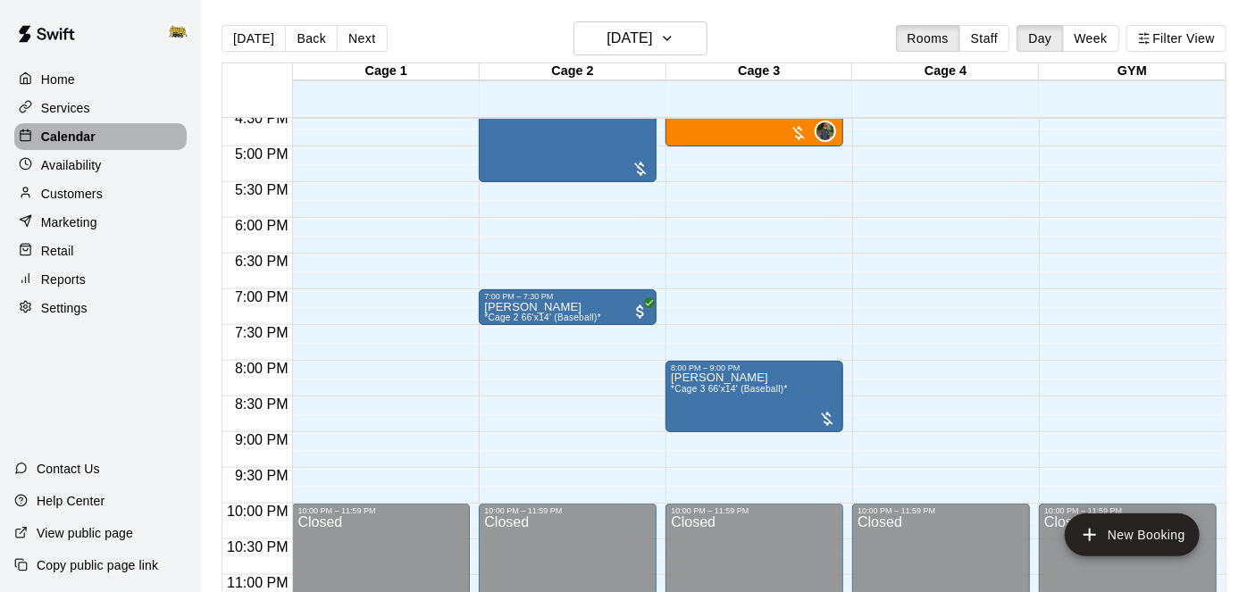
click at [114, 130] on div "Calendar" at bounding box center [100, 136] width 172 height 27
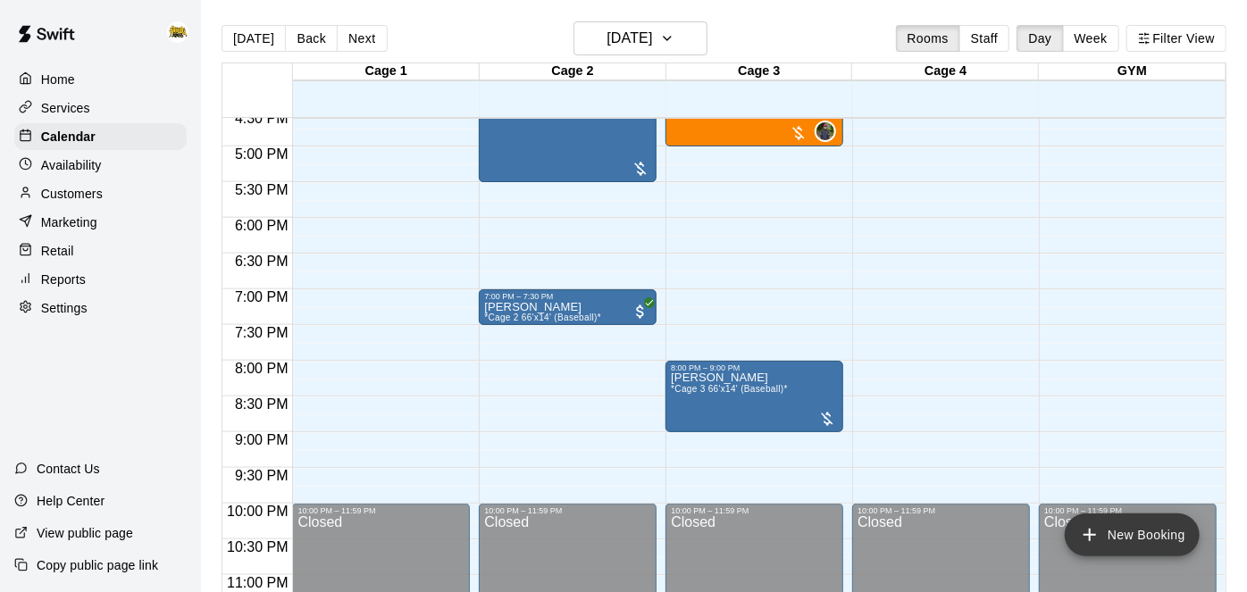
click at [1099, 531] on icon "add" at bounding box center [1089, 534] width 21 height 21
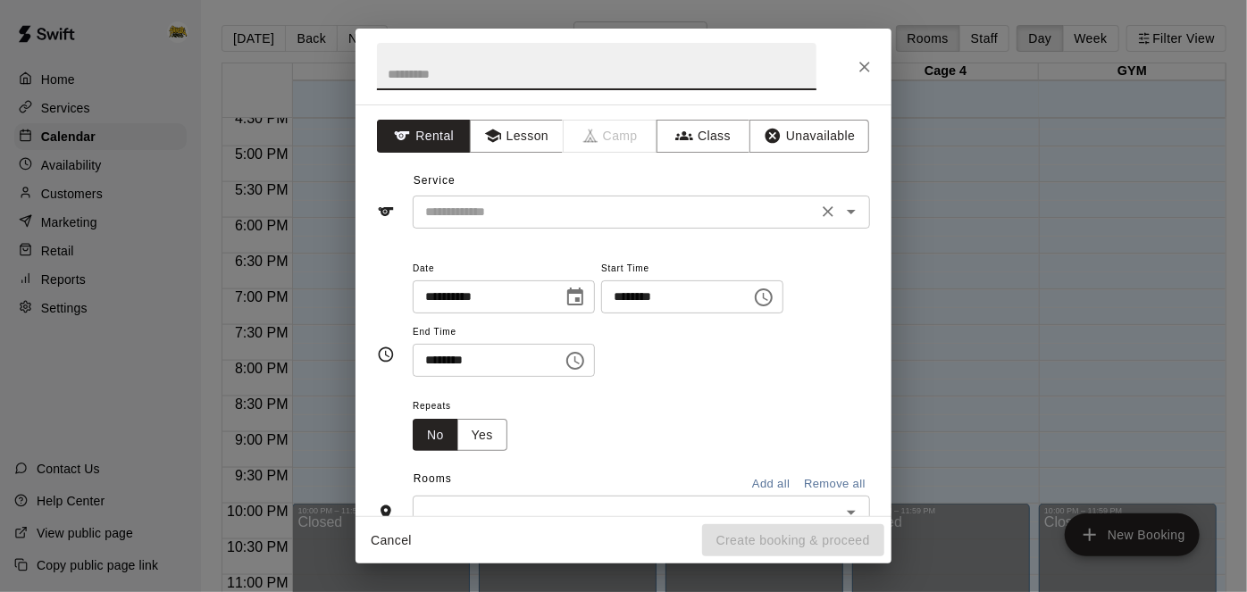
click at [854, 205] on icon "Open" at bounding box center [850, 211] width 21 height 21
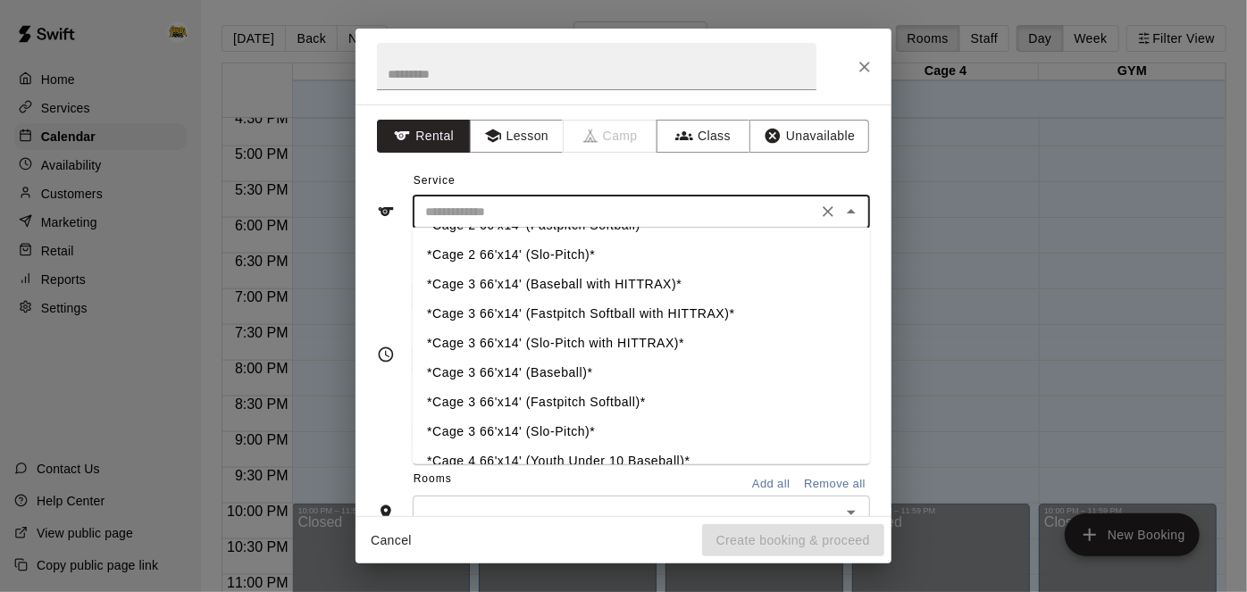
scroll to position [114, 0]
click at [578, 373] on li "*Cage 3 66'x14' (Baseball)*" at bounding box center [641, 370] width 457 height 29
type input "**********"
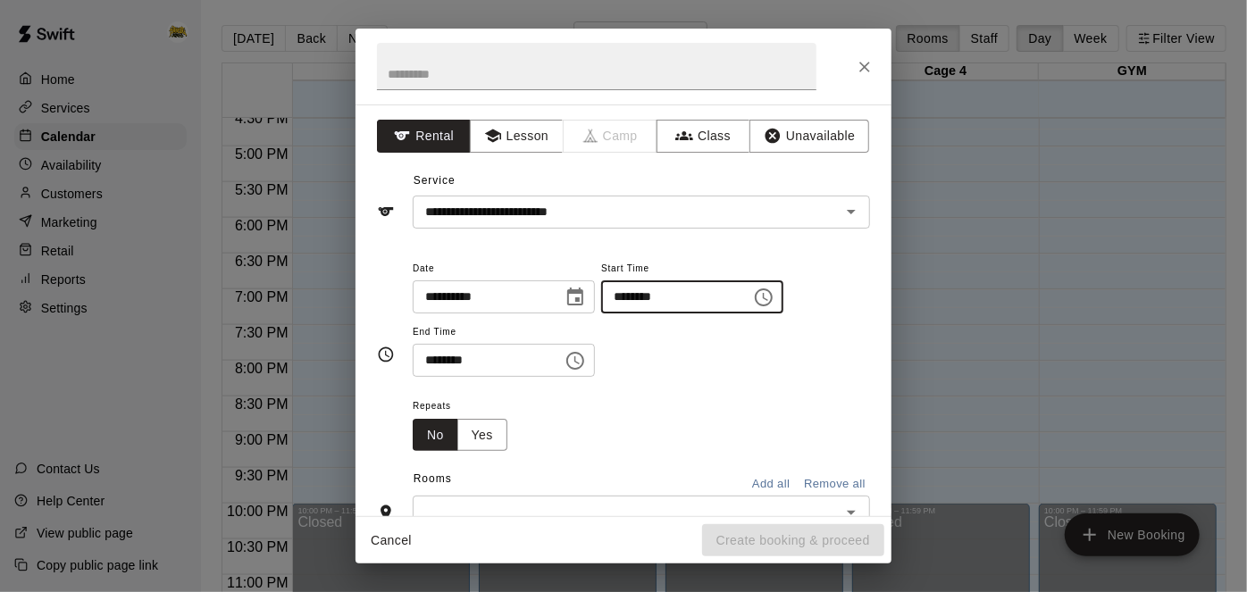
click at [601, 313] on input "********" at bounding box center [670, 296] width 138 height 33
type input "********"
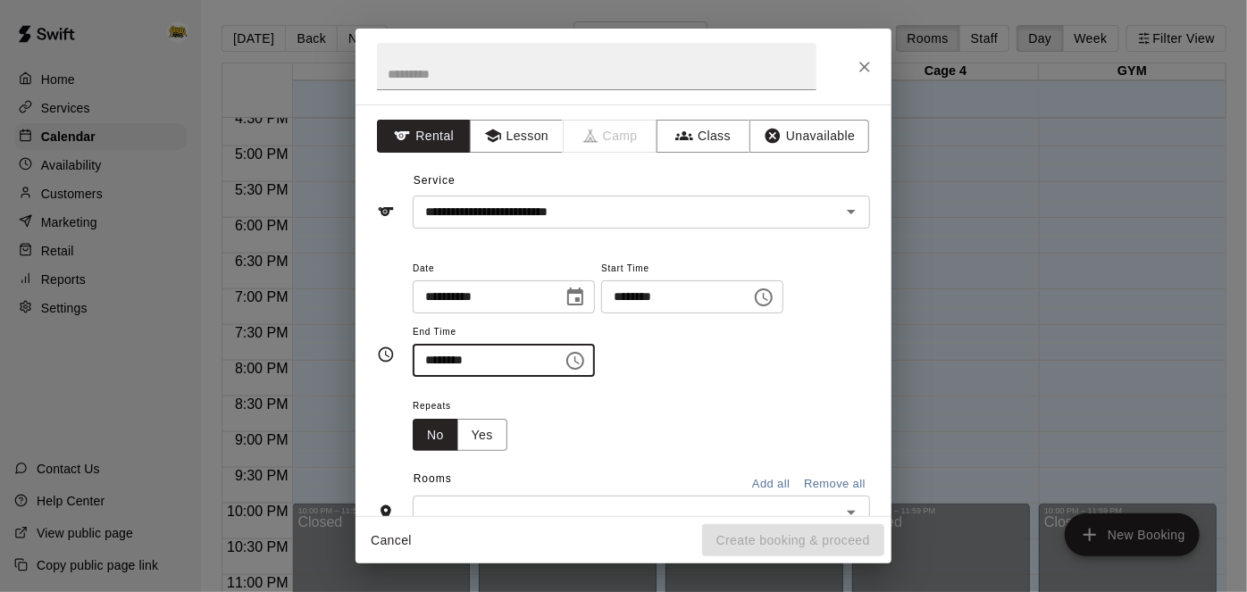
type input "********"
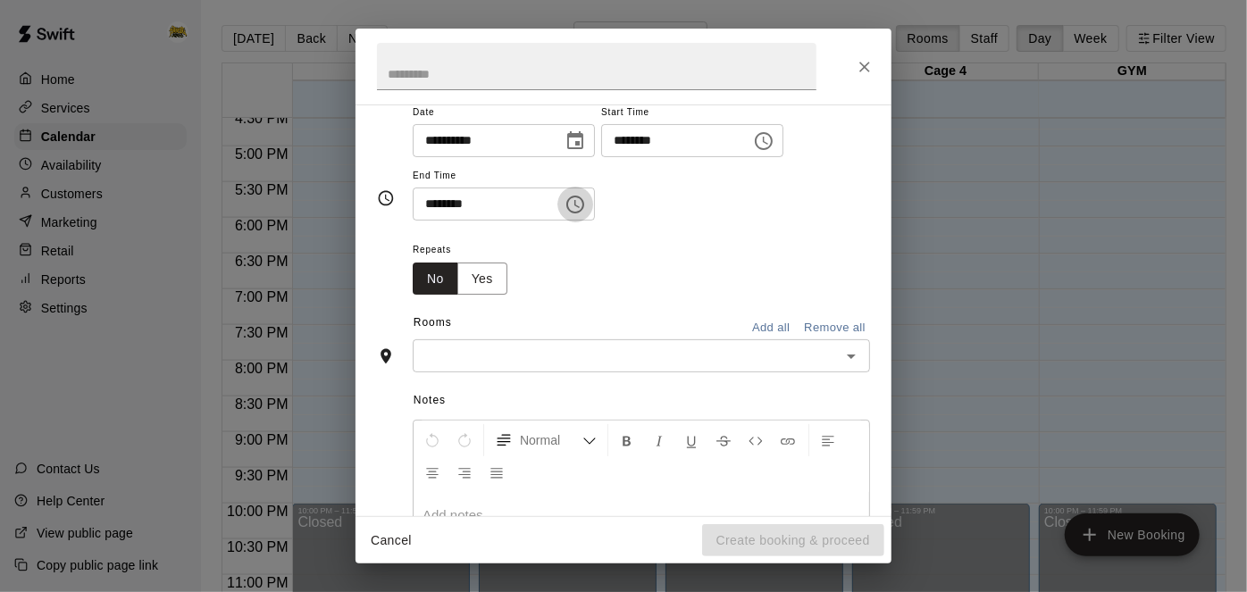
scroll to position [164, 0]
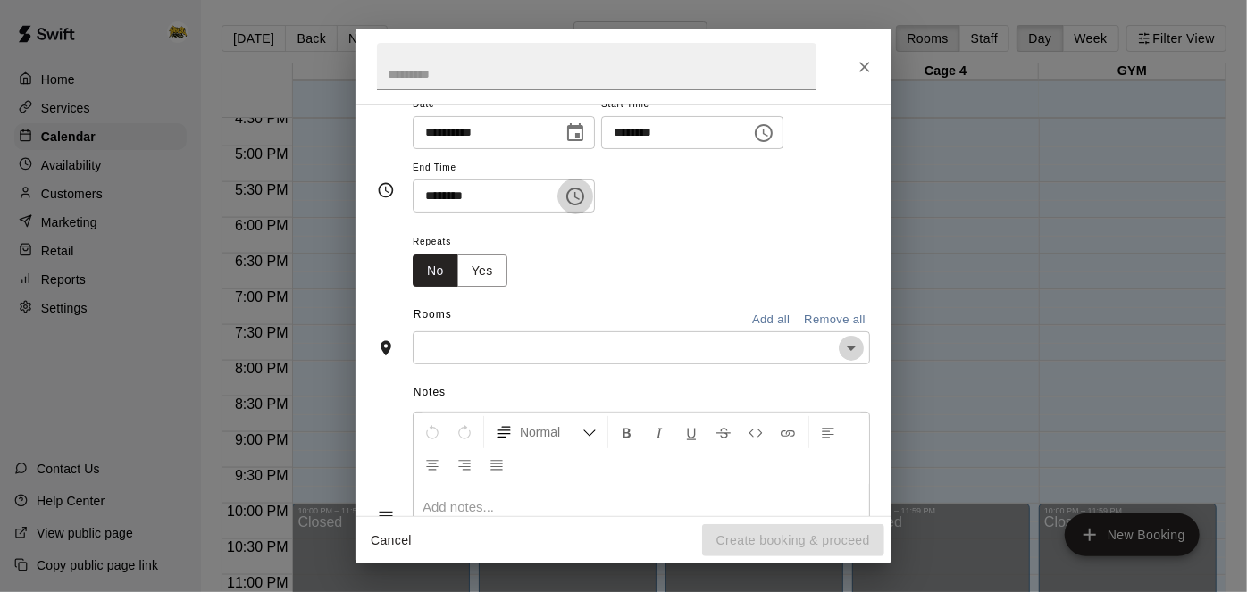
click at [856, 359] on icon "Open" at bounding box center [850, 348] width 21 height 21
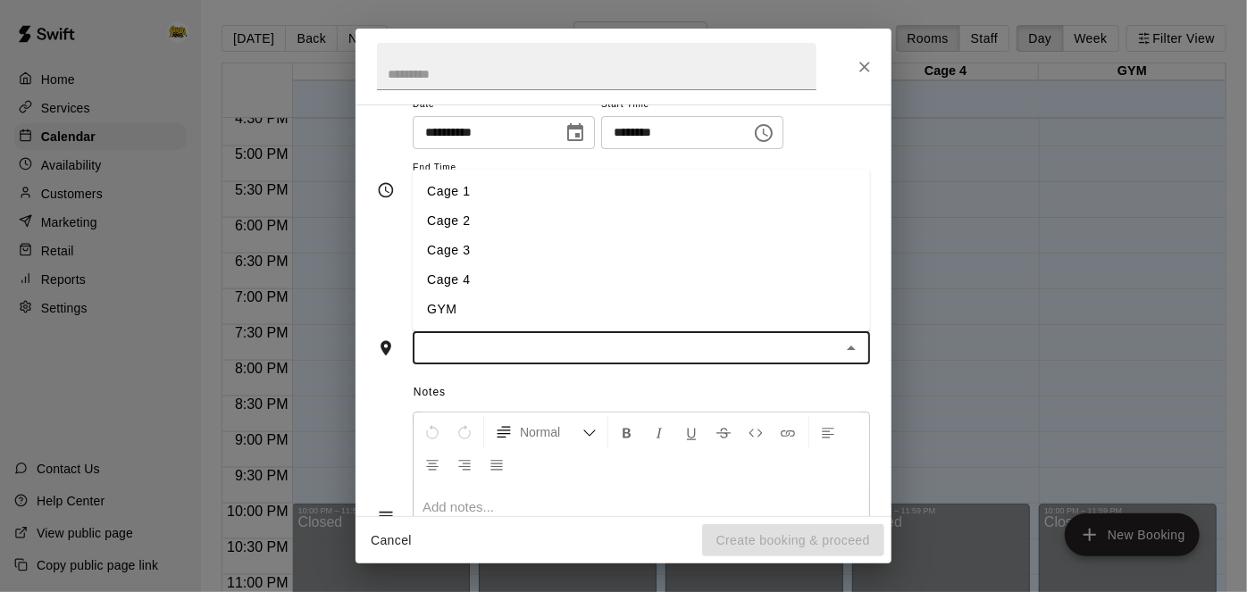
click at [504, 265] on li "Cage 3" at bounding box center [641, 250] width 457 height 29
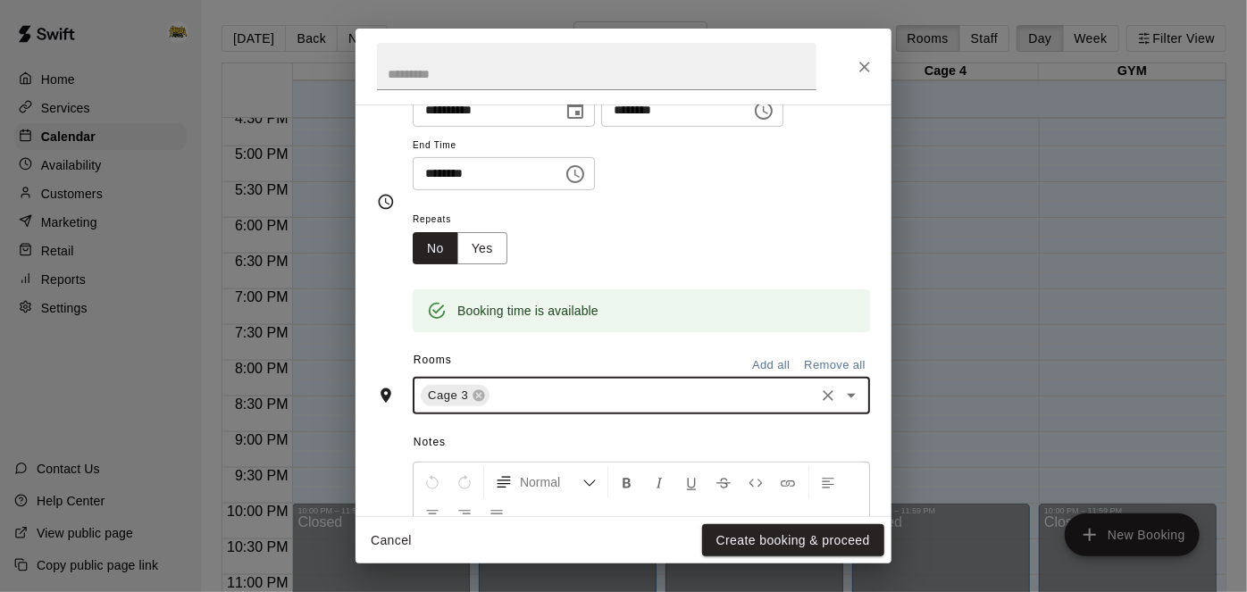
scroll to position [197, 0]
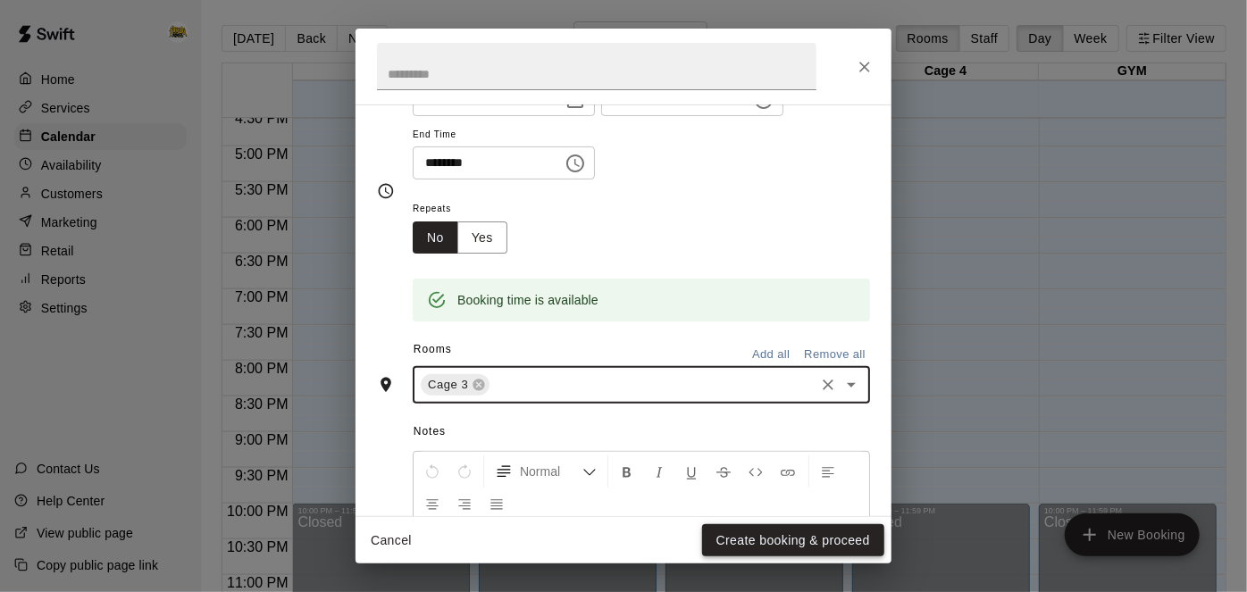
click at [776, 547] on button "Create booking & proceed" at bounding box center [793, 540] width 182 height 33
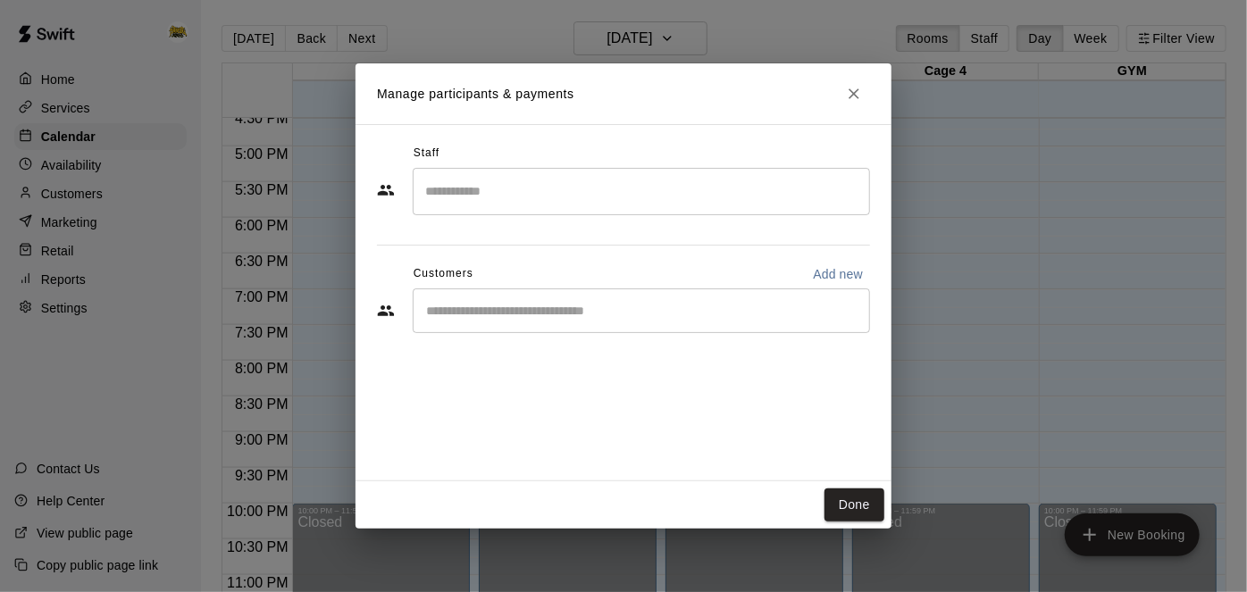
click at [768, 327] on div "​" at bounding box center [641, 310] width 457 height 45
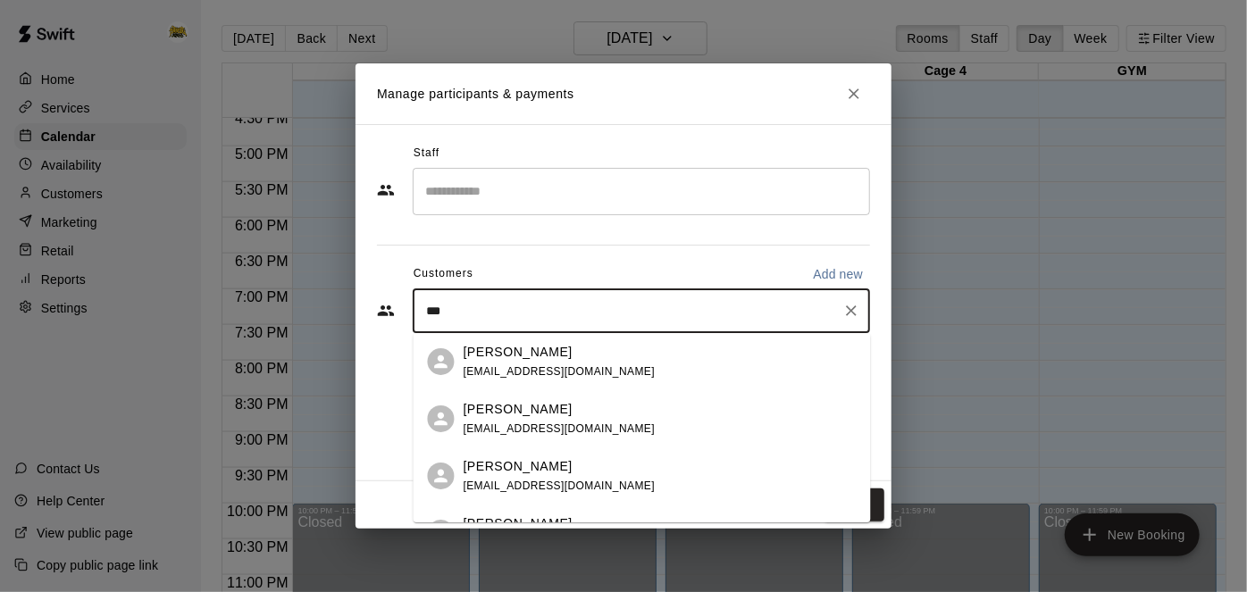
type input "****"
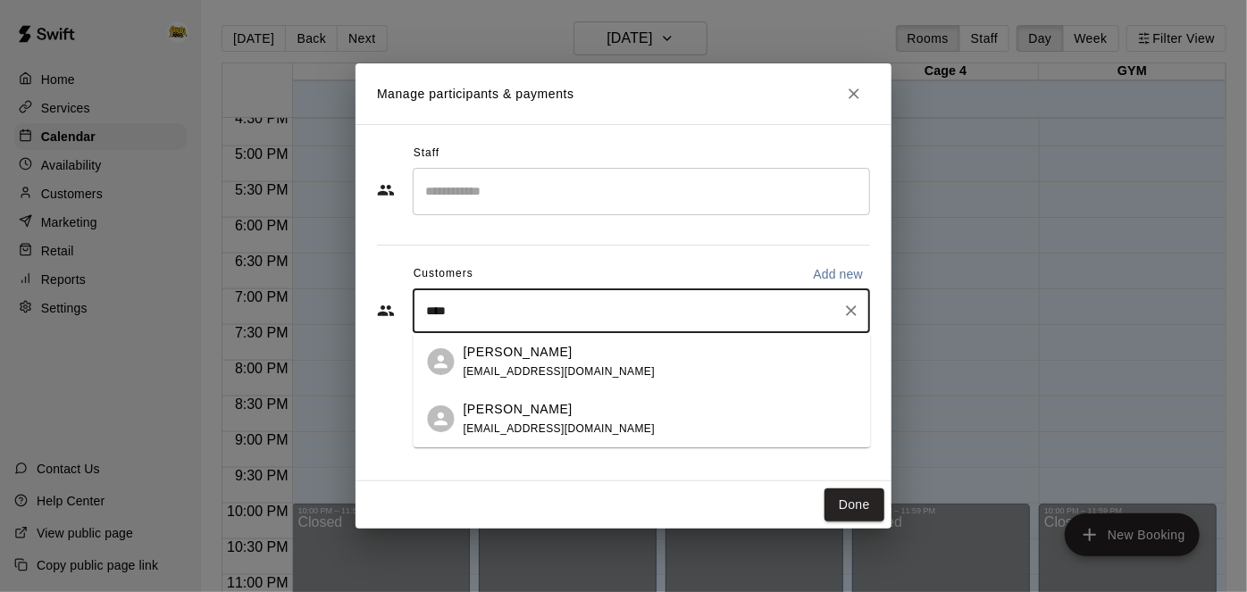
click at [533, 424] on span "[EMAIL_ADDRESS][DOMAIN_NAME]" at bounding box center [560, 428] width 192 height 13
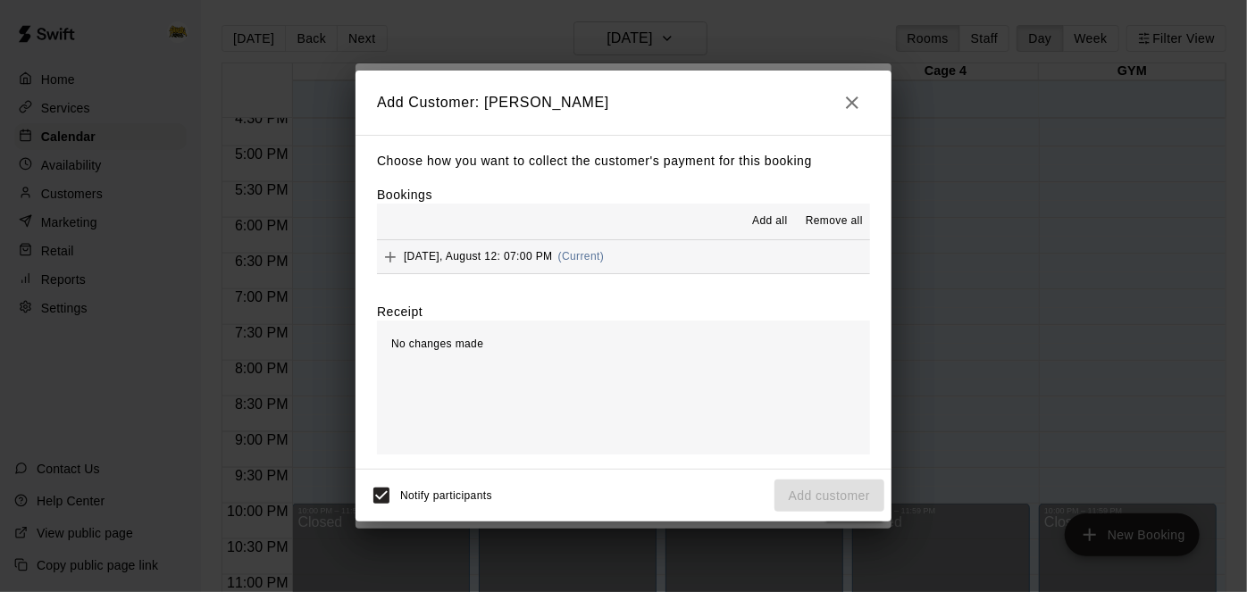
click at [767, 261] on button "[DATE], August 12: 07:00 PM (Current)" at bounding box center [623, 256] width 493 height 33
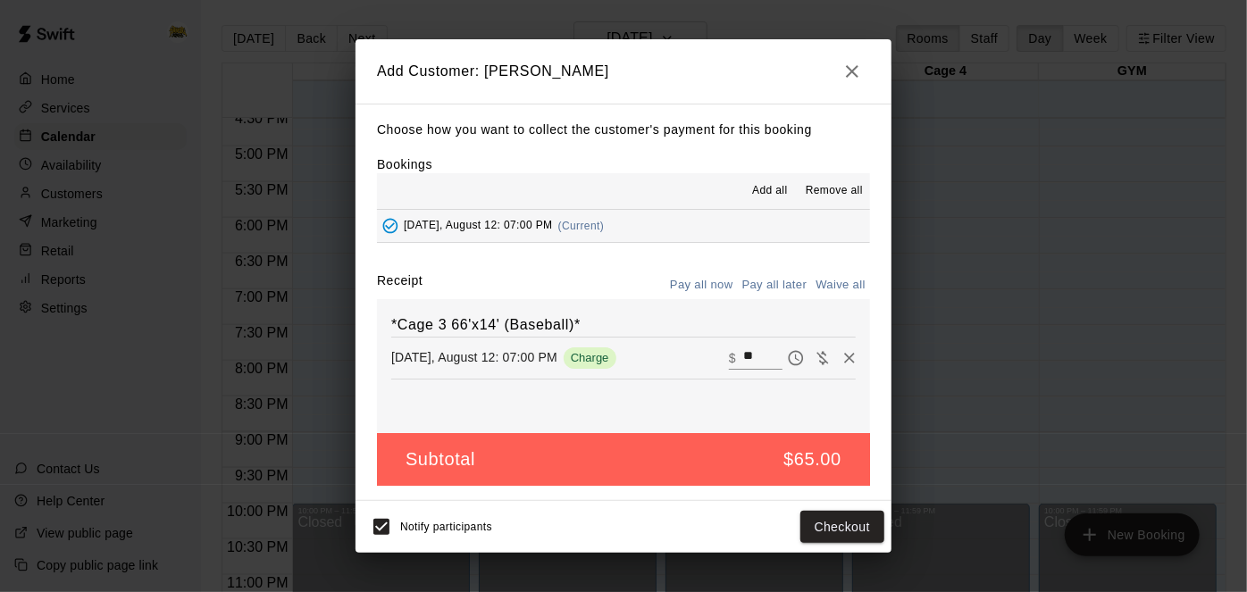
click at [781, 282] on button "Pay all later" at bounding box center [775, 286] width 74 height 28
click at [823, 529] on button "Add customer" at bounding box center [829, 527] width 110 height 33
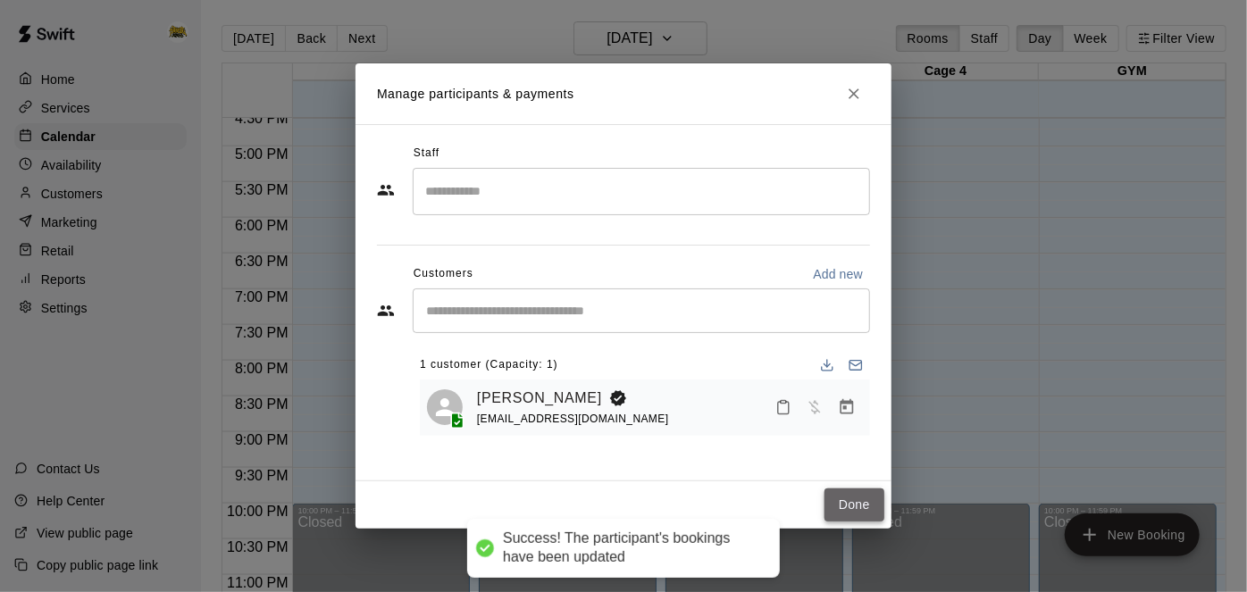
click at [872, 495] on button "Done" at bounding box center [854, 505] width 60 height 33
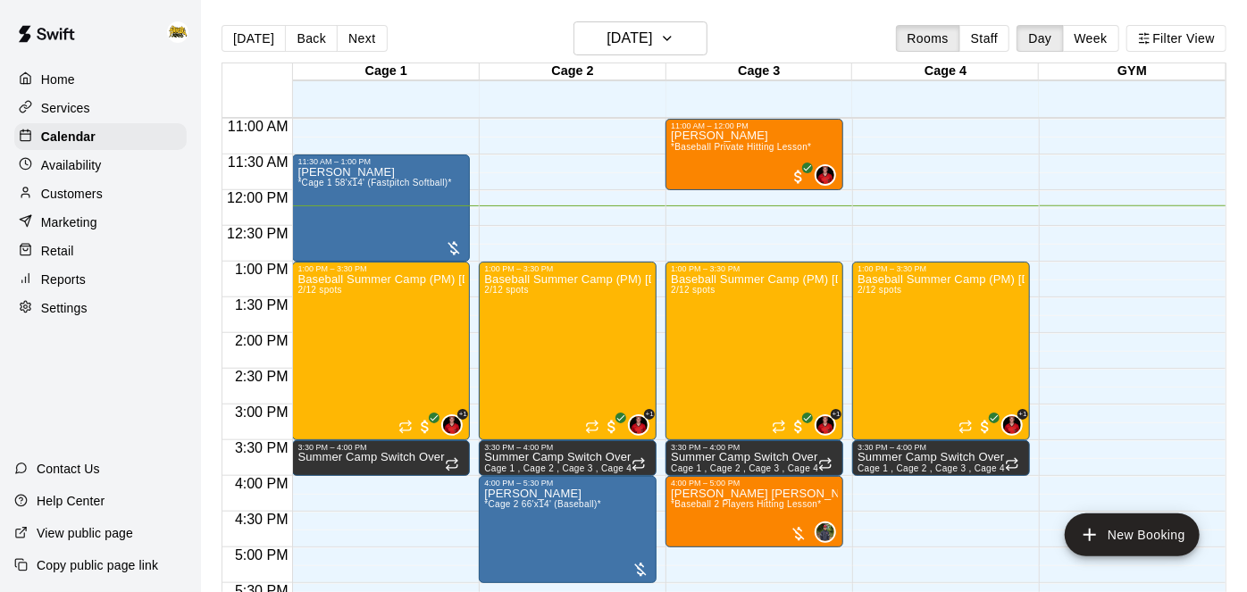
scroll to position [773, 0]
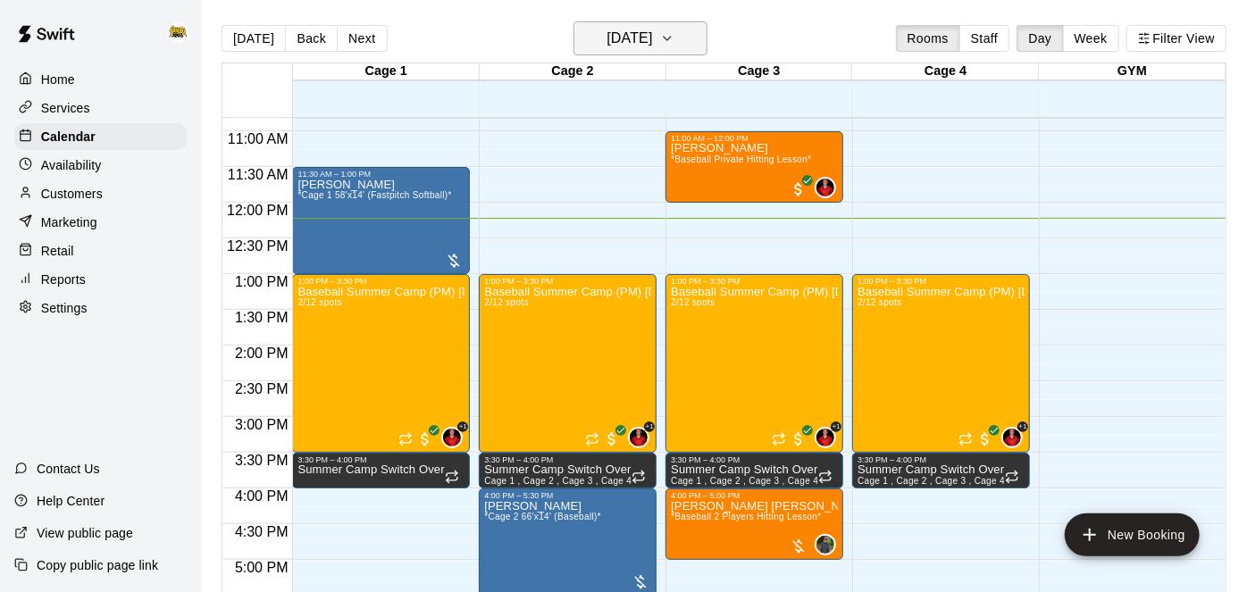
click at [668, 51] on button "[DATE]" at bounding box center [640, 38] width 134 height 34
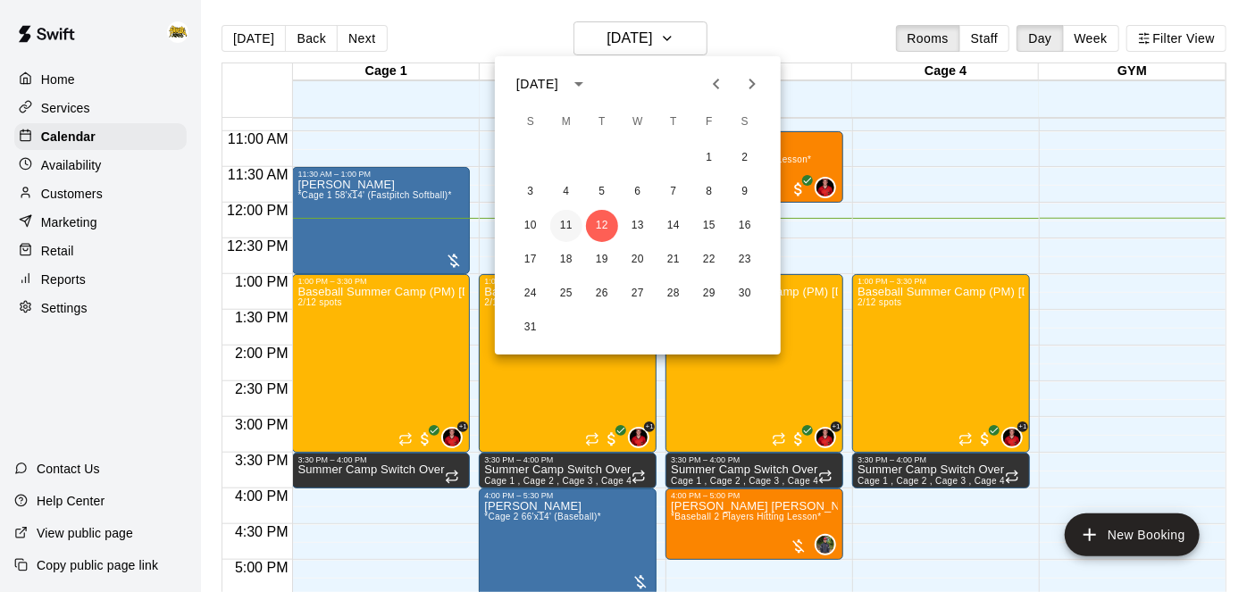
click at [561, 226] on button "11" at bounding box center [566, 226] width 32 height 32
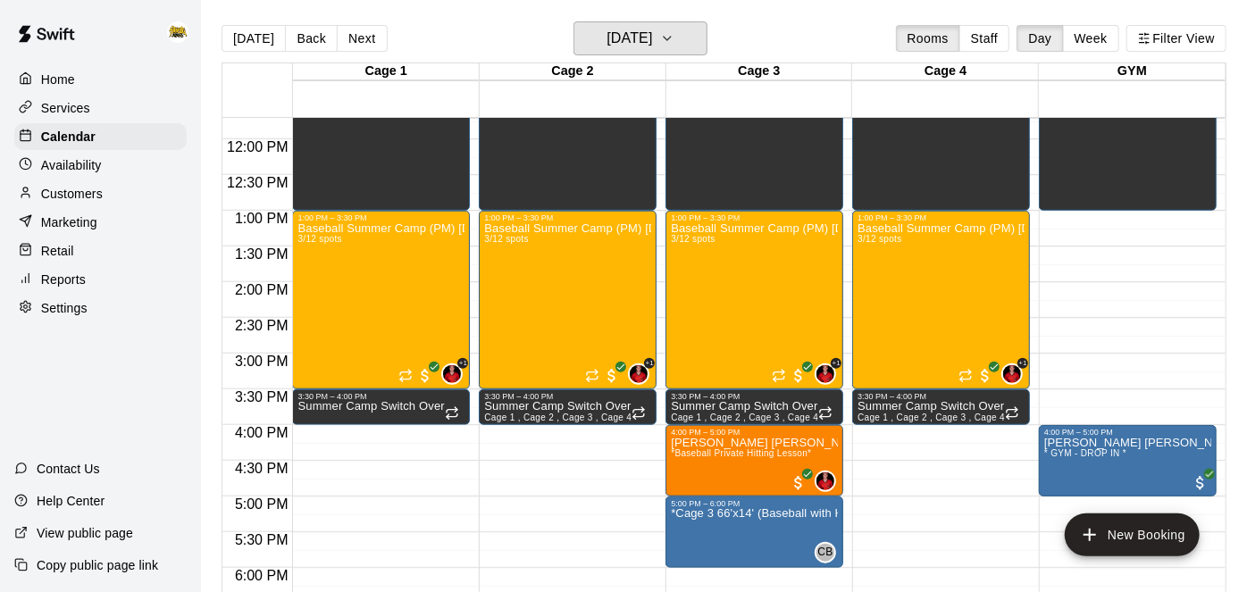
scroll to position [881, 0]
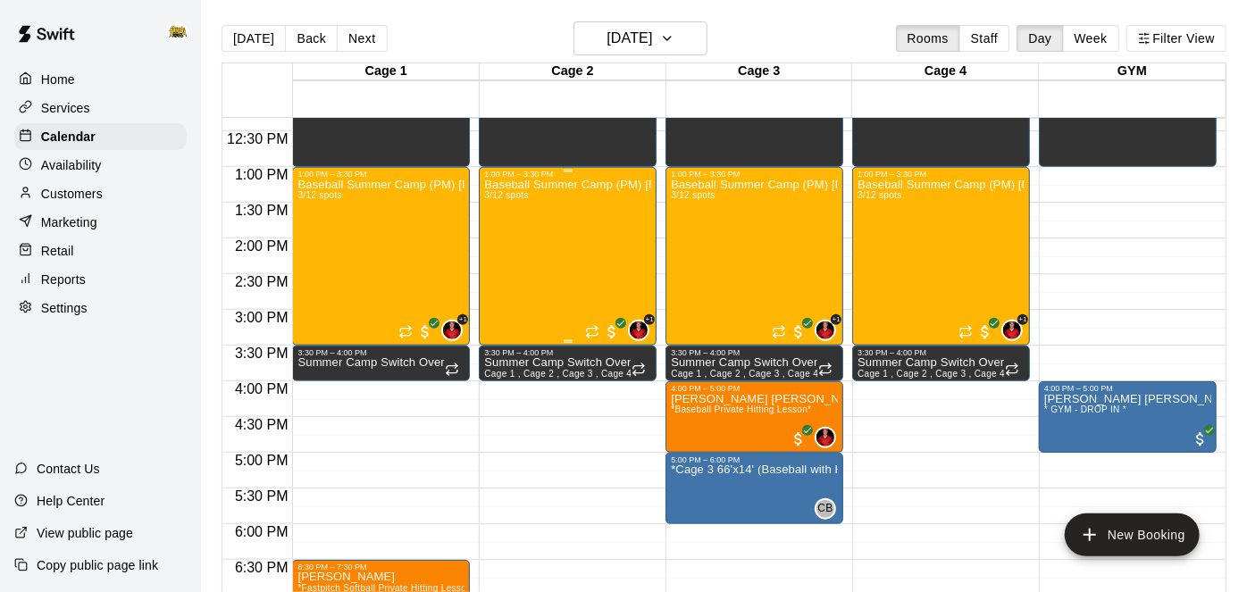
click at [522, 255] on div "Baseball Summer Camp (PM) [DATE], 13, 14 Ages [DEMOGRAPHIC_DATA] 3/12 spots" at bounding box center [567, 475] width 167 height 592
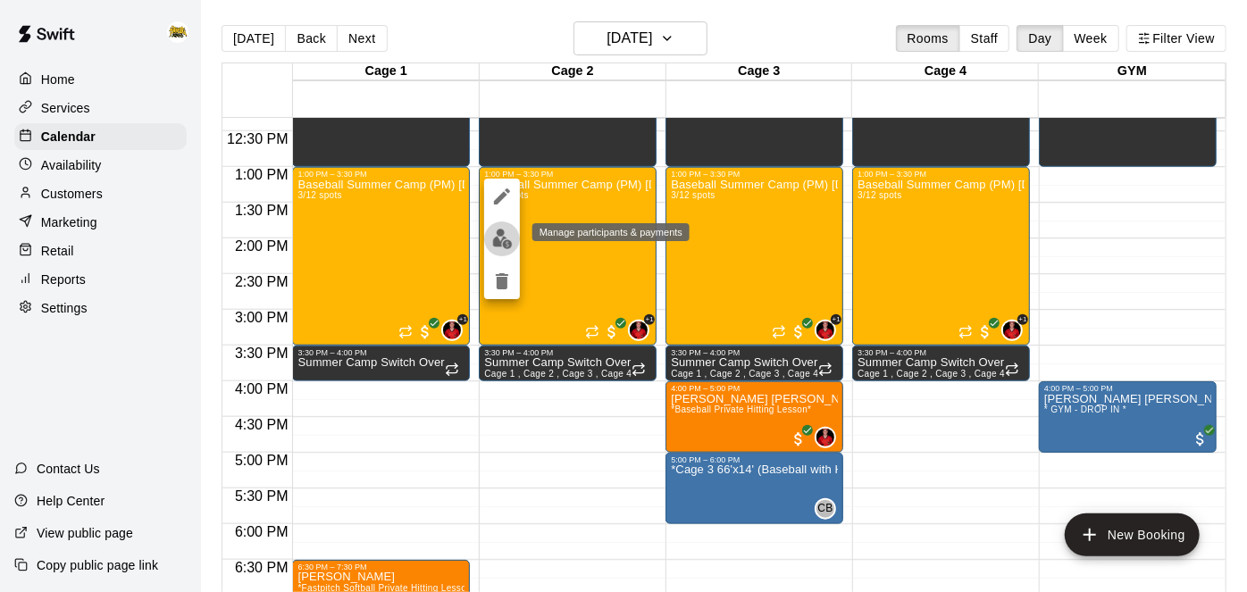
click at [506, 245] on img "edit" at bounding box center [502, 239] width 21 height 21
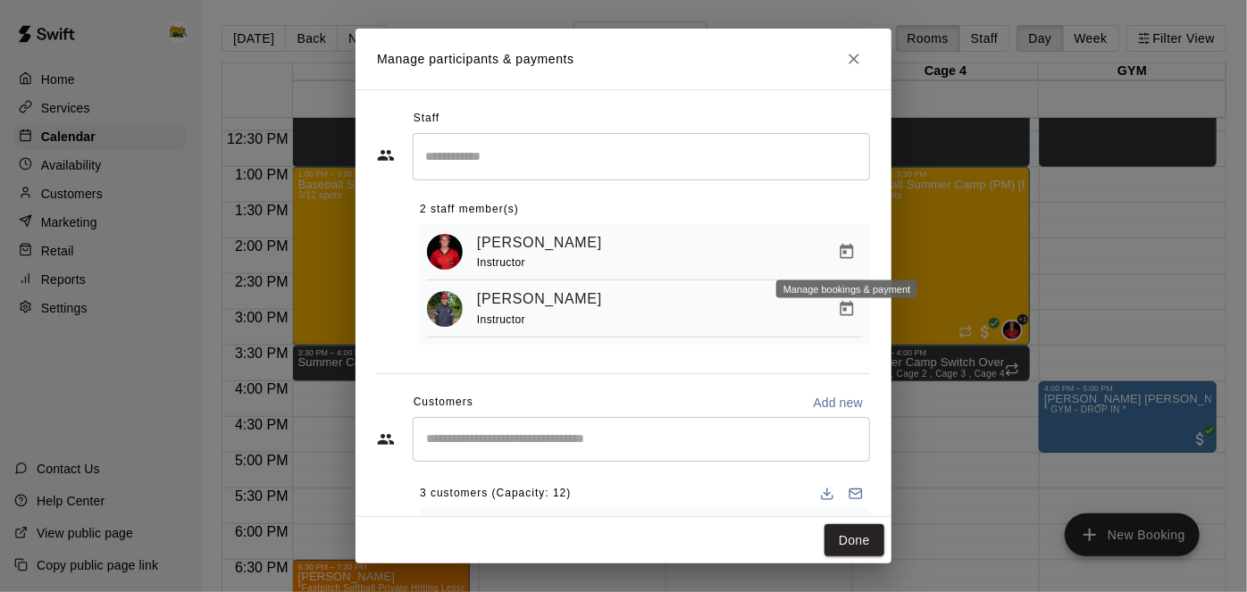
click at [843, 256] on icon "Manage bookings & payment" at bounding box center [846, 251] width 13 height 15
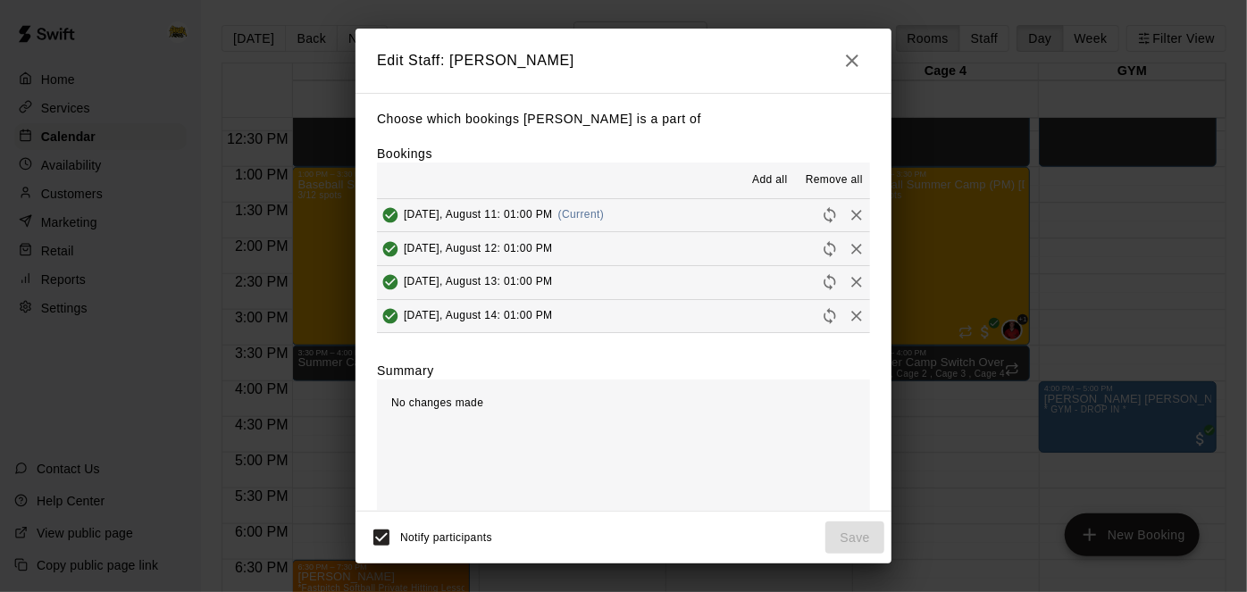
click at [851, 173] on span "Remove all" at bounding box center [834, 180] width 57 height 18
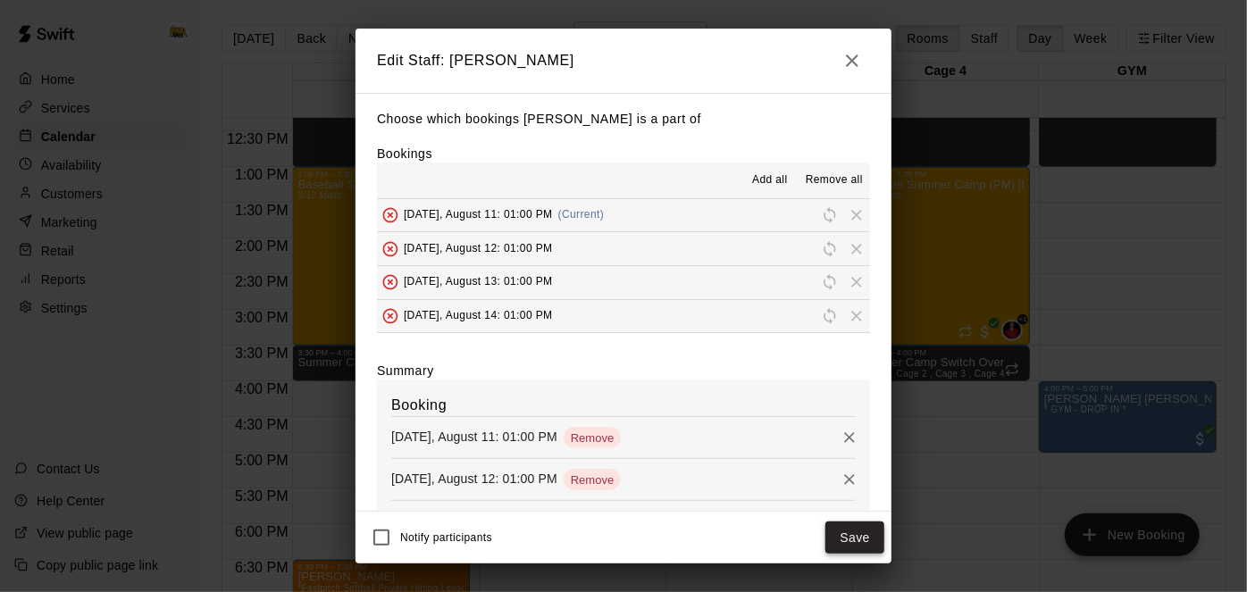
click at [854, 540] on button "Save" at bounding box center [854, 538] width 59 height 33
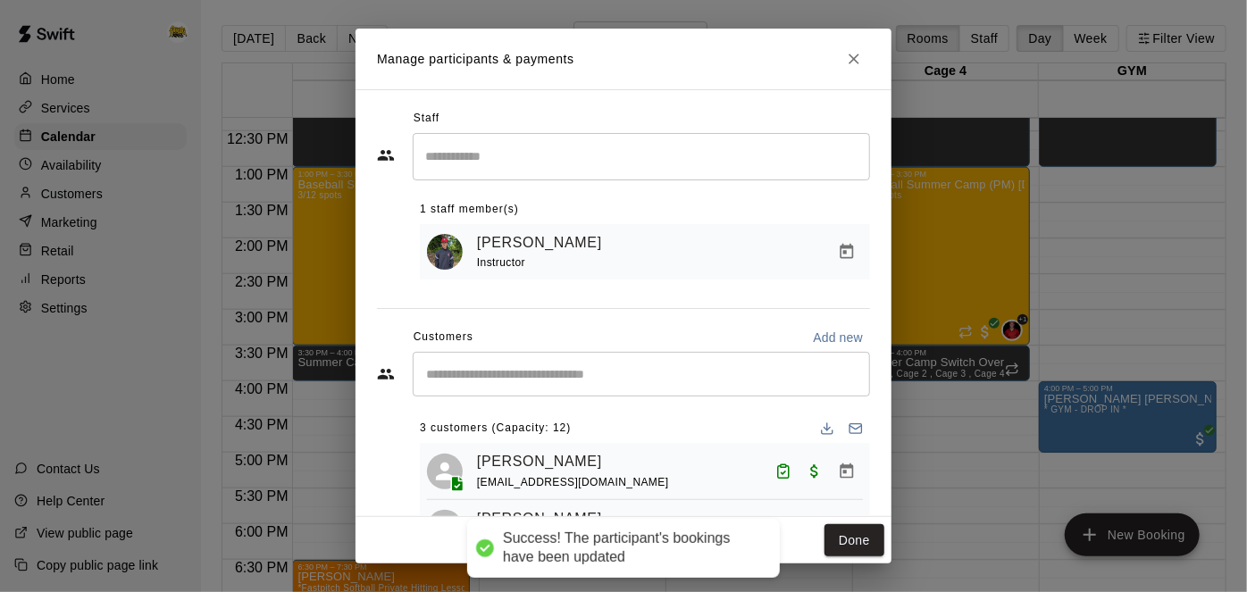
click at [854, 540] on button "Done" at bounding box center [854, 540] width 60 height 33
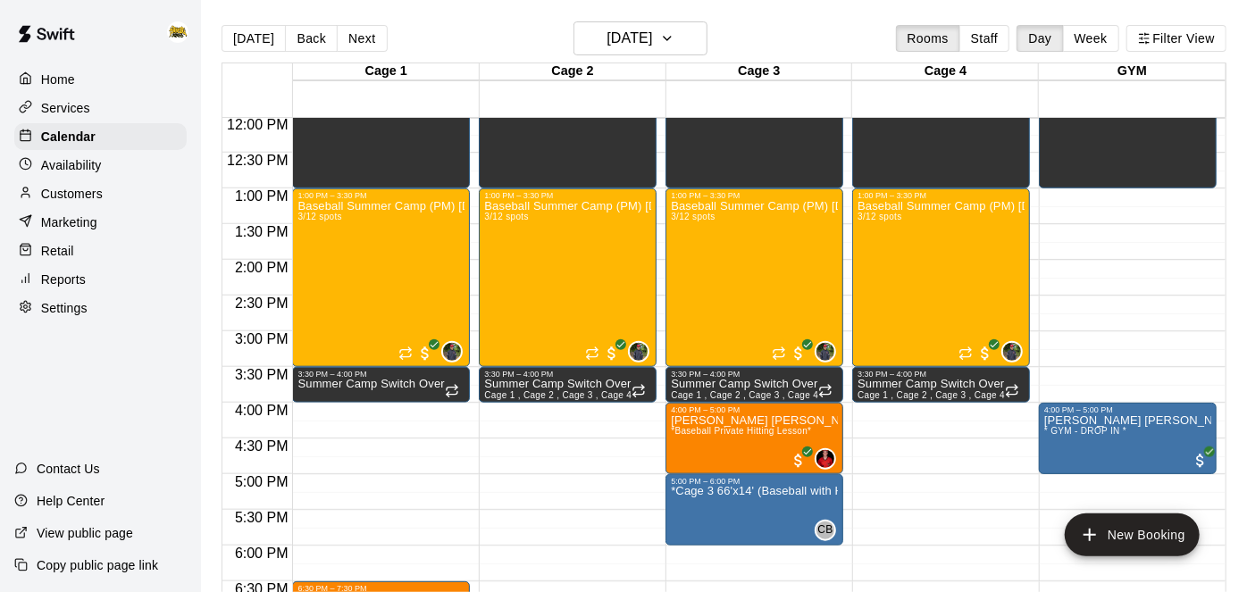
scroll to position [858, 0]
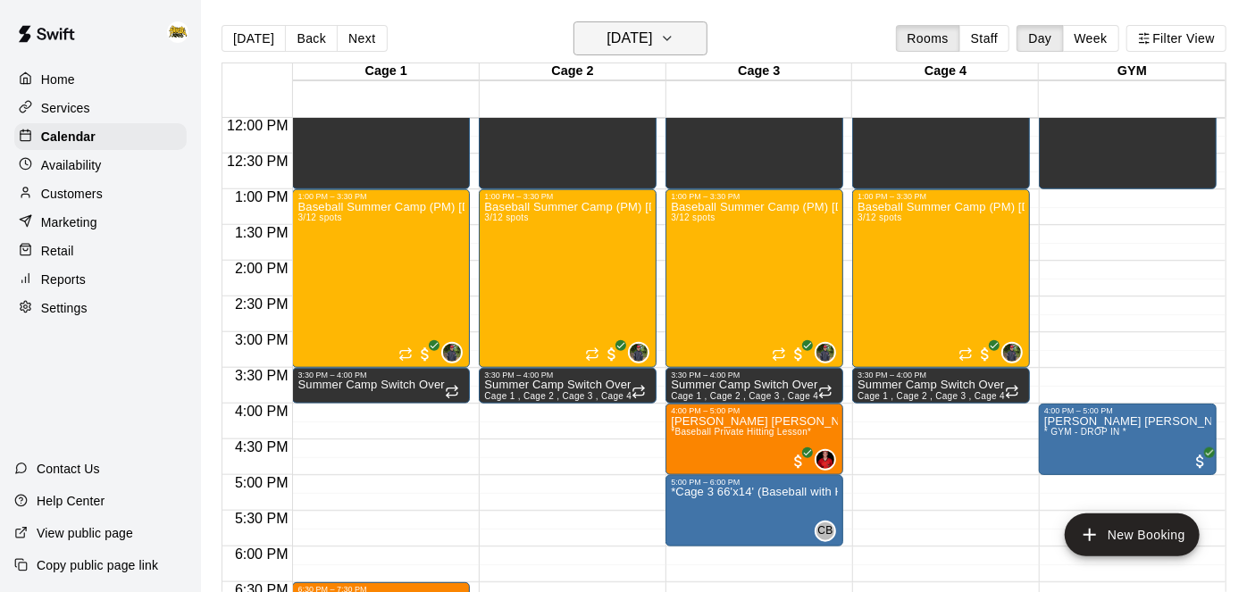
click at [674, 49] on icon "button" at bounding box center [667, 38] width 14 height 21
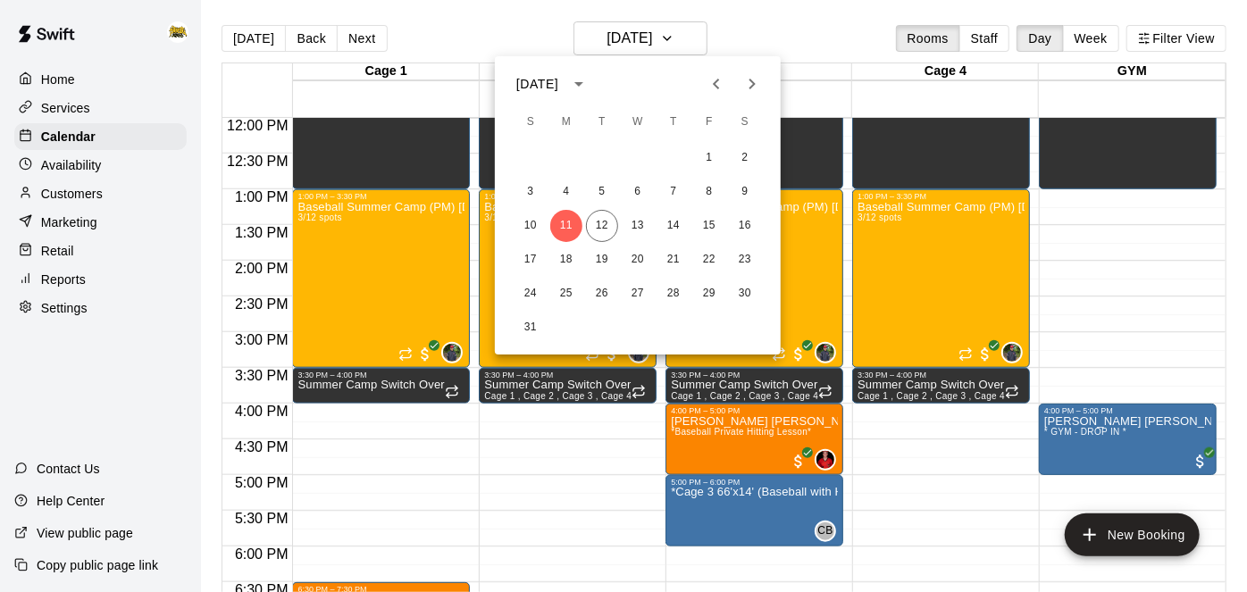
click at [948, 497] on div at bounding box center [623, 296] width 1247 height 592
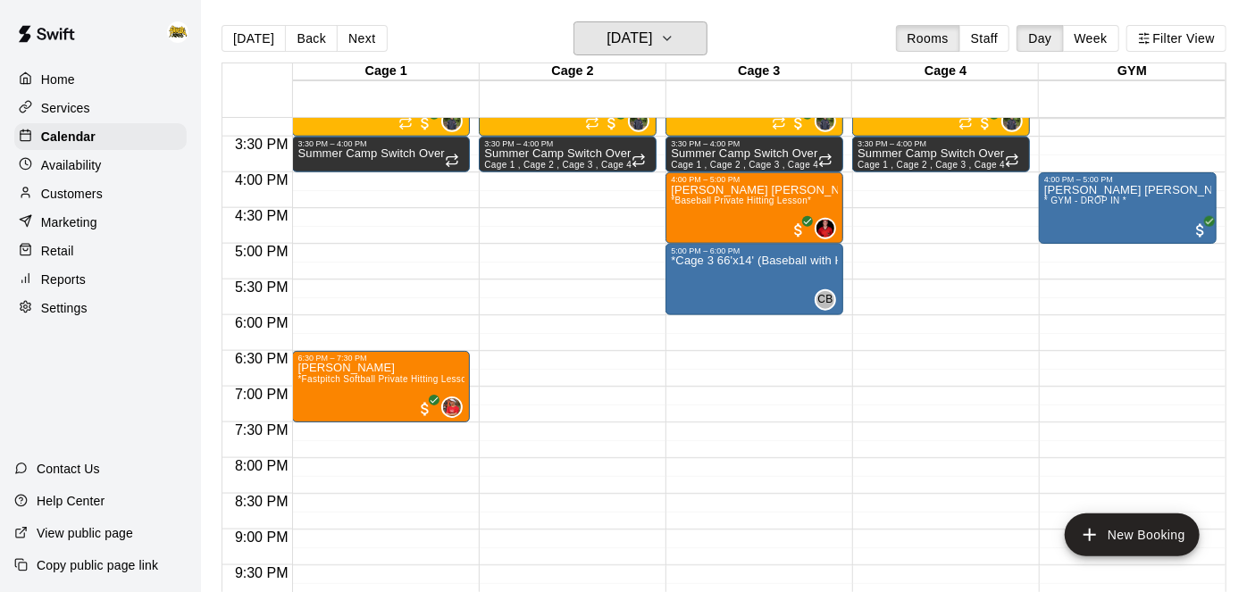
scroll to position [1093, 0]
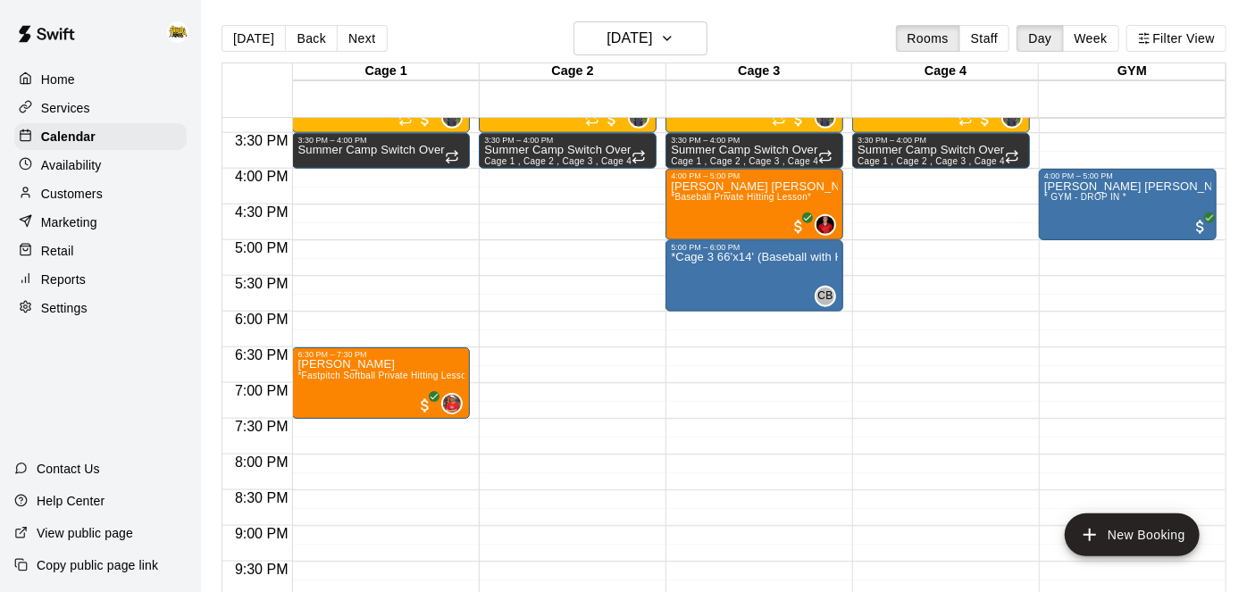
click at [91, 204] on div "Customers" at bounding box center [100, 193] width 172 height 27
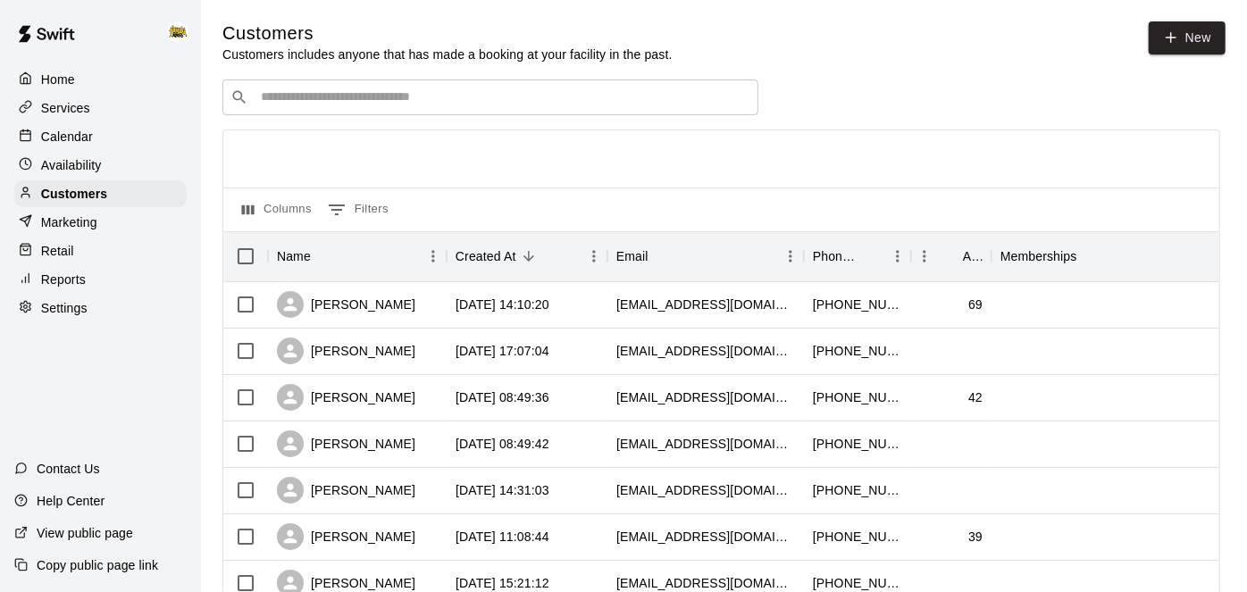
click at [78, 305] on p "Settings" at bounding box center [64, 308] width 46 height 18
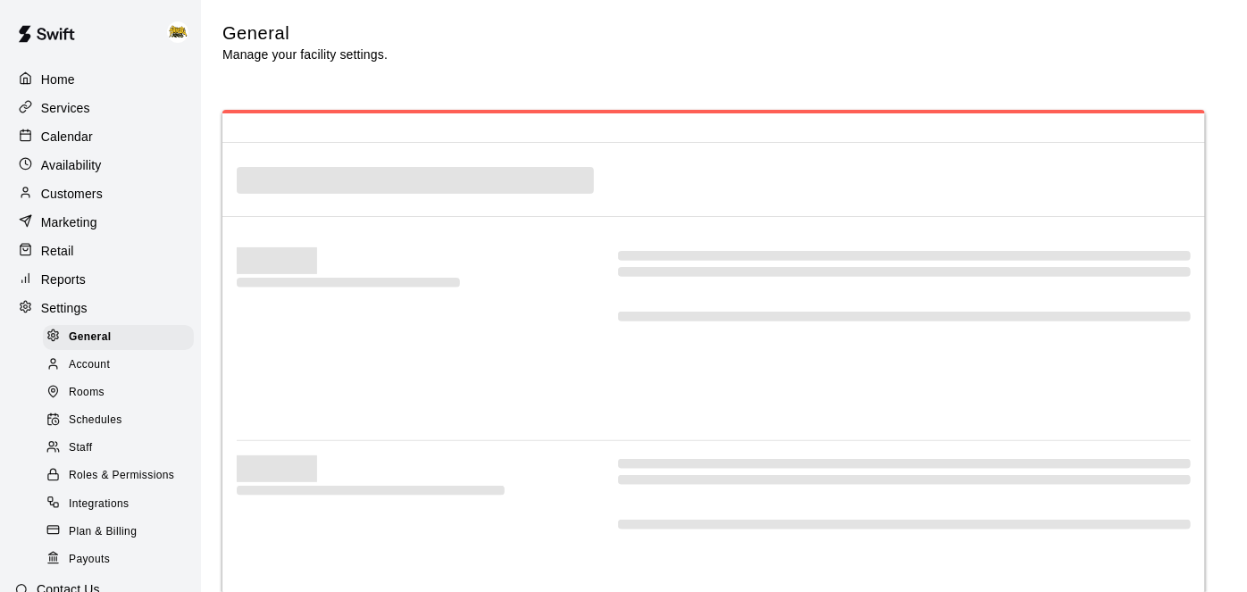
select select "**"
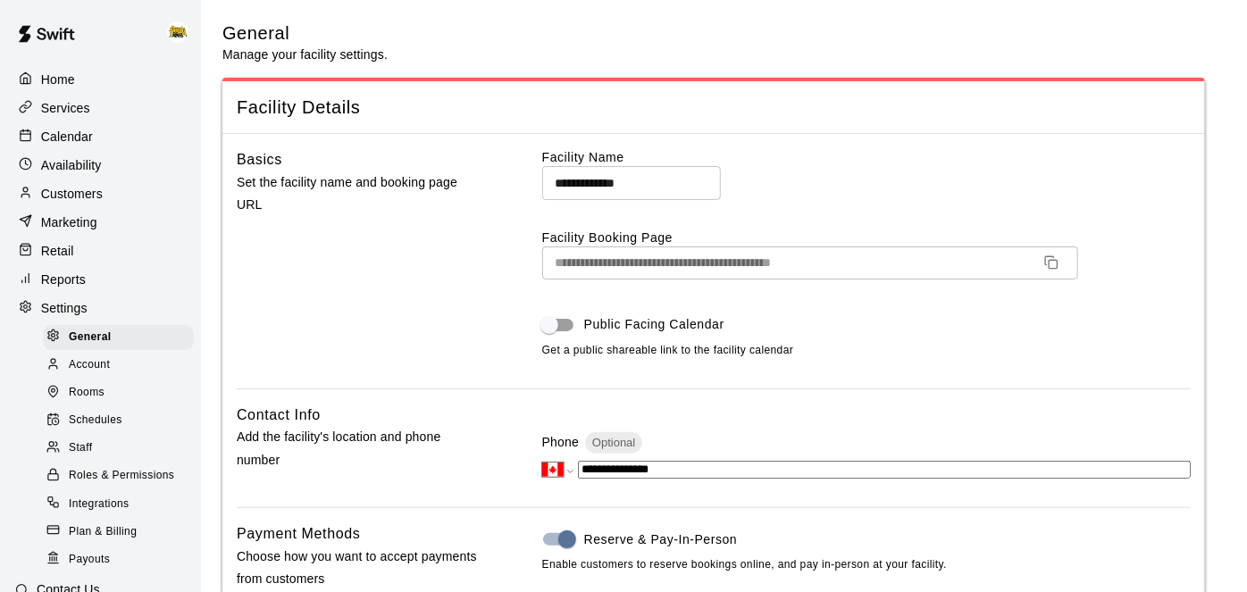
click at [84, 442] on span "Staff" at bounding box center [80, 448] width 23 height 18
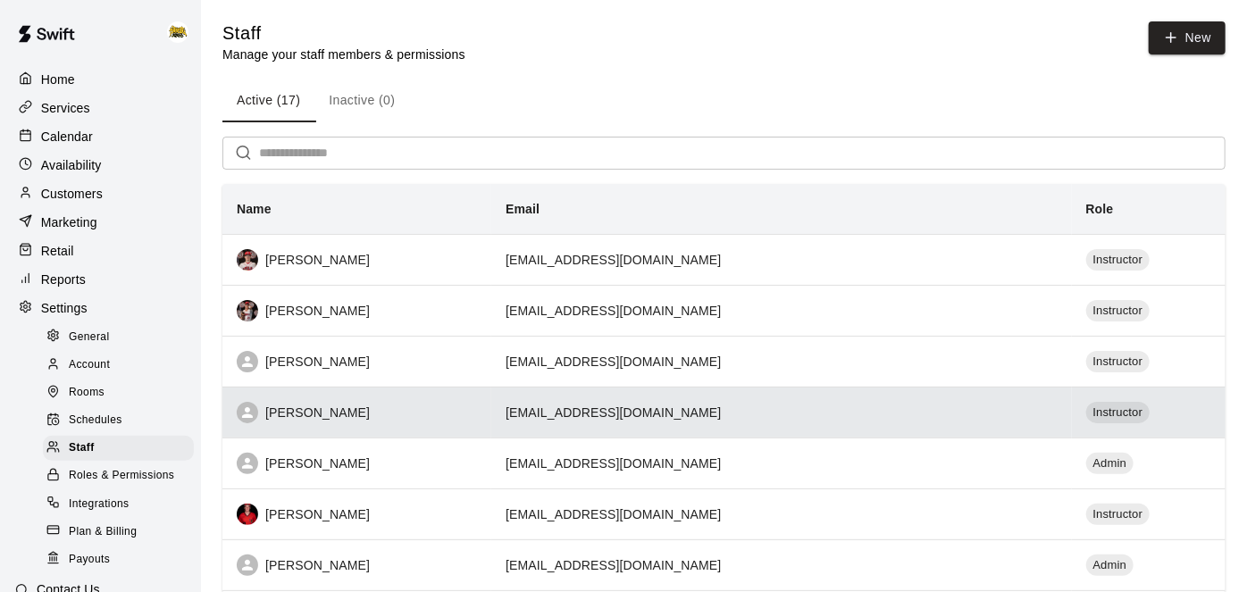
click at [470, 406] on div "[PERSON_NAME]" at bounding box center [357, 412] width 240 height 21
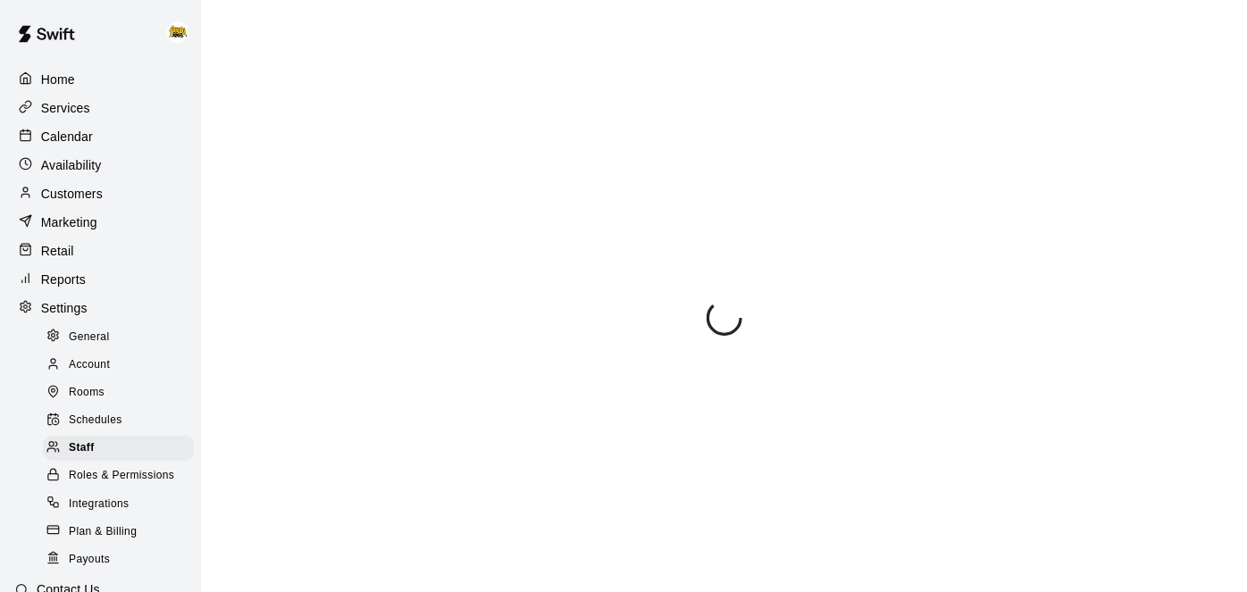
scroll to position [497, 0]
select select "**"
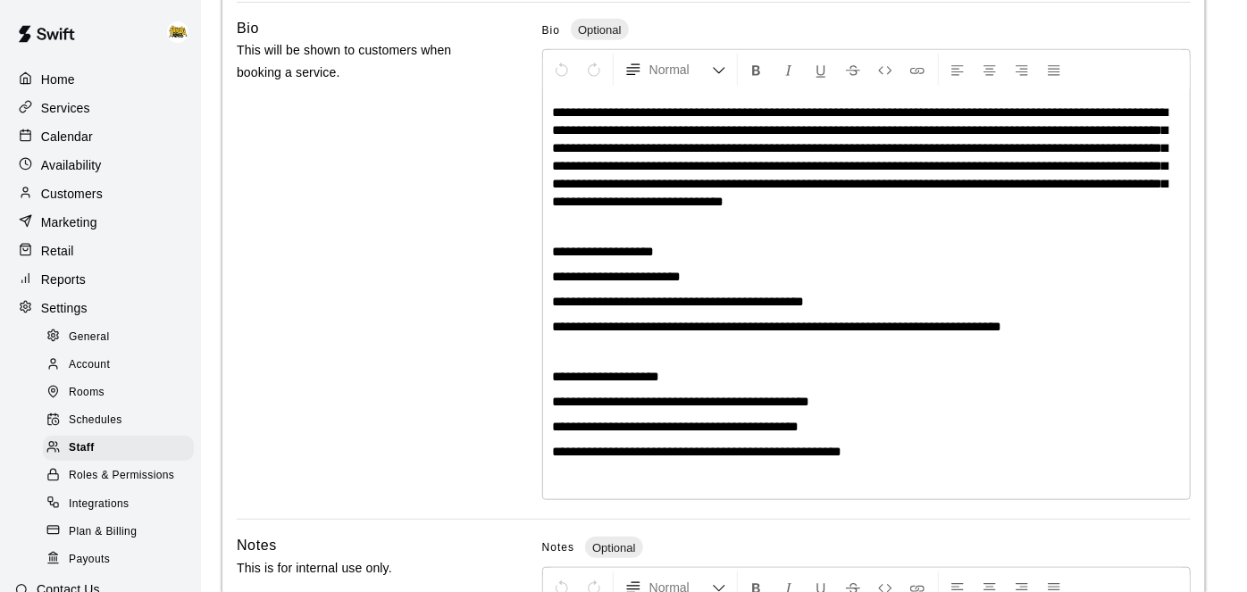
scroll to position [586, 0]
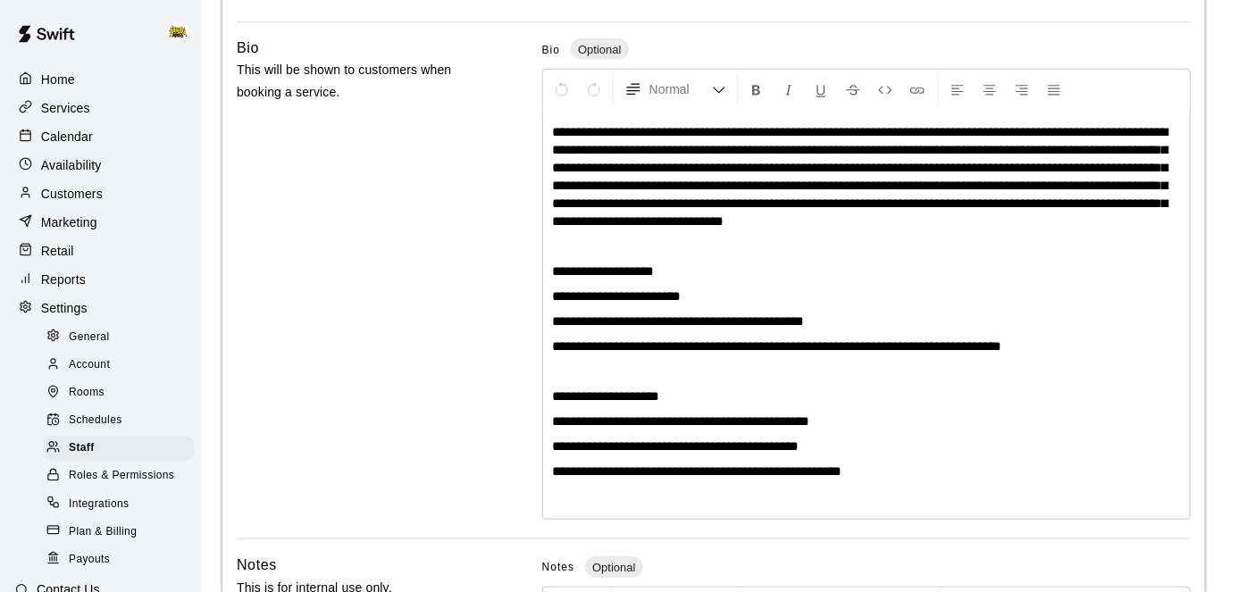
click at [1123, 220] on p "**********" at bounding box center [866, 176] width 629 height 107
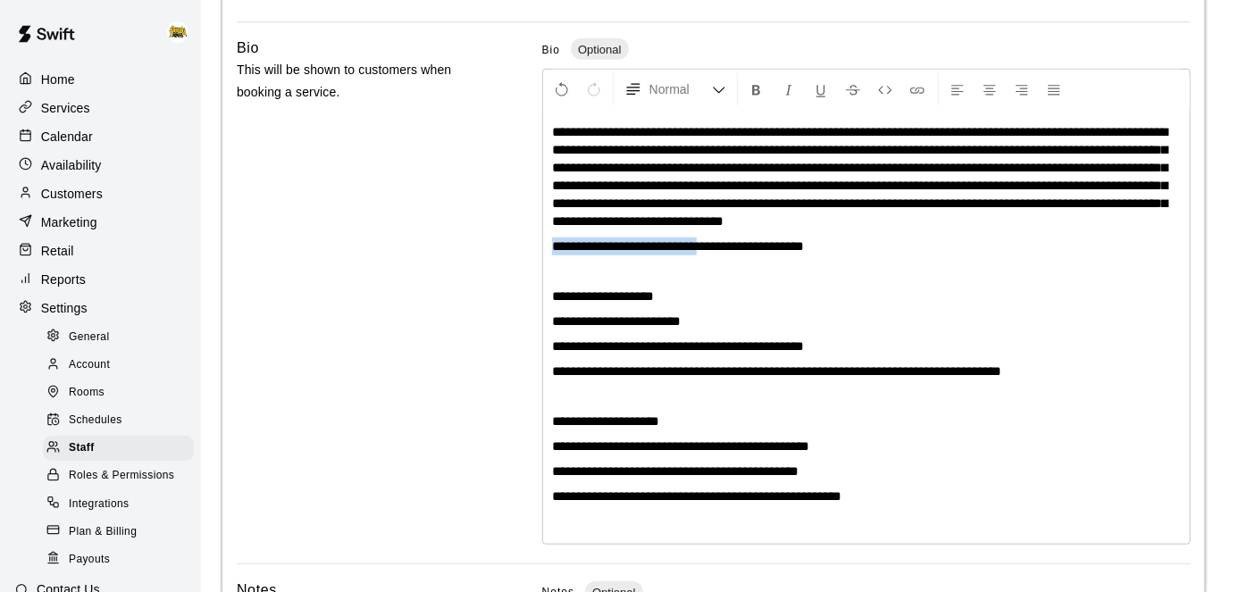
drag, startPoint x: 704, startPoint y: 243, endPoint x: 519, endPoint y: 249, distance: 185.0
click at [519, 249] on div "**********" at bounding box center [714, 294] width 954 height 514
click at [554, 272] on p at bounding box center [866, 272] width 629 height 18
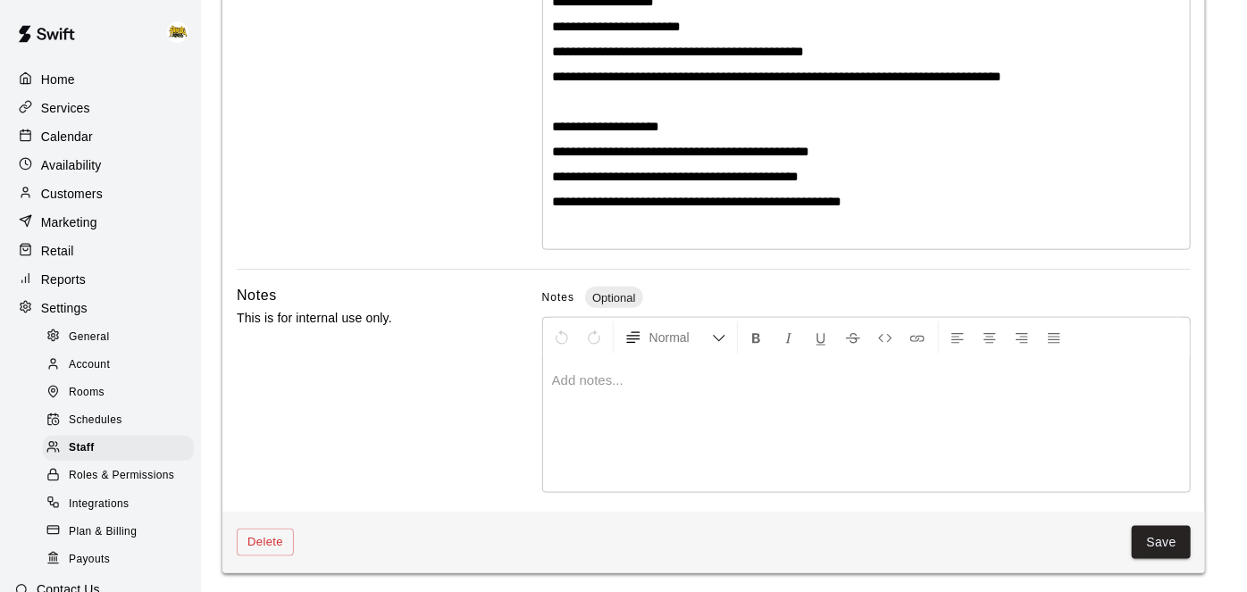
scroll to position [855, 0]
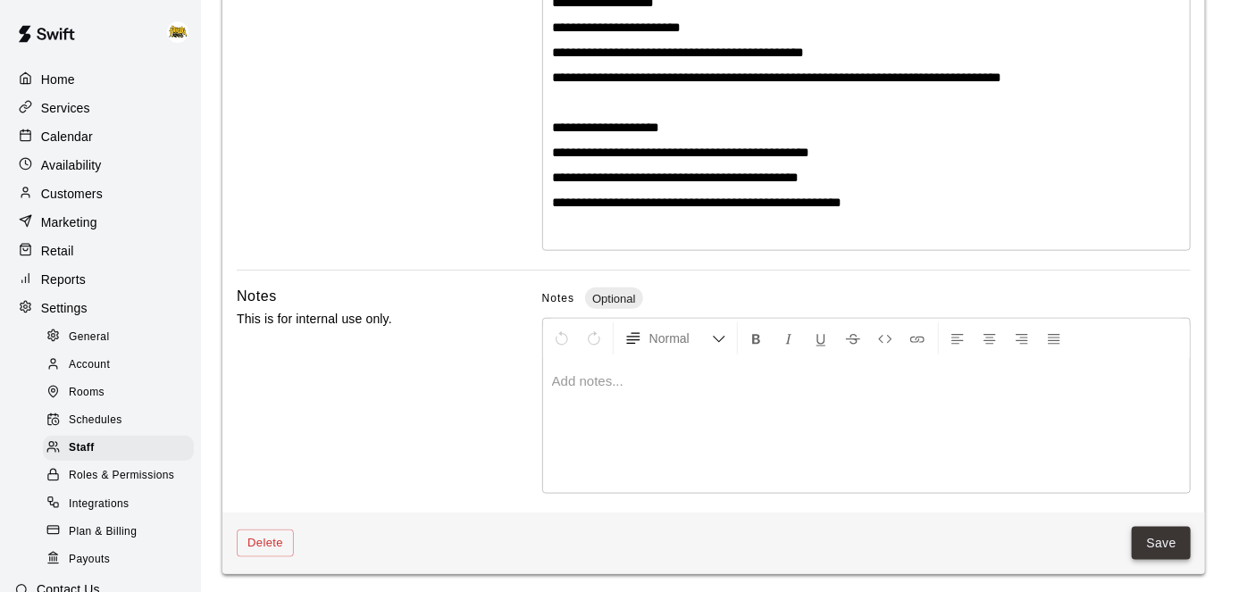
click at [1177, 545] on button "Save" at bounding box center [1161, 543] width 59 height 33
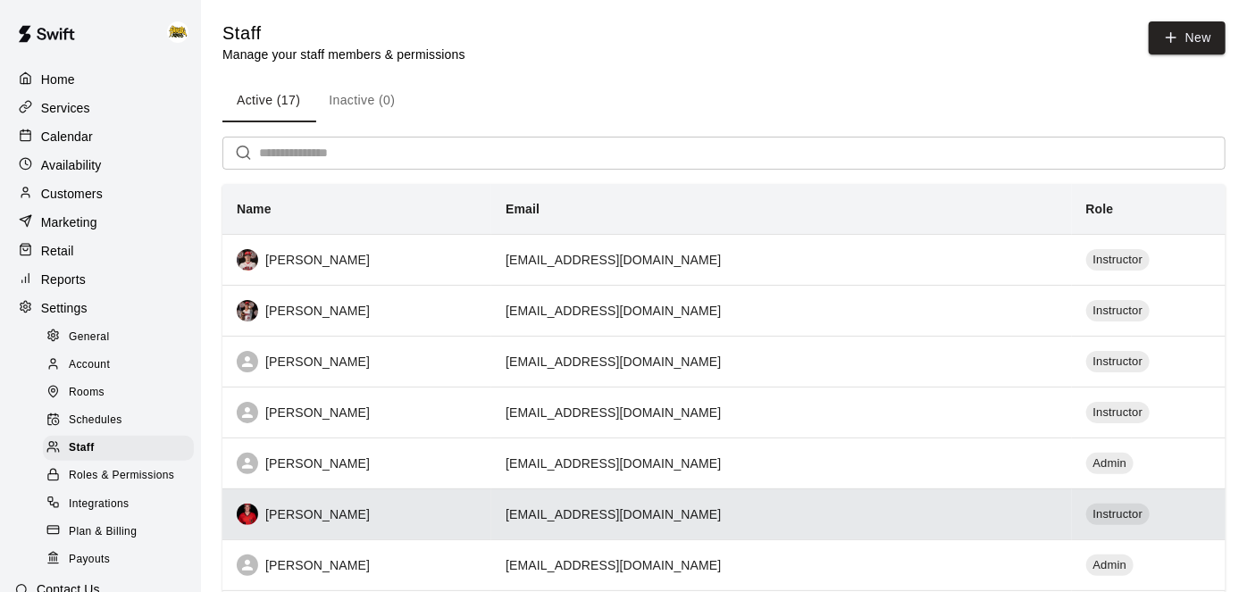
click at [633, 518] on td "[EMAIL_ADDRESS][DOMAIN_NAME]" at bounding box center [781, 514] width 580 height 51
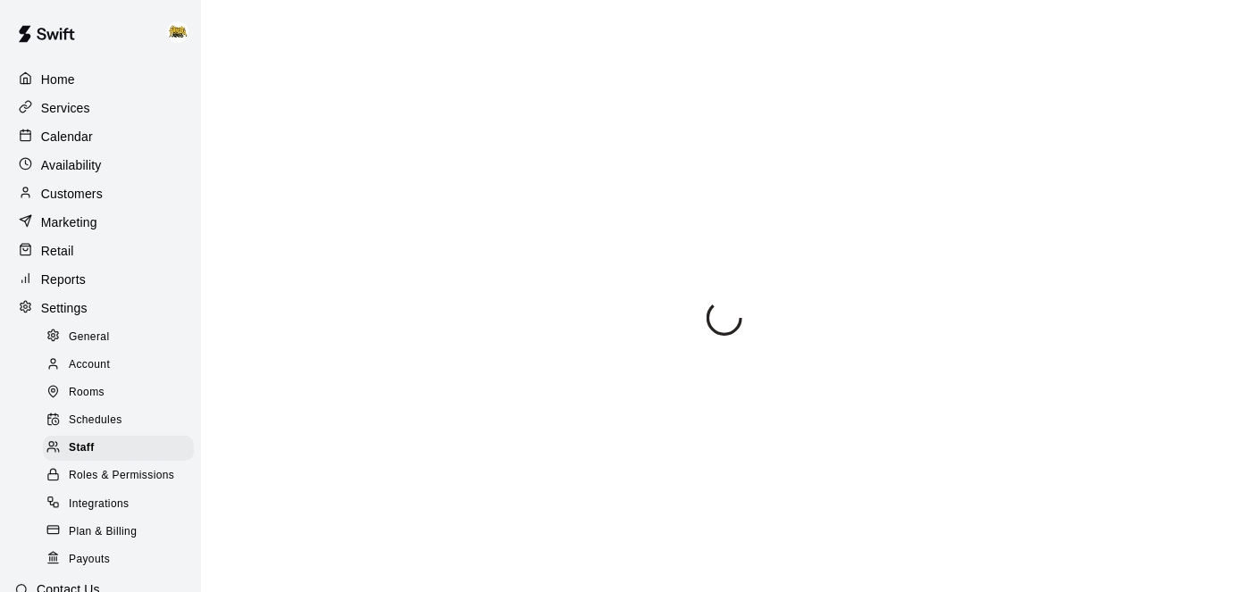
select select "**"
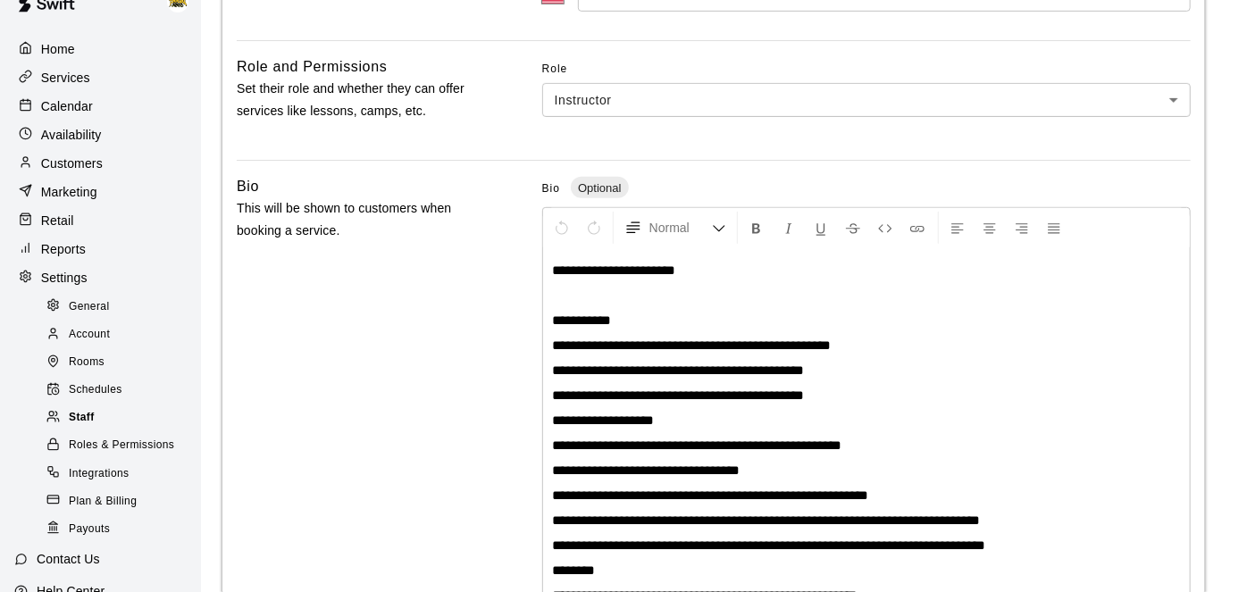
scroll to position [29, 0]
click at [70, 112] on p "Calendar" at bounding box center [67, 107] width 52 height 18
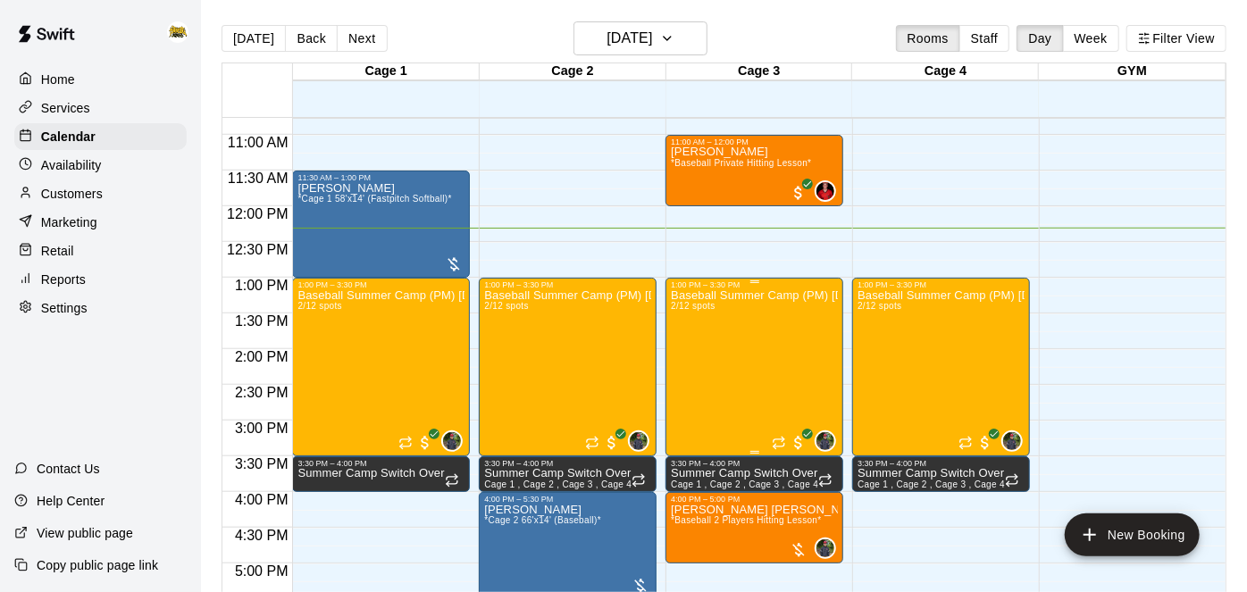
scroll to position [769, 0]
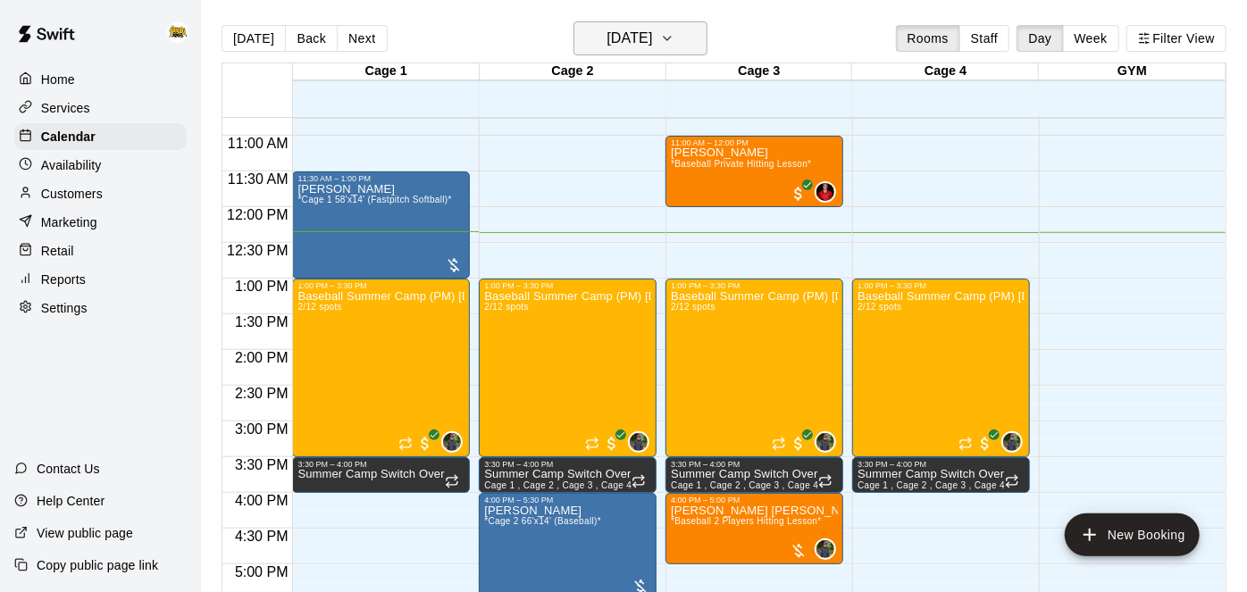
click at [682, 41] on button "[DATE]" at bounding box center [640, 38] width 134 height 34
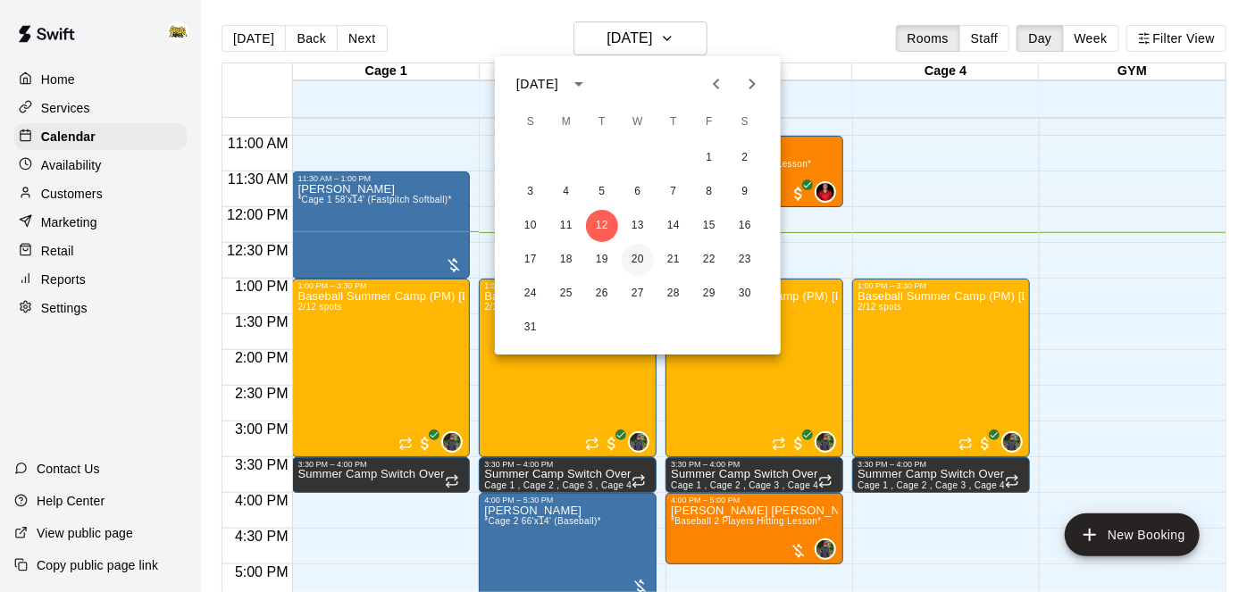
click at [641, 254] on button "20" at bounding box center [638, 260] width 32 height 32
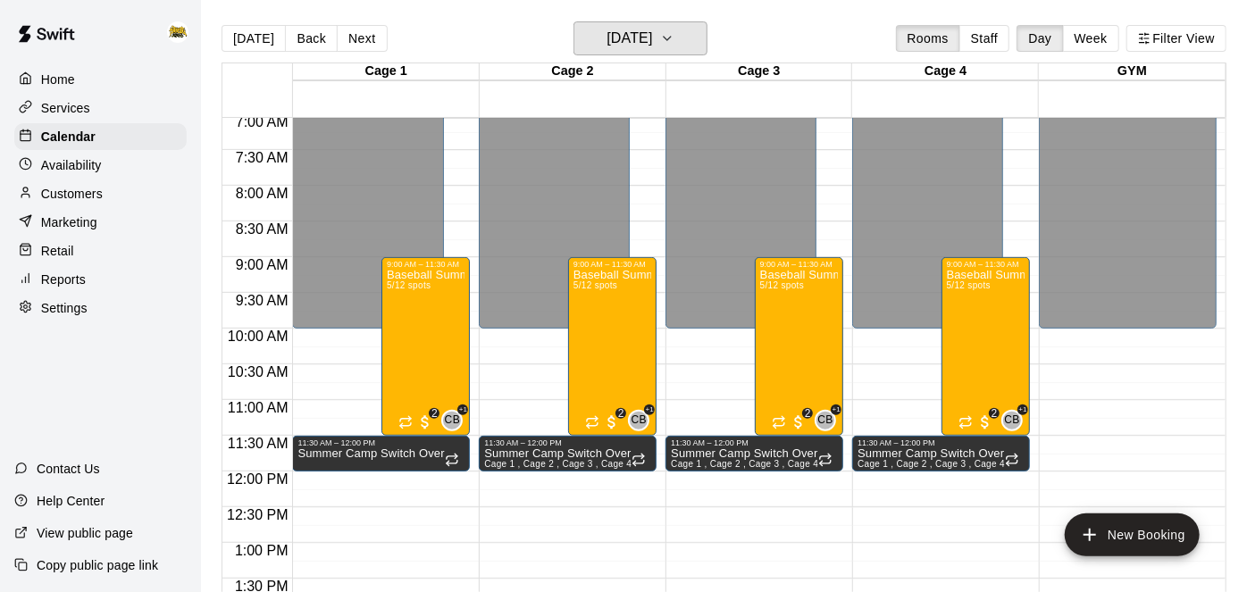
scroll to position [503, 0]
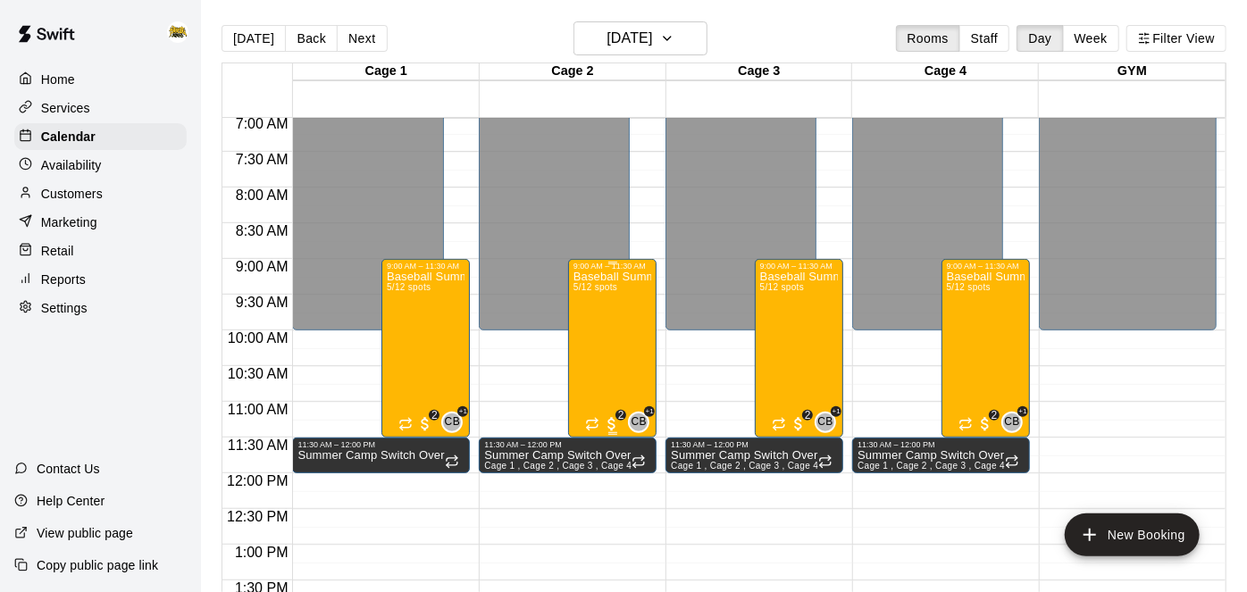
click at [610, 322] on div "Baseball Summer Camp (AM) [DATE], 20, 21 Ages [DEMOGRAPHIC_DATA] 5/12 spots" at bounding box center [612, 567] width 78 height 592
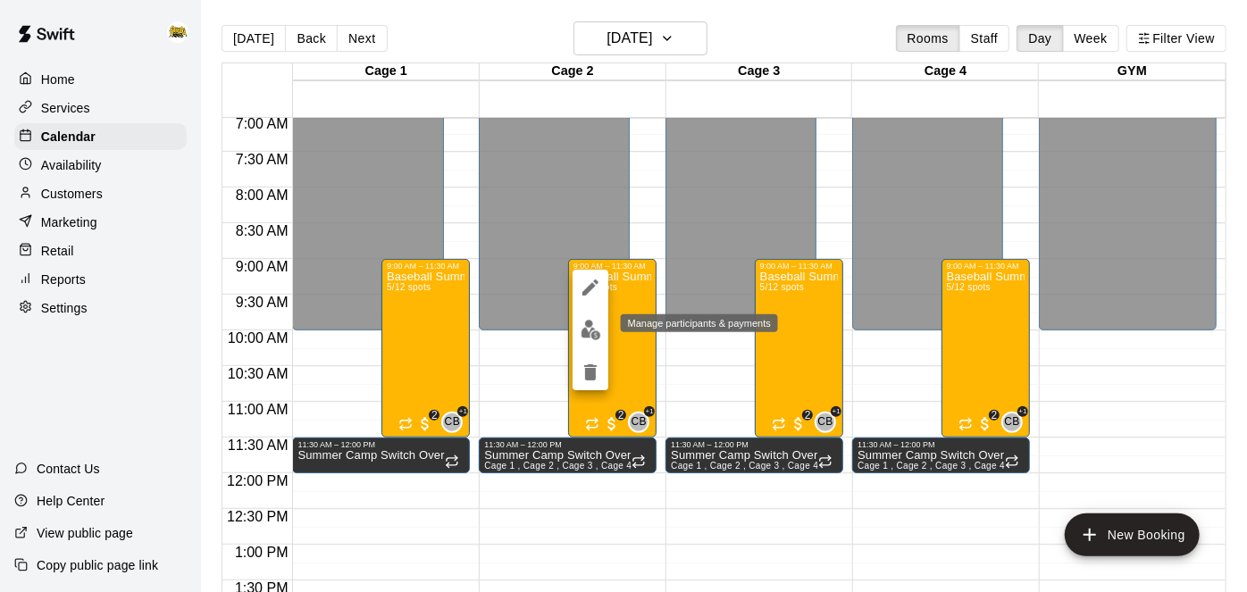
click at [591, 338] on img "edit" at bounding box center [591, 330] width 21 height 21
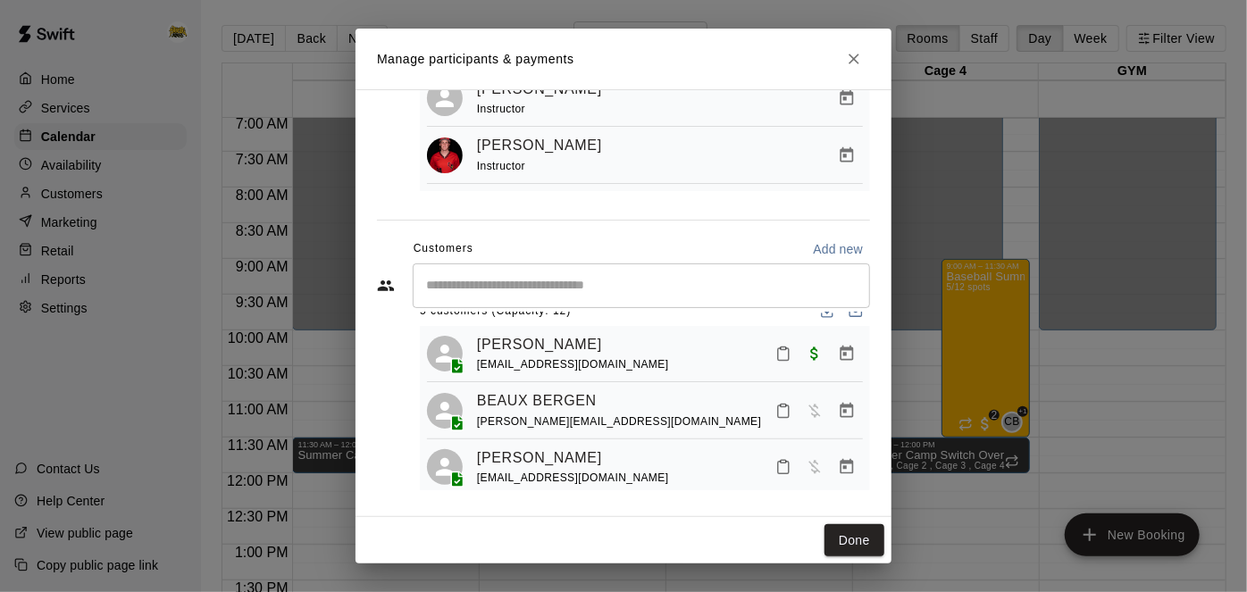
scroll to position [22, 0]
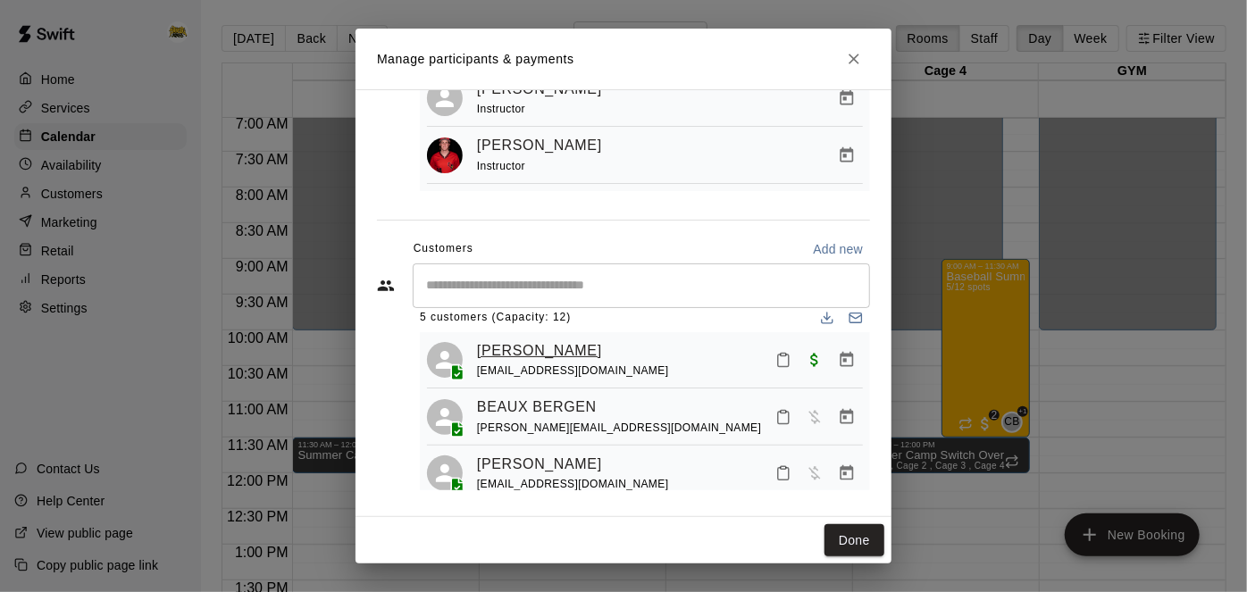
click at [516, 352] on link "[PERSON_NAME]" at bounding box center [539, 350] width 125 height 23
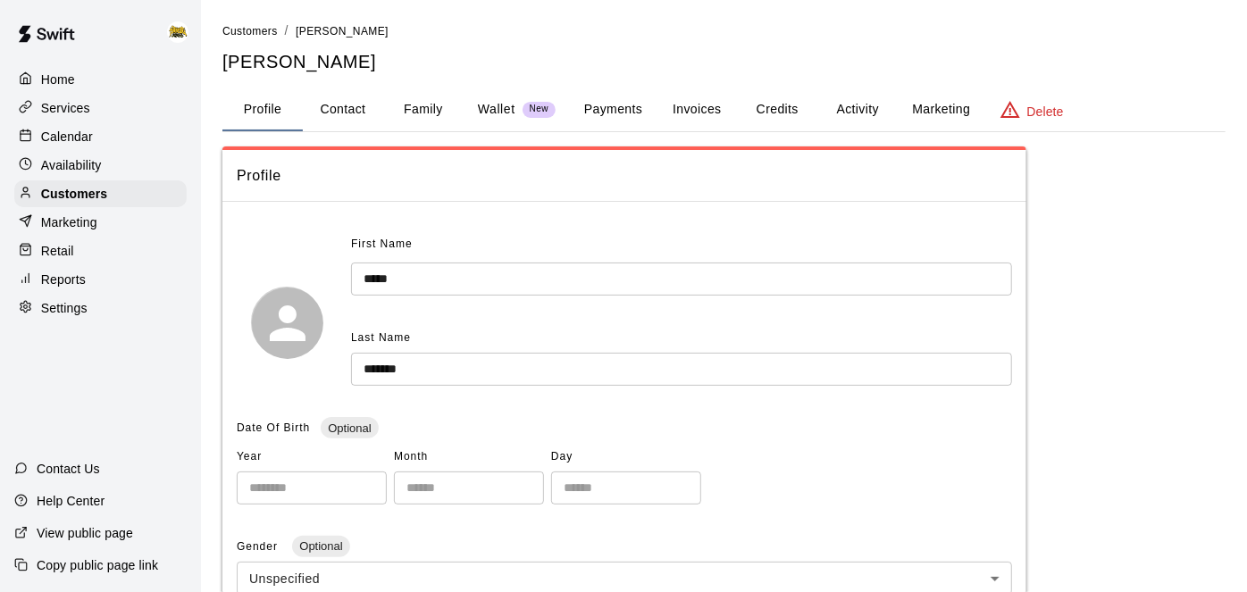
click at [414, 115] on button "Family" at bounding box center [423, 109] width 80 height 43
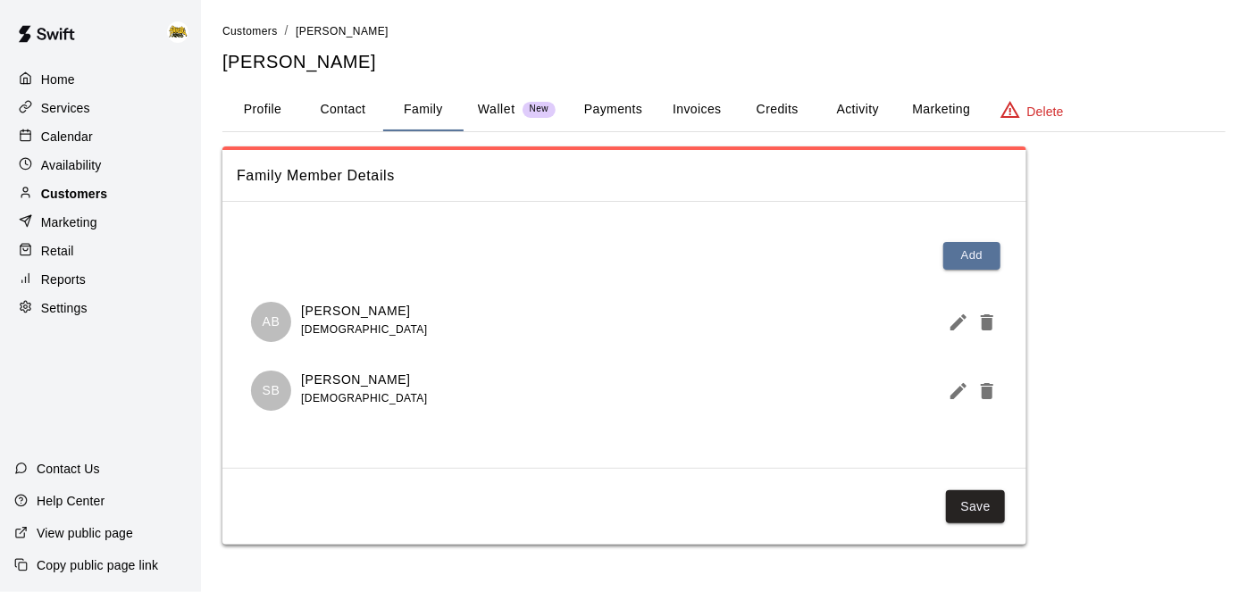
click at [79, 193] on p "Customers" at bounding box center [74, 194] width 66 height 18
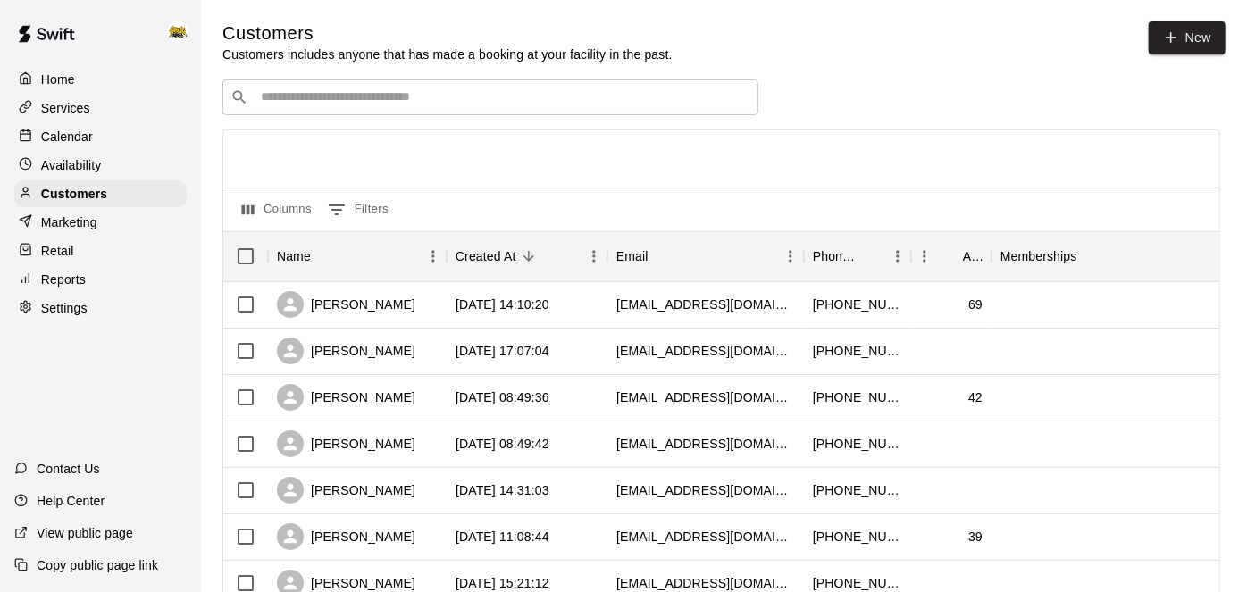
click at [100, 137] on div "Calendar" at bounding box center [100, 136] width 172 height 27
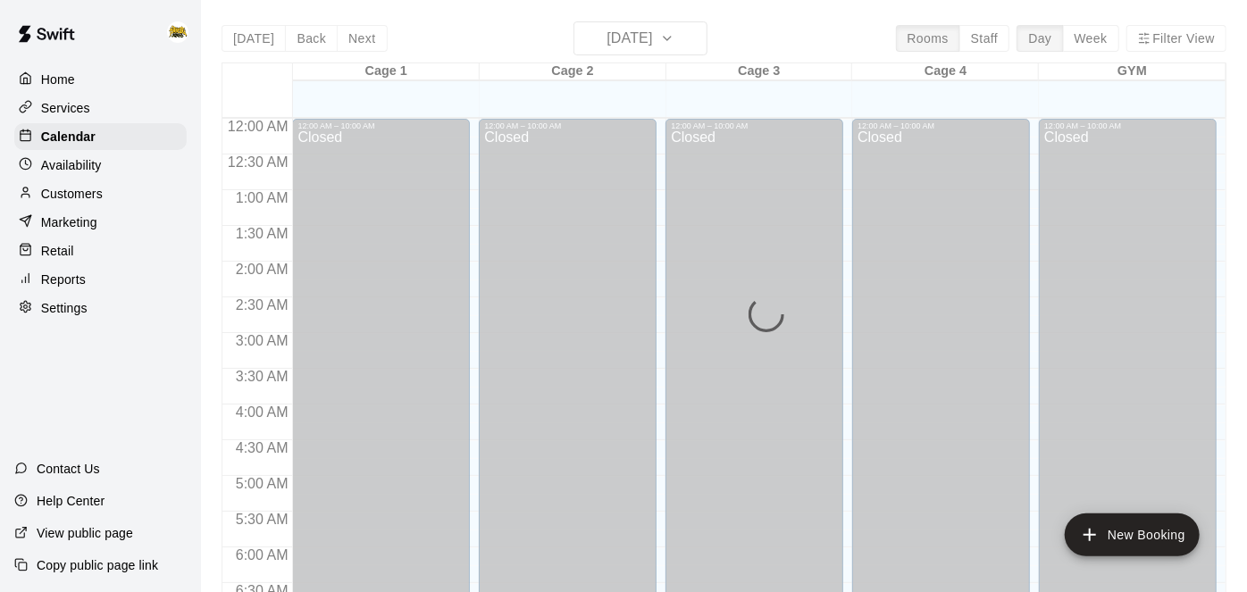
scroll to position [883, 0]
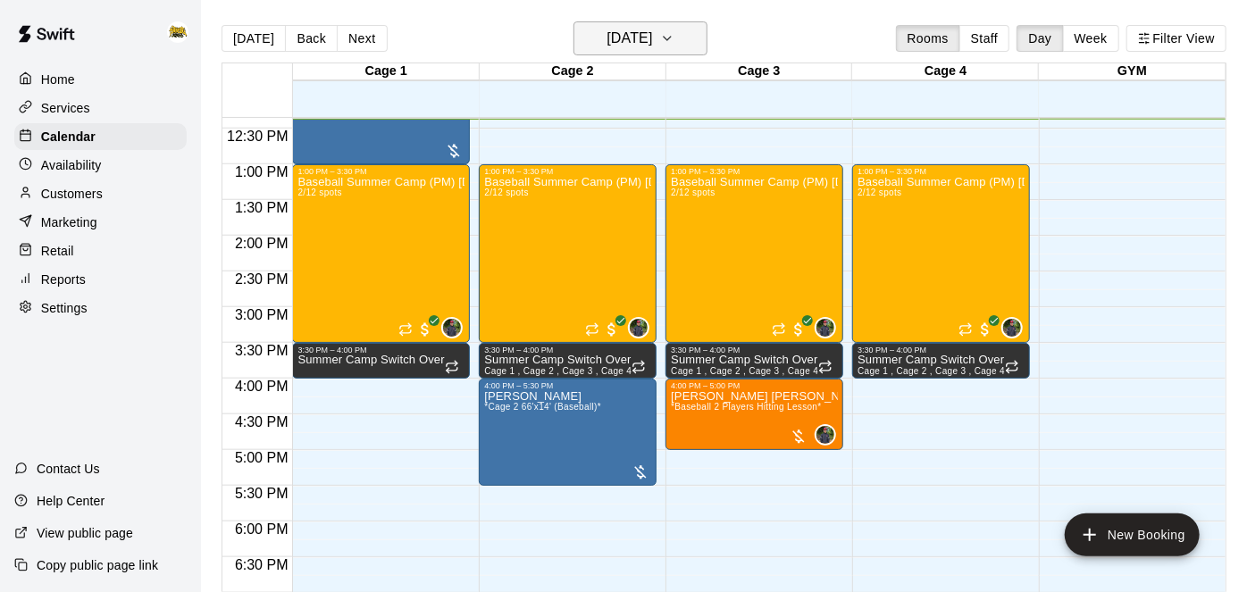
click at [652, 46] on h6 "[DATE]" at bounding box center [629, 38] width 46 height 25
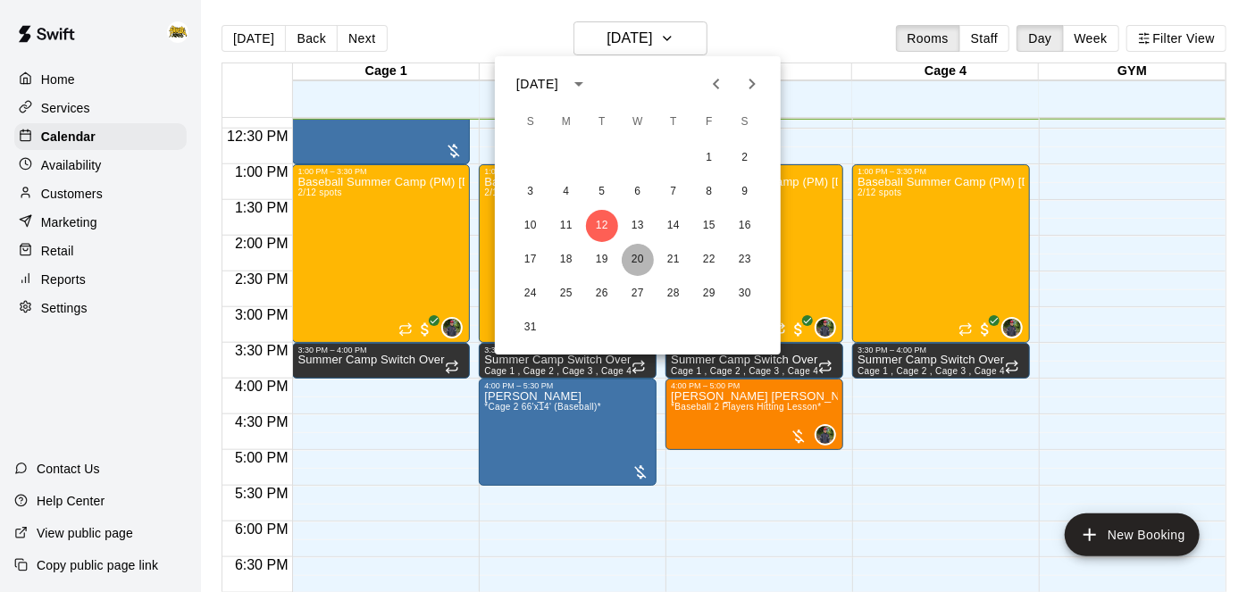
click at [645, 273] on button "20" at bounding box center [638, 260] width 32 height 32
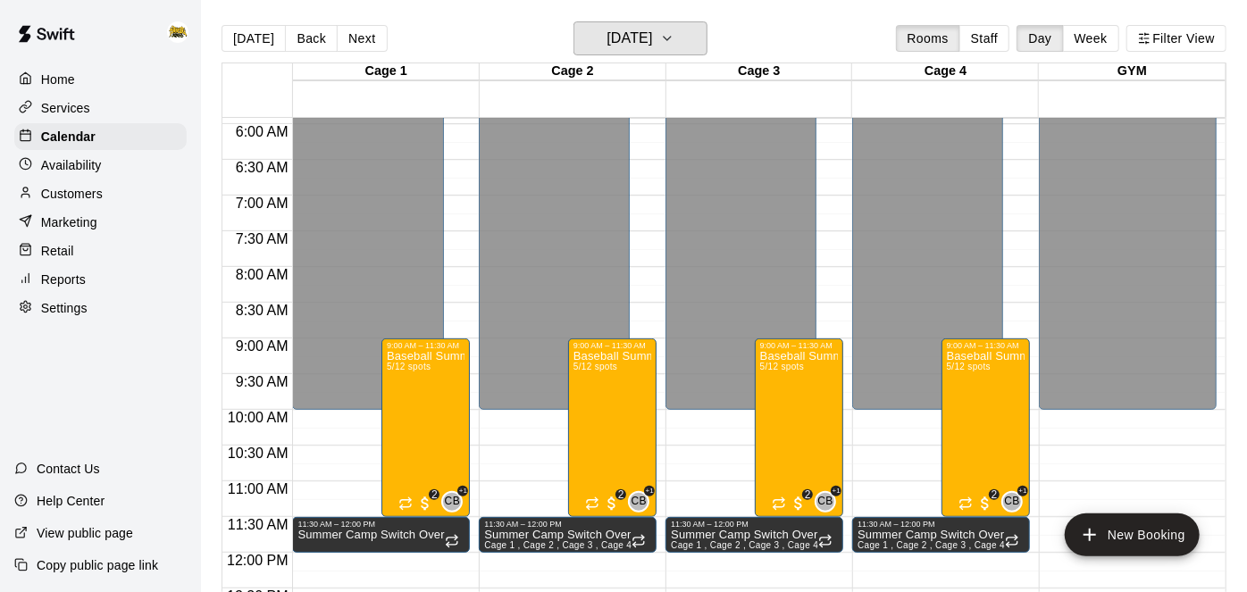
scroll to position [372, 0]
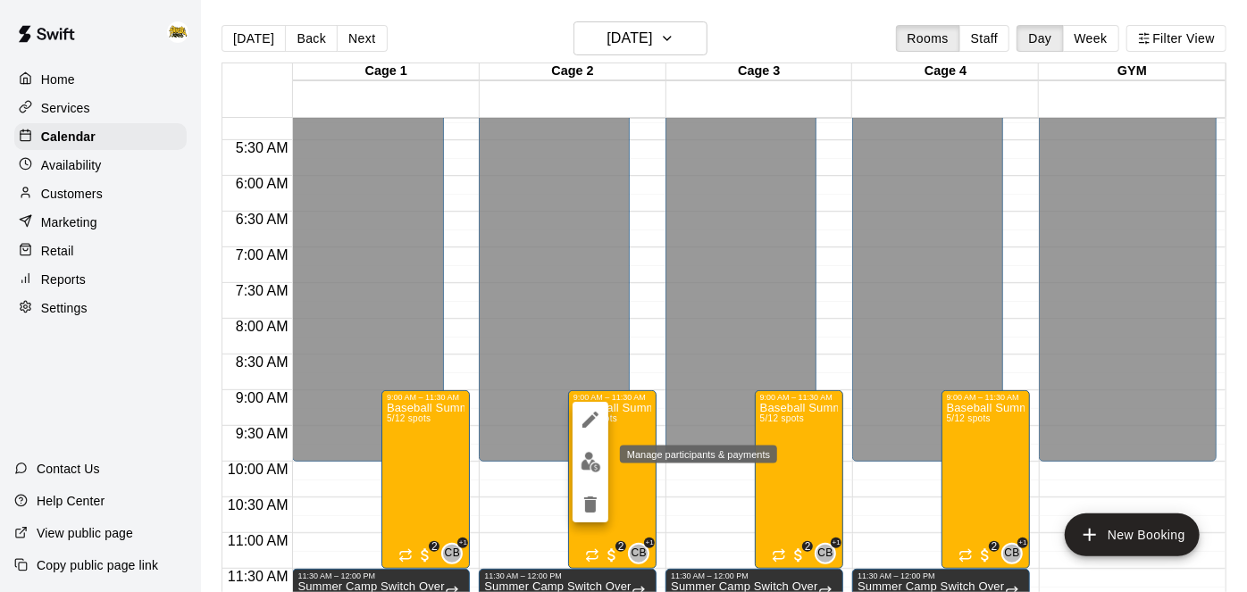
click at [594, 468] on img "edit" at bounding box center [591, 462] width 21 height 21
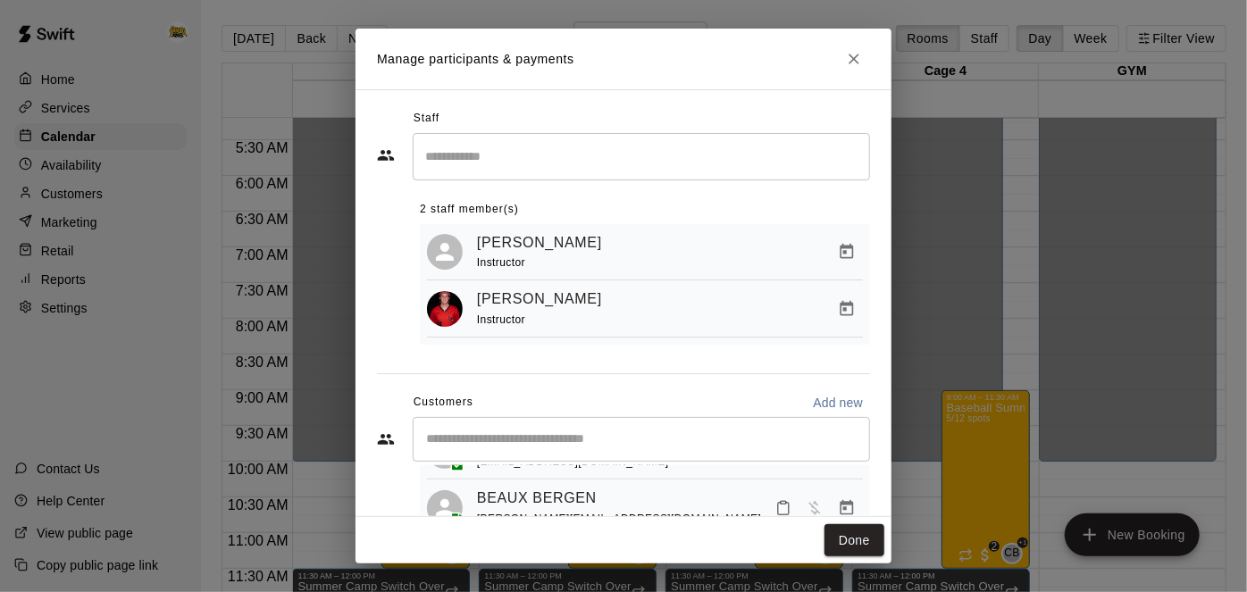
scroll to position [82, 0]
click at [531, 497] on link "BEAUX BERGEN" at bounding box center [537, 500] width 120 height 23
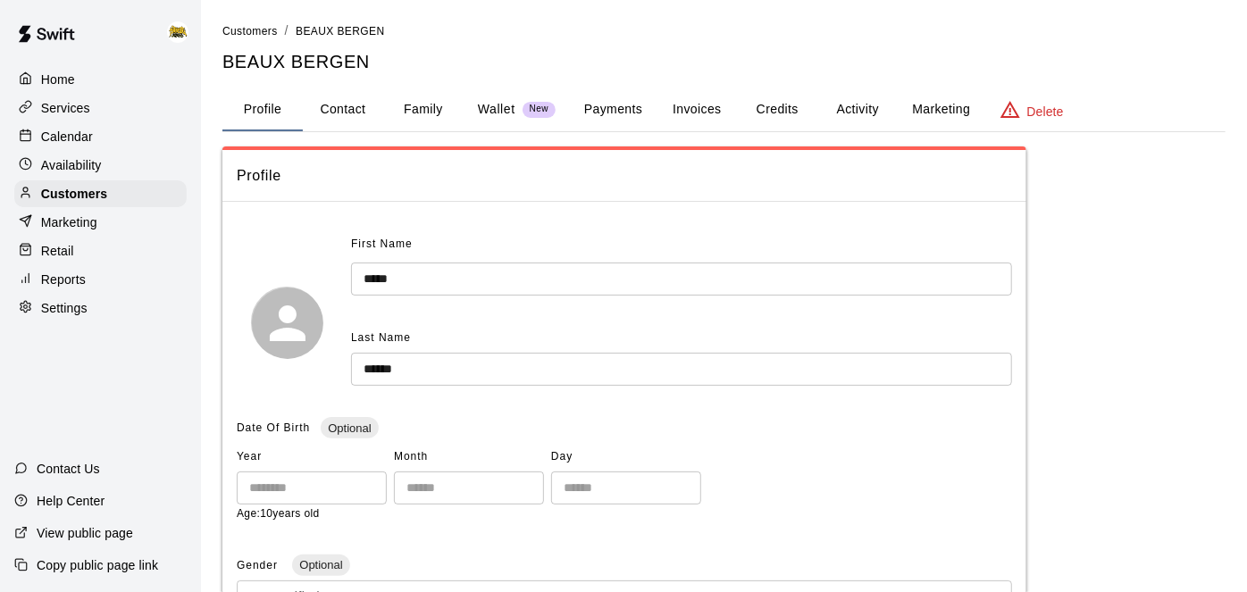
click at [422, 104] on button "Family" at bounding box center [423, 109] width 80 height 43
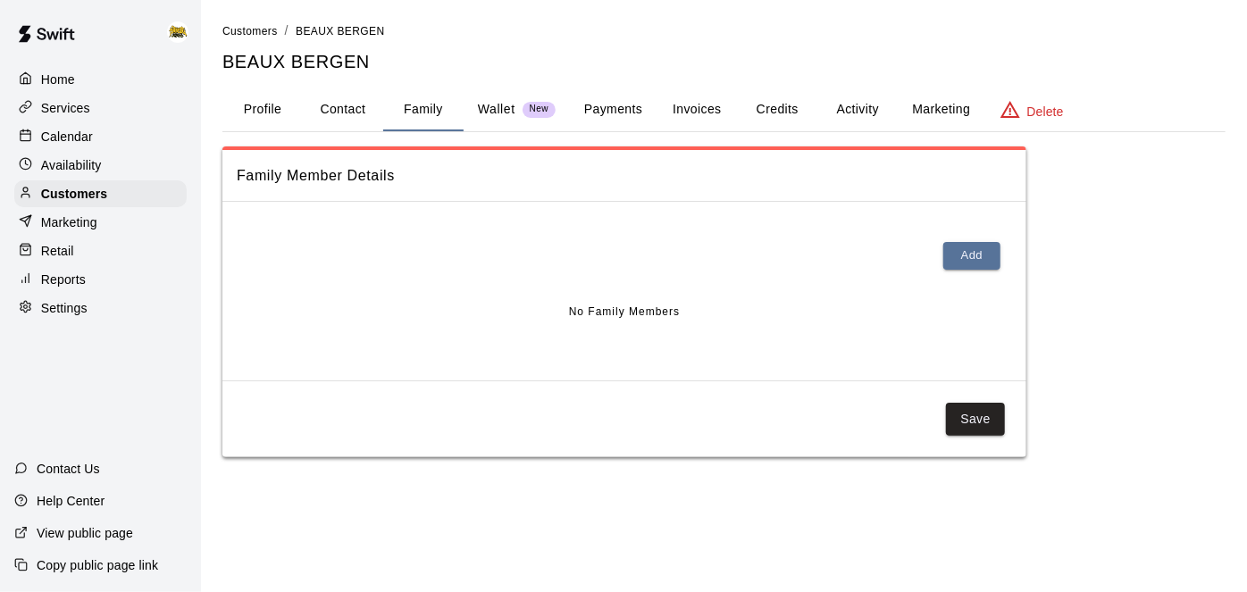
click at [260, 111] on button "Profile" at bounding box center [262, 109] width 80 height 43
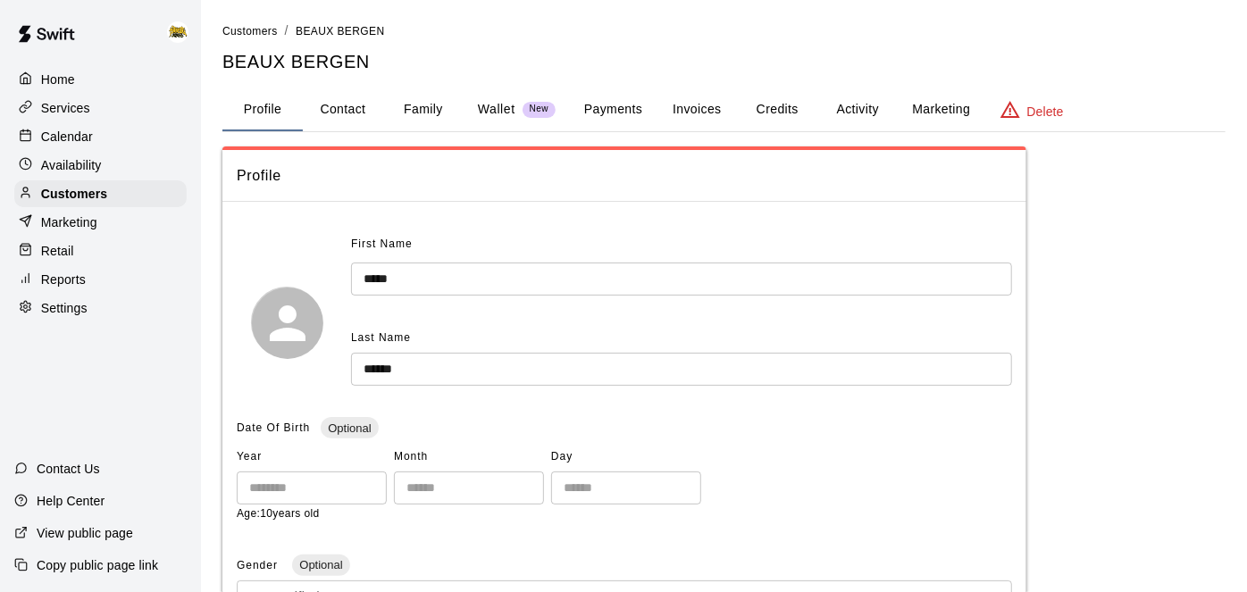
click at [64, 81] on p "Home" at bounding box center [58, 80] width 34 height 18
